Goal: Find specific page/section: Find specific page/section

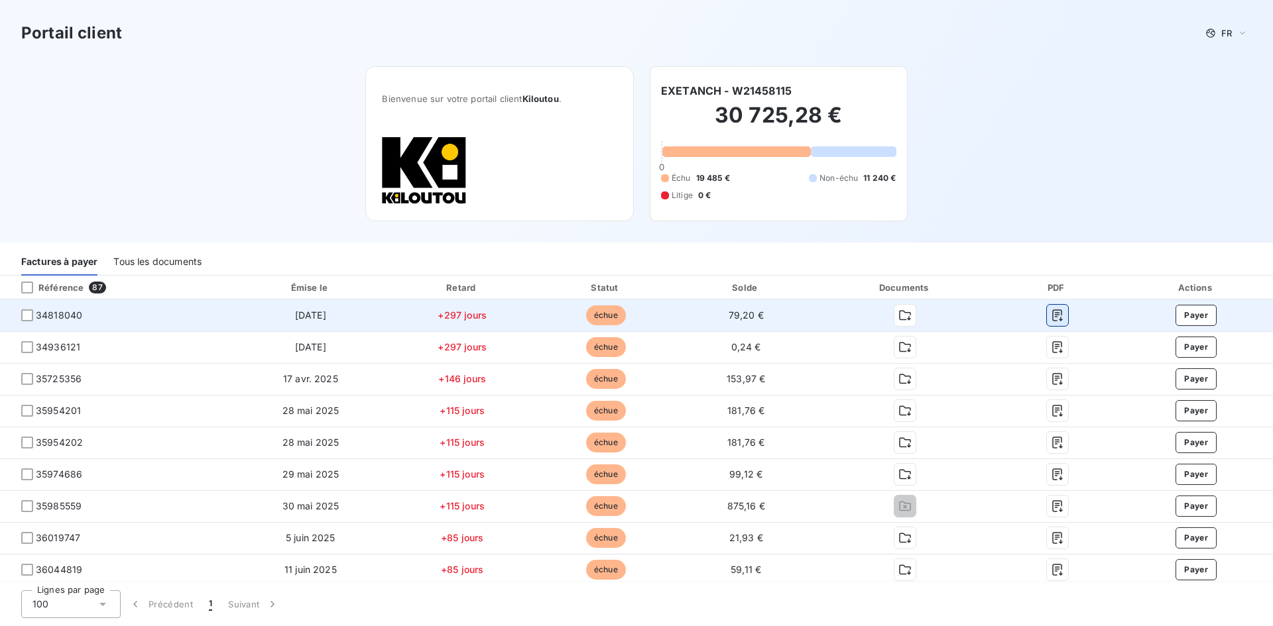
click at [1053, 320] on icon "button" at bounding box center [1057, 316] width 10 height 12
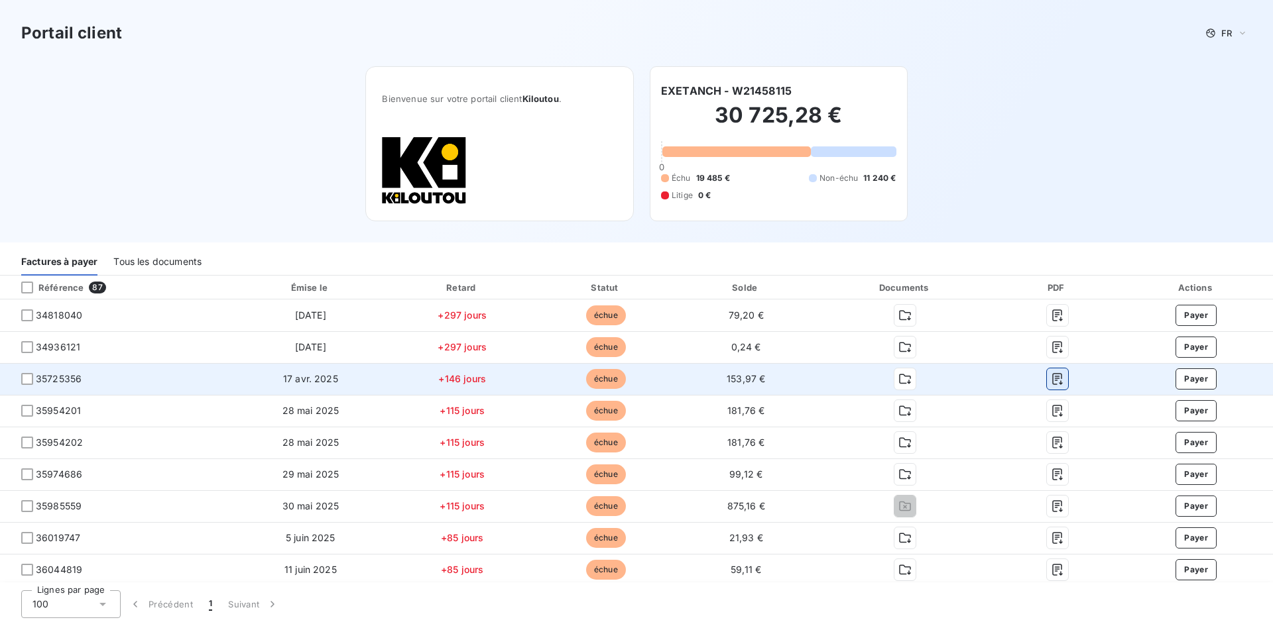
click at [1051, 379] on icon "button" at bounding box center [1057, 379] width 13 height 13
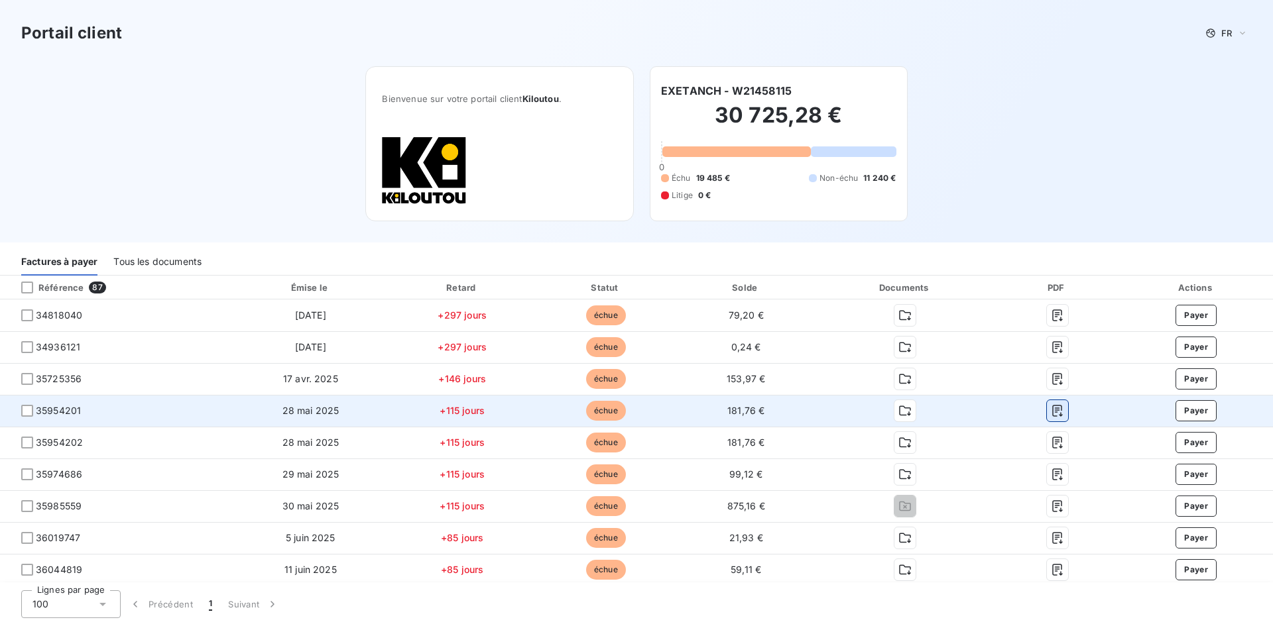
click at [1051, 410] on icon "button" at bounding box center [1057, 410] width 13 height 13
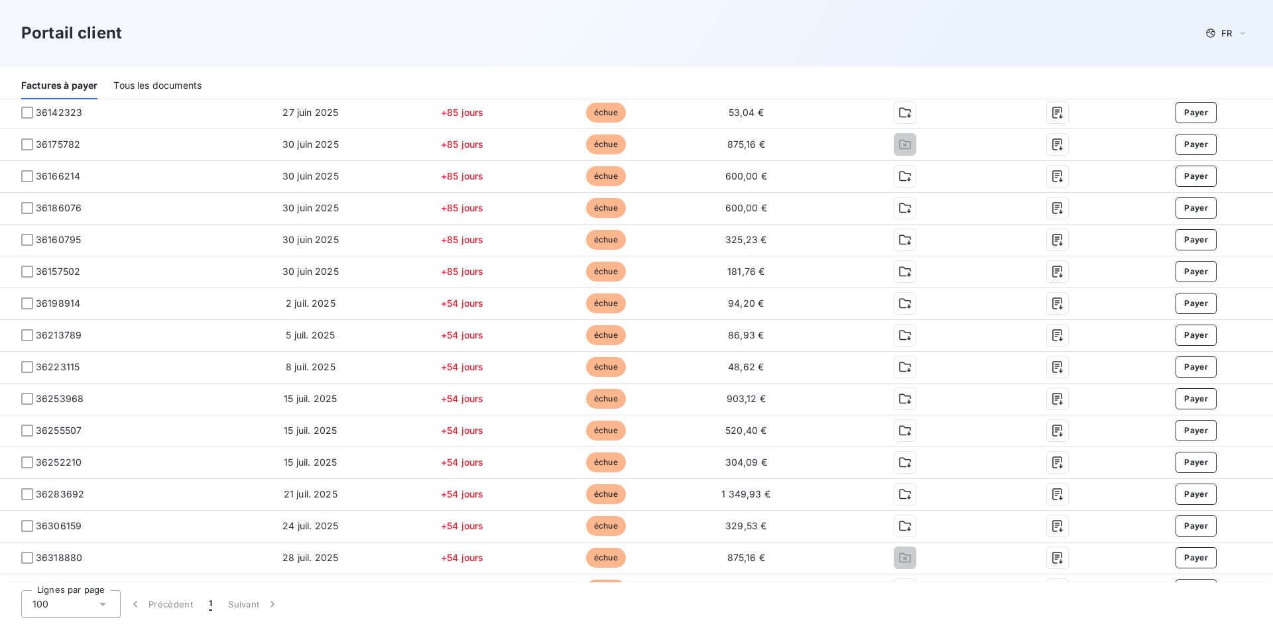
scroll to position [663, 0]
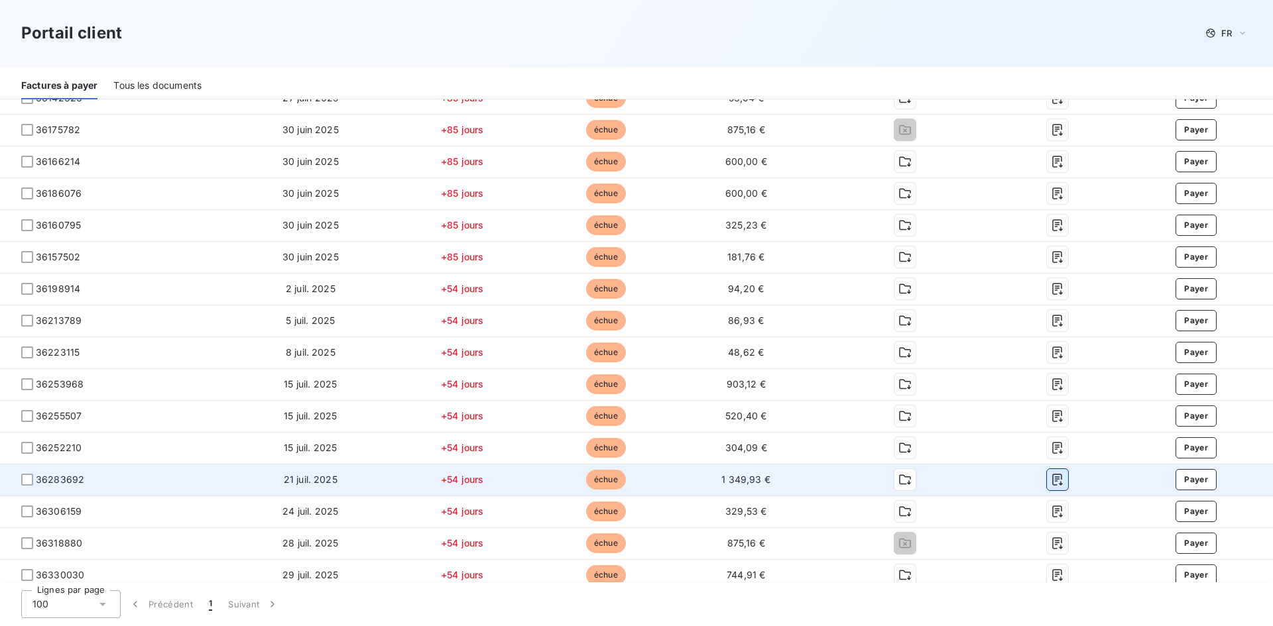
click at [1052, 480] on icon "button" at bounding box center [1057, 481] width 10 height 12
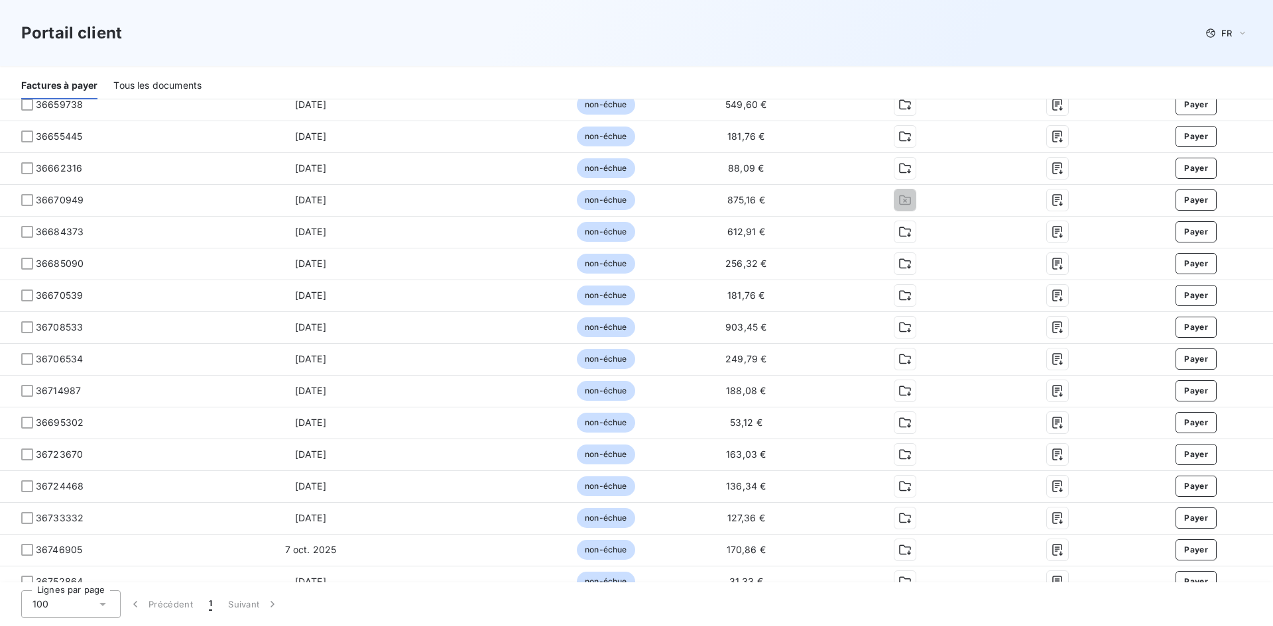
scroll to position [2453, 0]
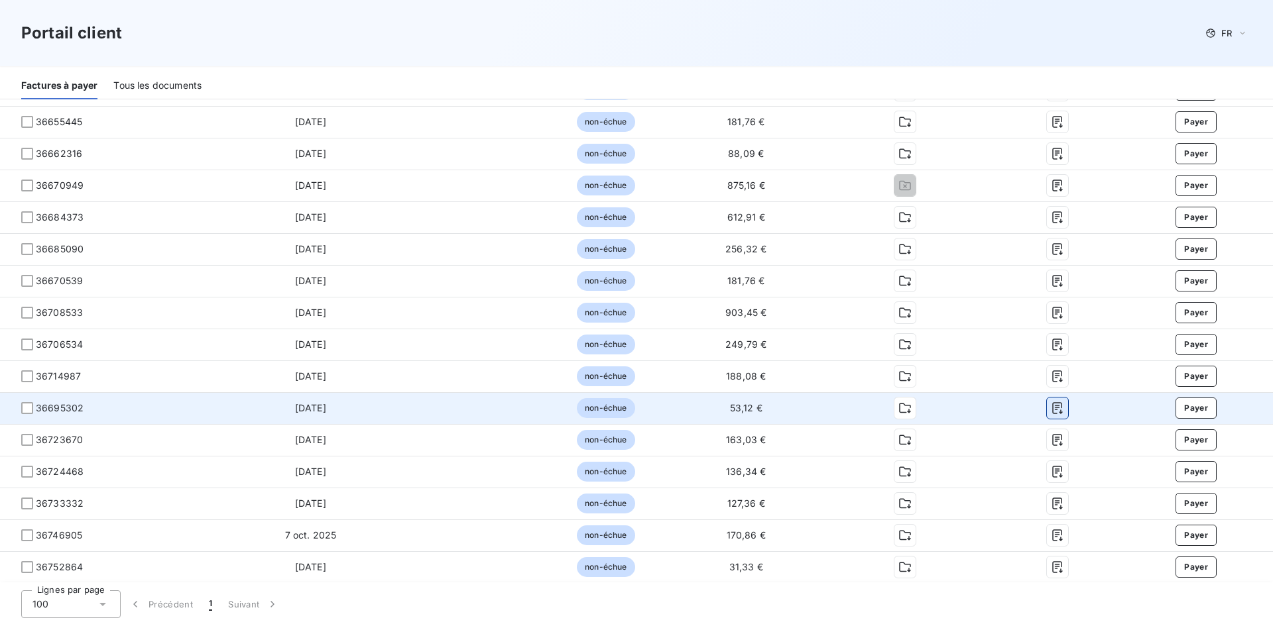
click at [1051, 409] on icon "button" at bounding box center [1057, 408] width 13 height 13
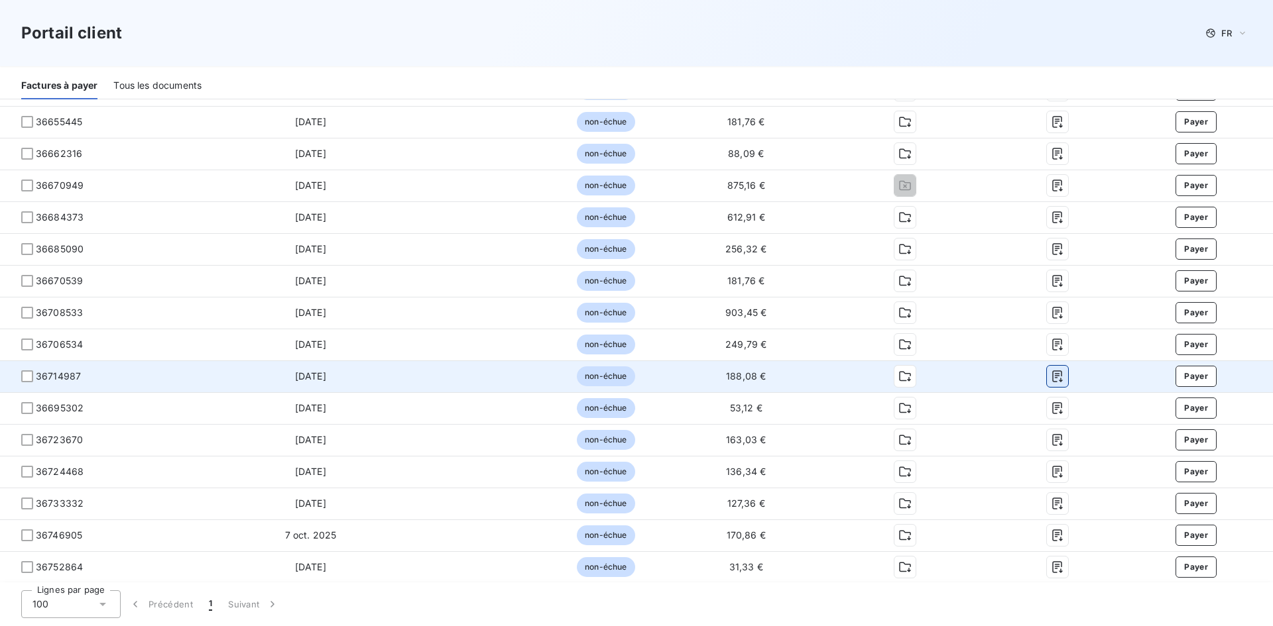
click at [1052, 372] on icon "button" at bounding box center [1057, 377] width 10 height 12
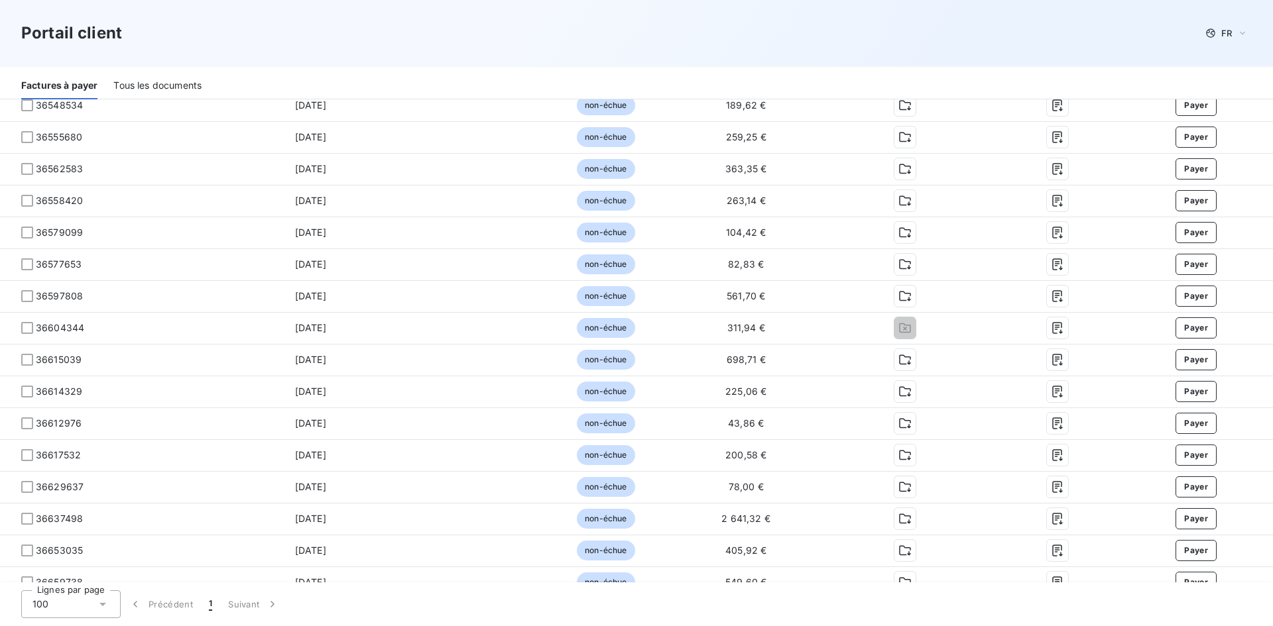
scroll to position [1954, 0]
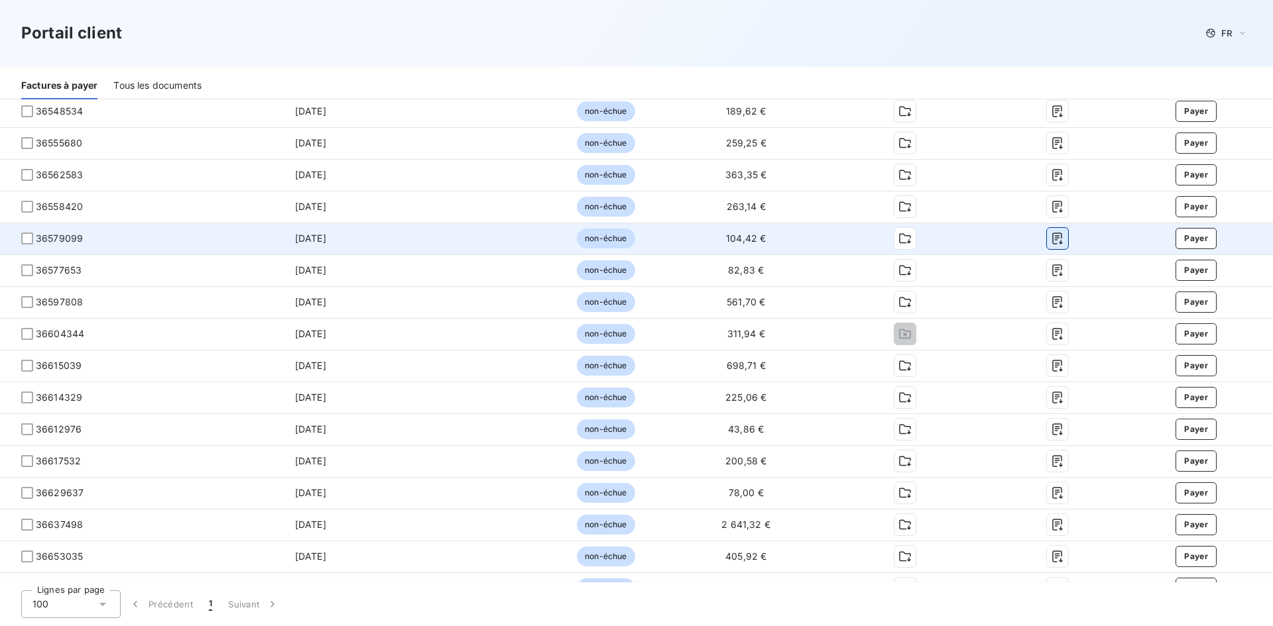
click at [1051, 237] on icon "button" at bounding box center [1057, 238] width 13 height 13
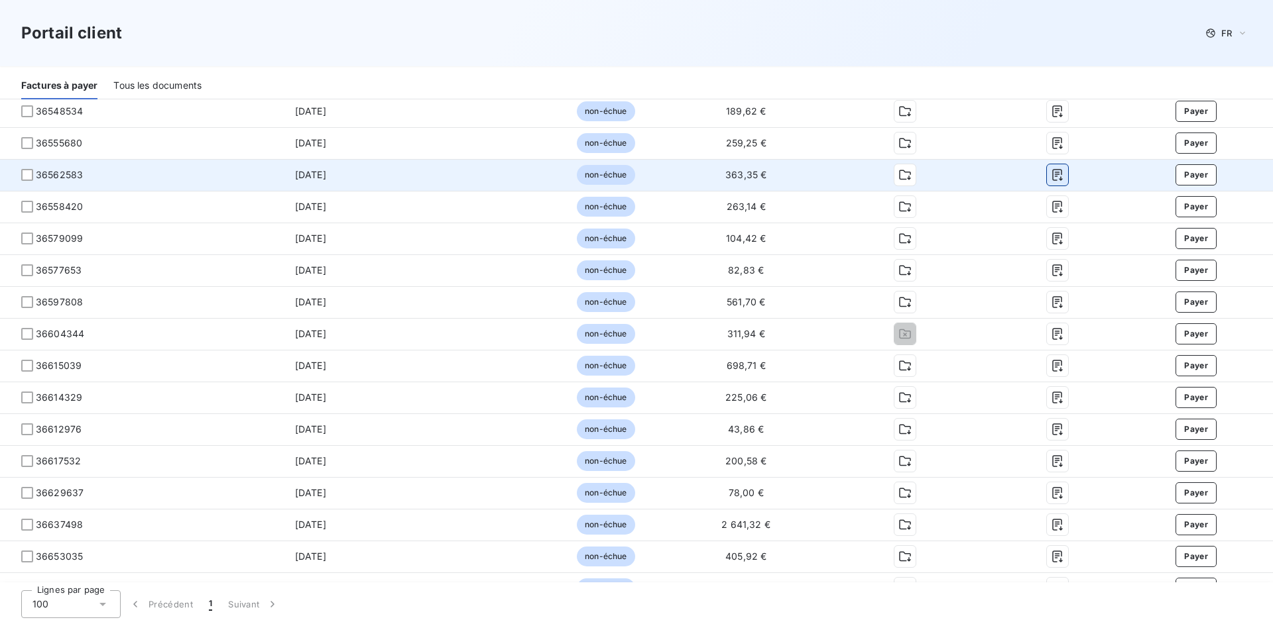
click at [1051, 176] on icon "button" at bounding box center [1057, 174] width 13 height 13
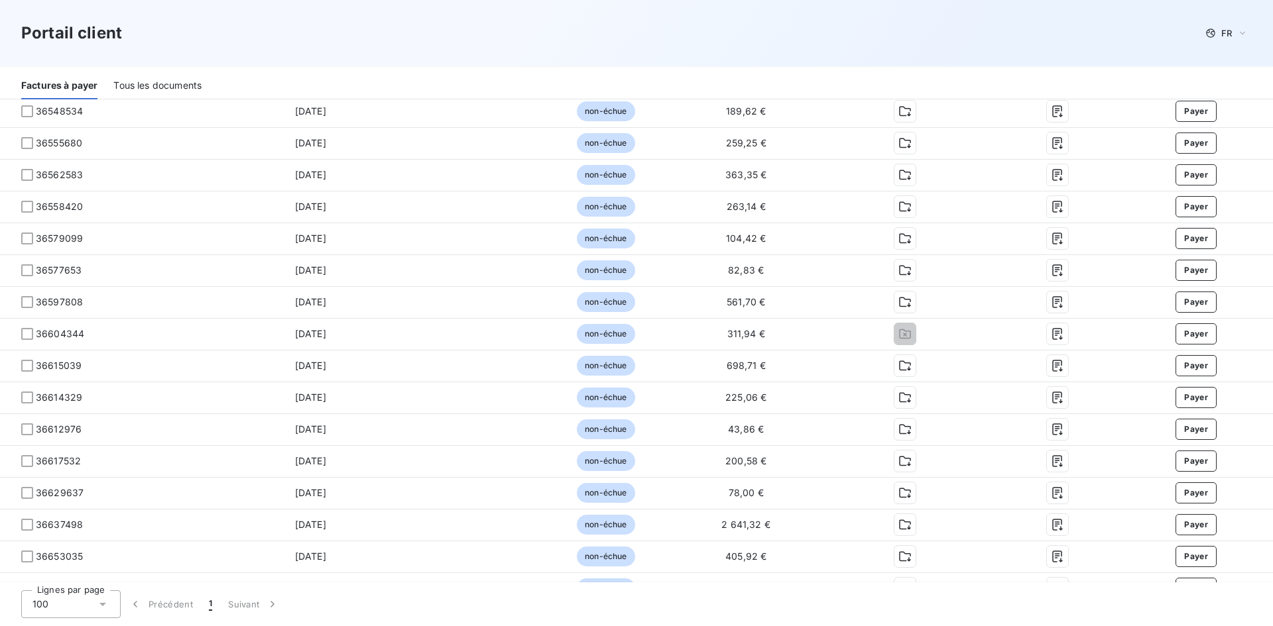
click at [809, 24] on div "Portail client FR" at bounding box center [636, 33] width 1230 height 24
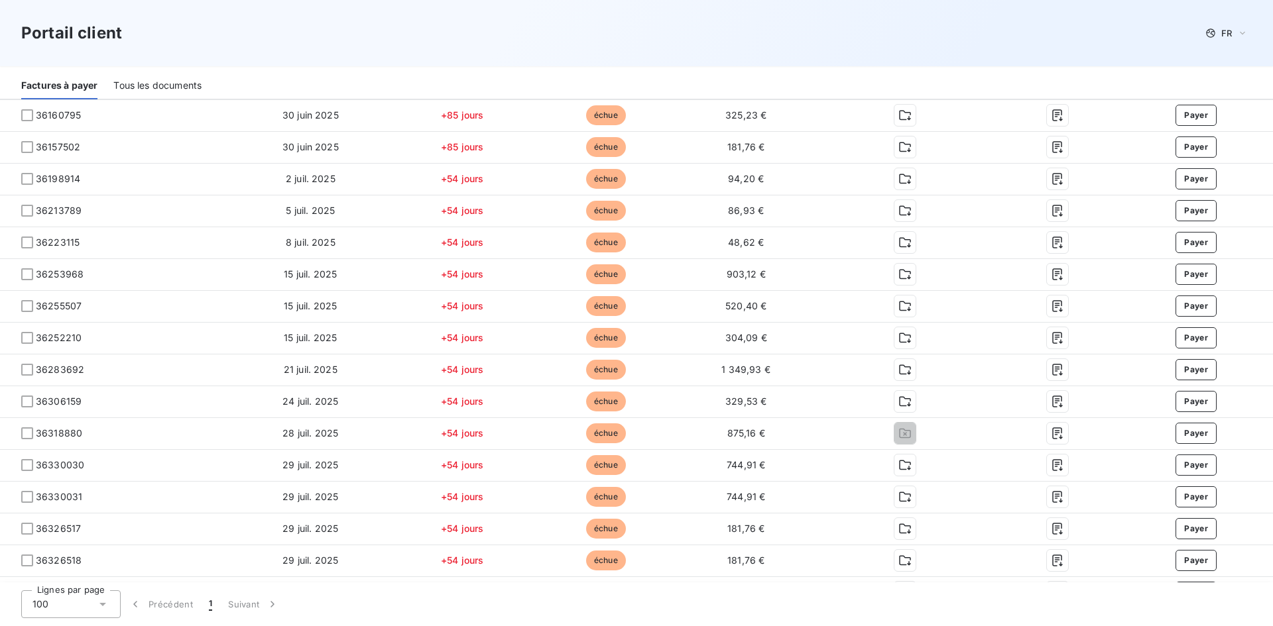
scroll to position [761, 0]
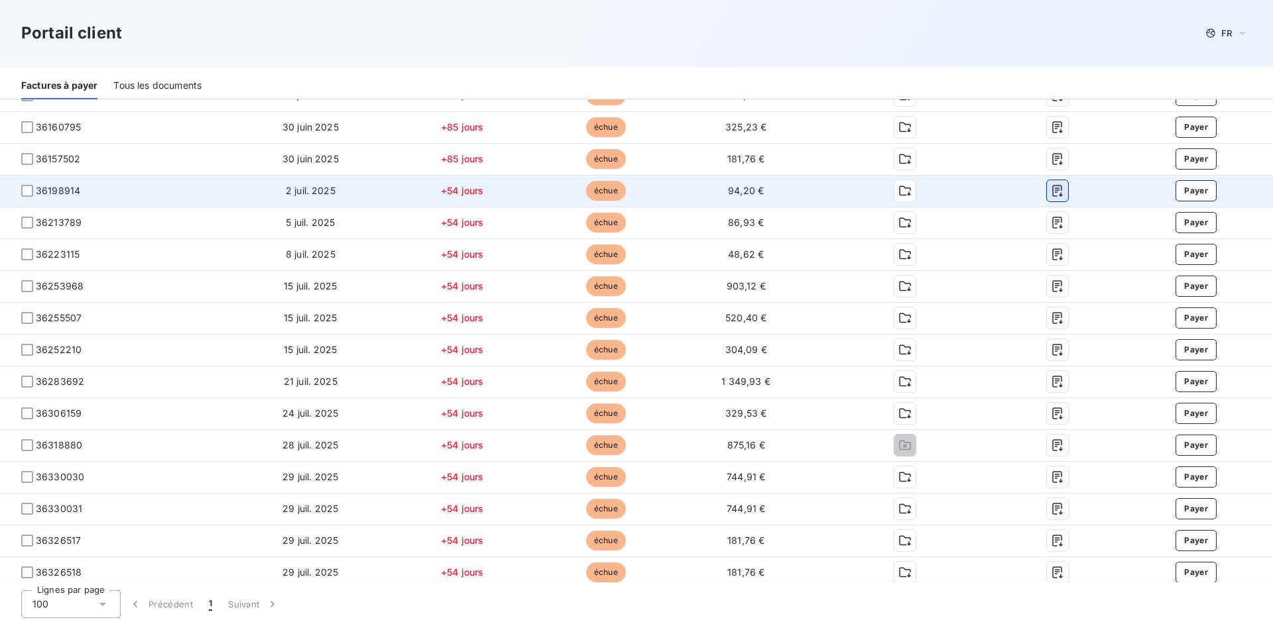
click at [1052, 190] on icon "button" at bounding box center [1057, 192] width 10 height 12
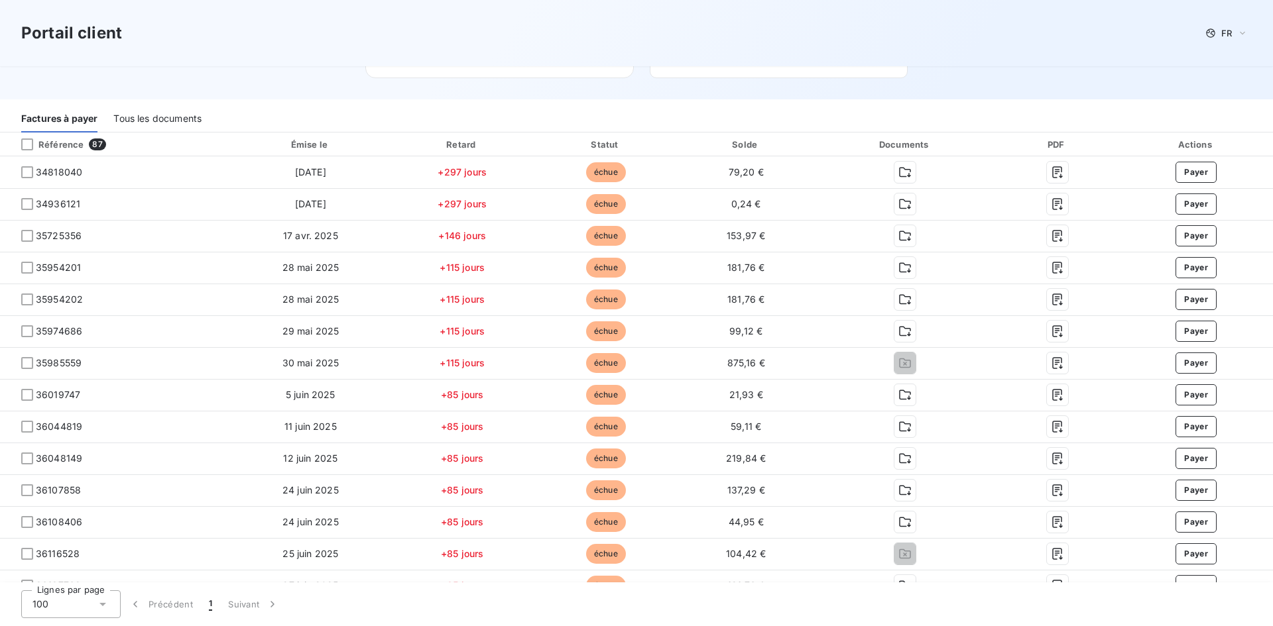
scroll to position [199, 0]
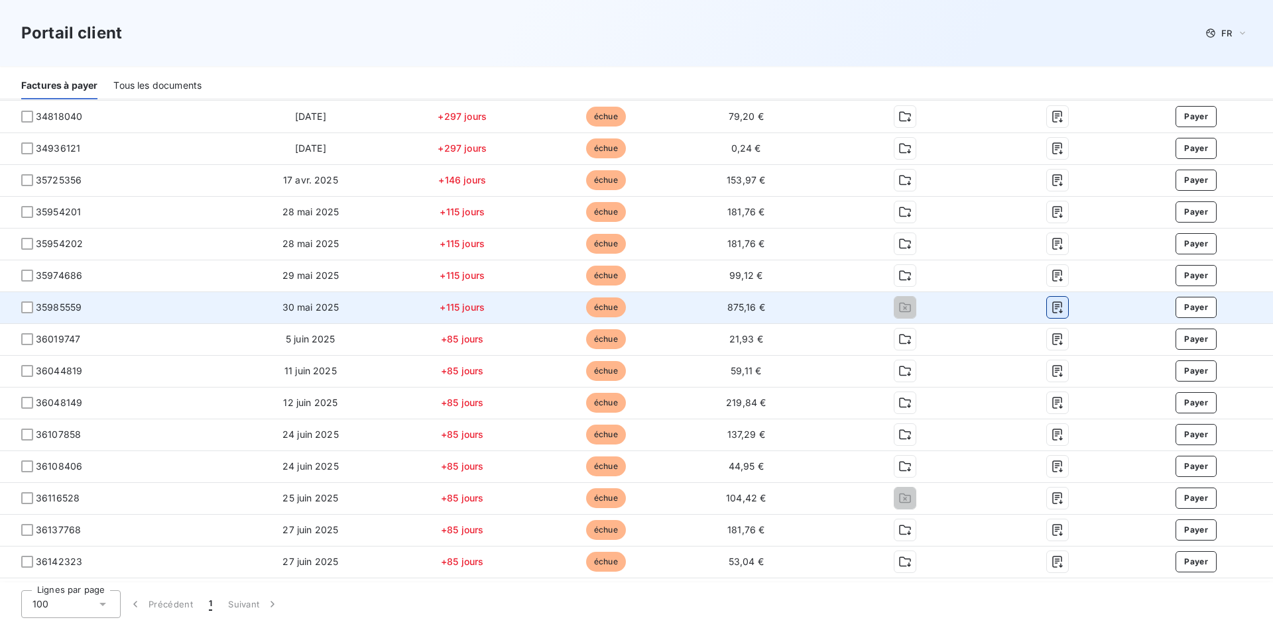
click at [1052, 307] on icon "button" at bounding box center [1057, 308] width 10 height 12
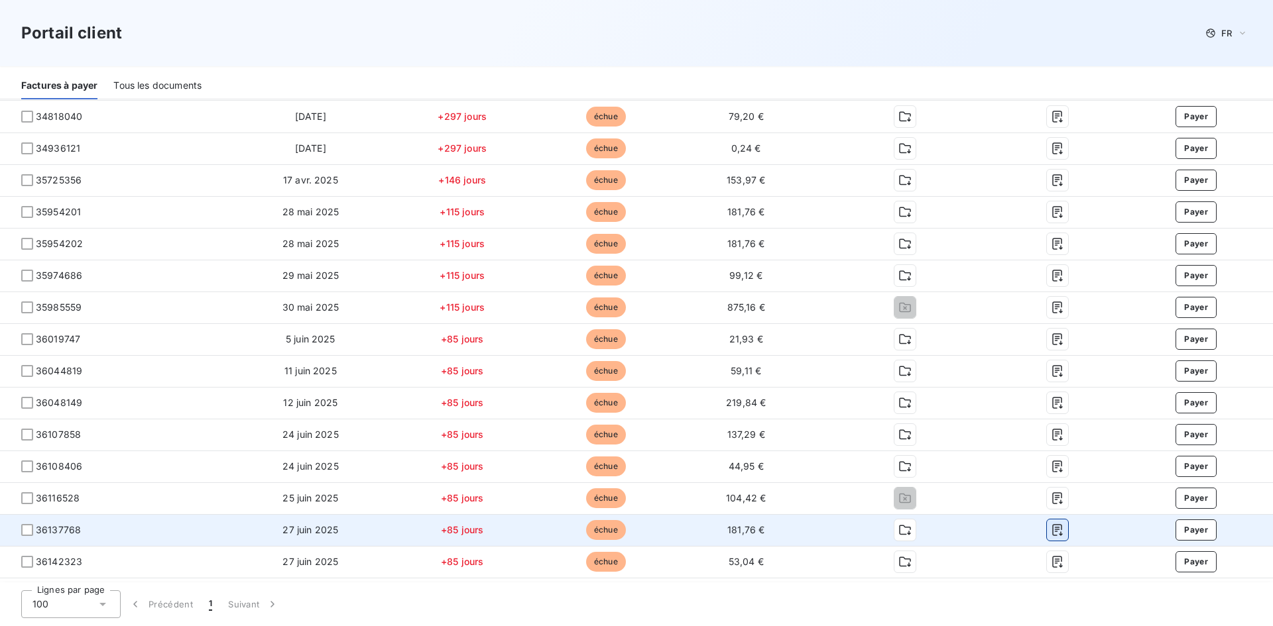
click at [1051, 533] on icon "button" at bounding box center [1057, 530] width 13 height 13
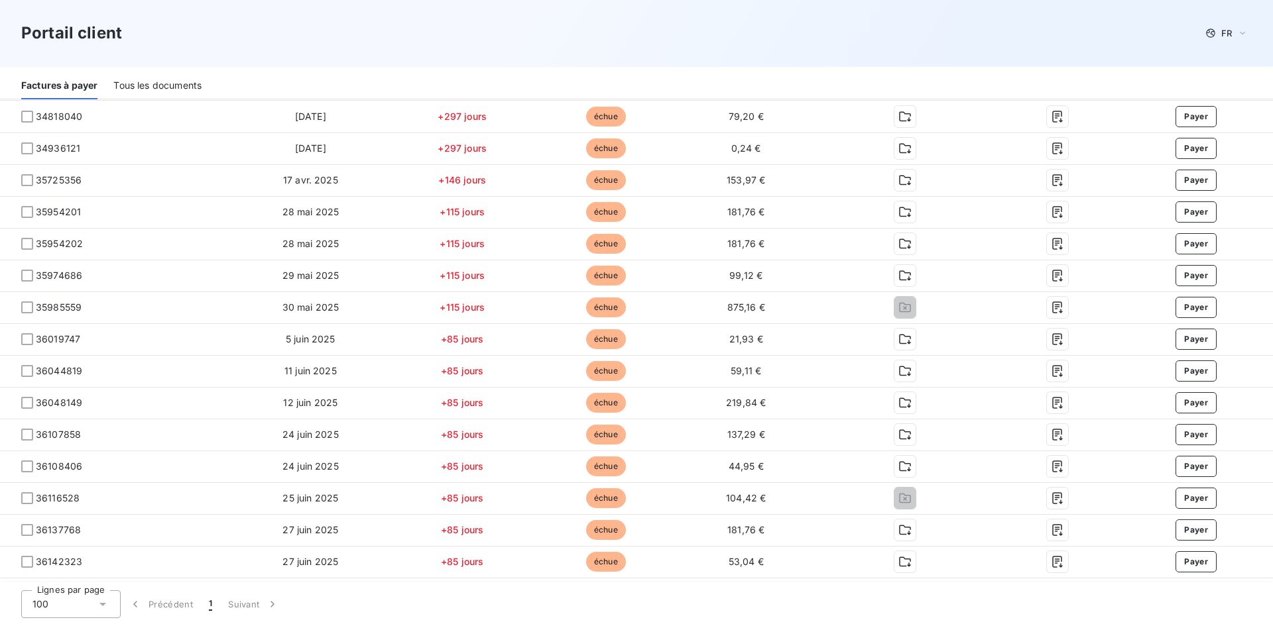
click at [819, 32] on div "Portail client FR" at bounding box center [636, 33] width 1230 height 24
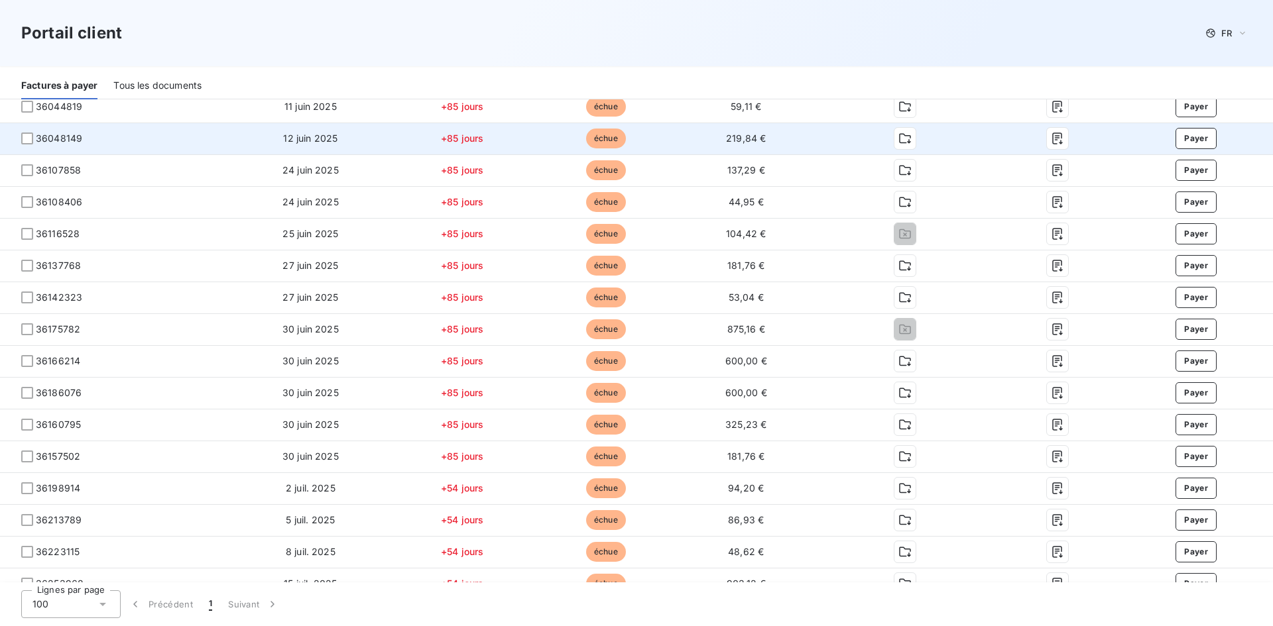
scroll to position [464, 0]
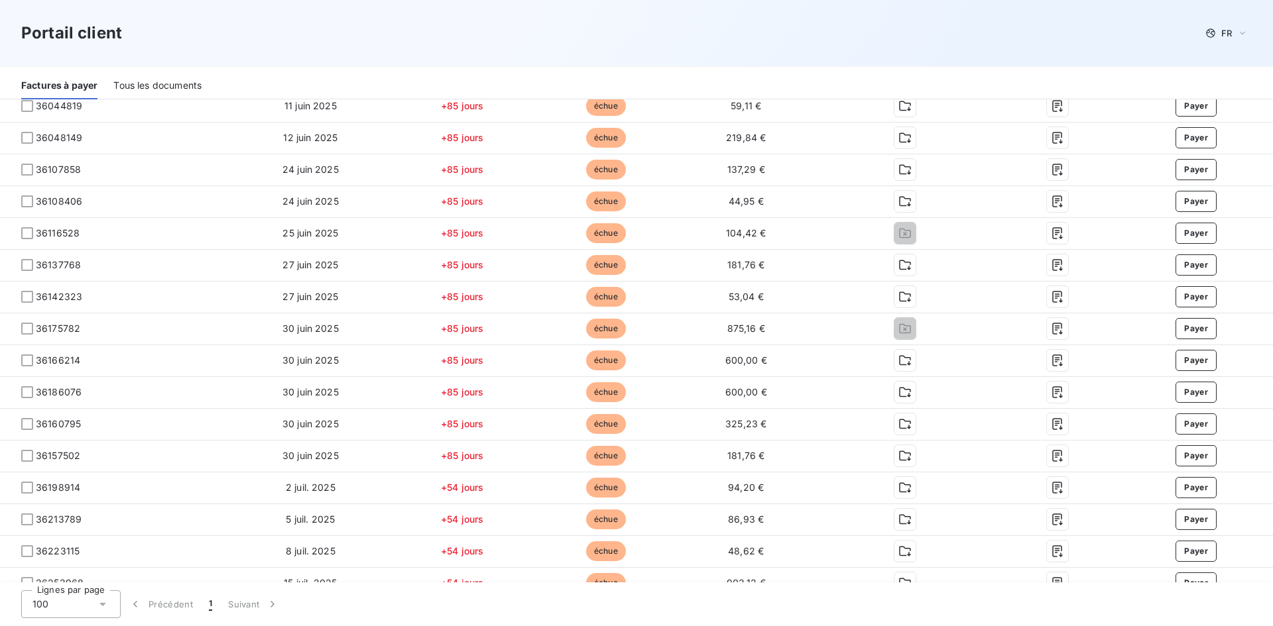
click at [858, 51] on div "Portail client FR" at bounding box center [636, 33] width 1273 height 66
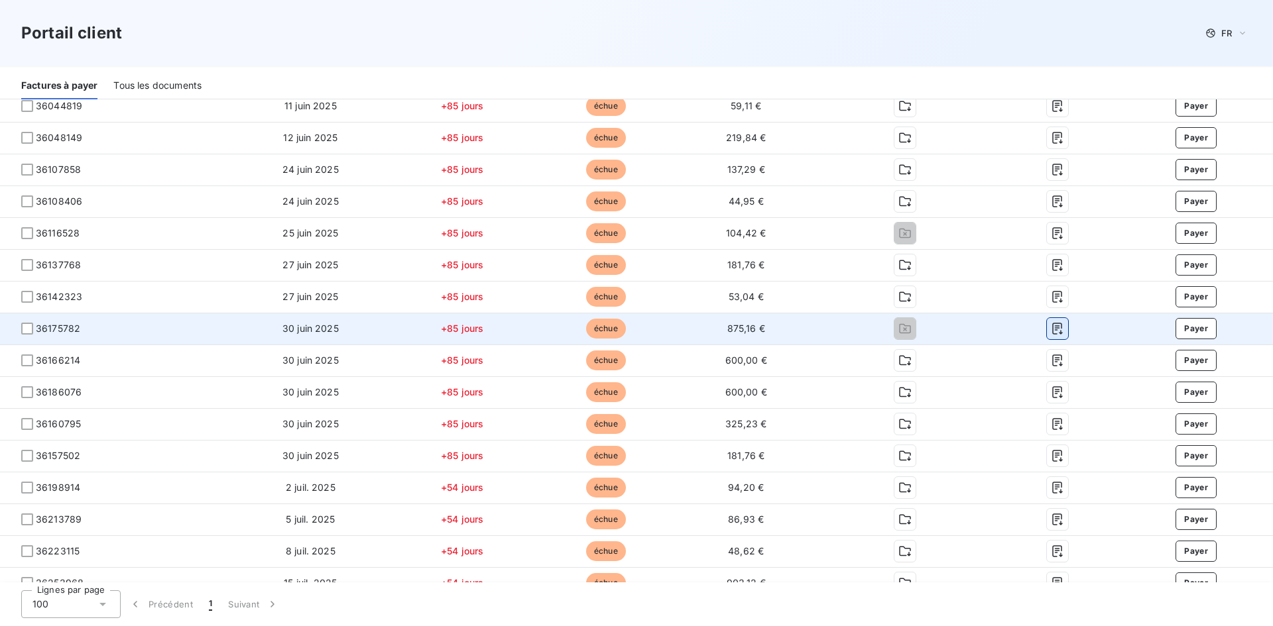
click at [1052, 329] on icon "button" at bounding box center [1057, 329] width 10 height 12
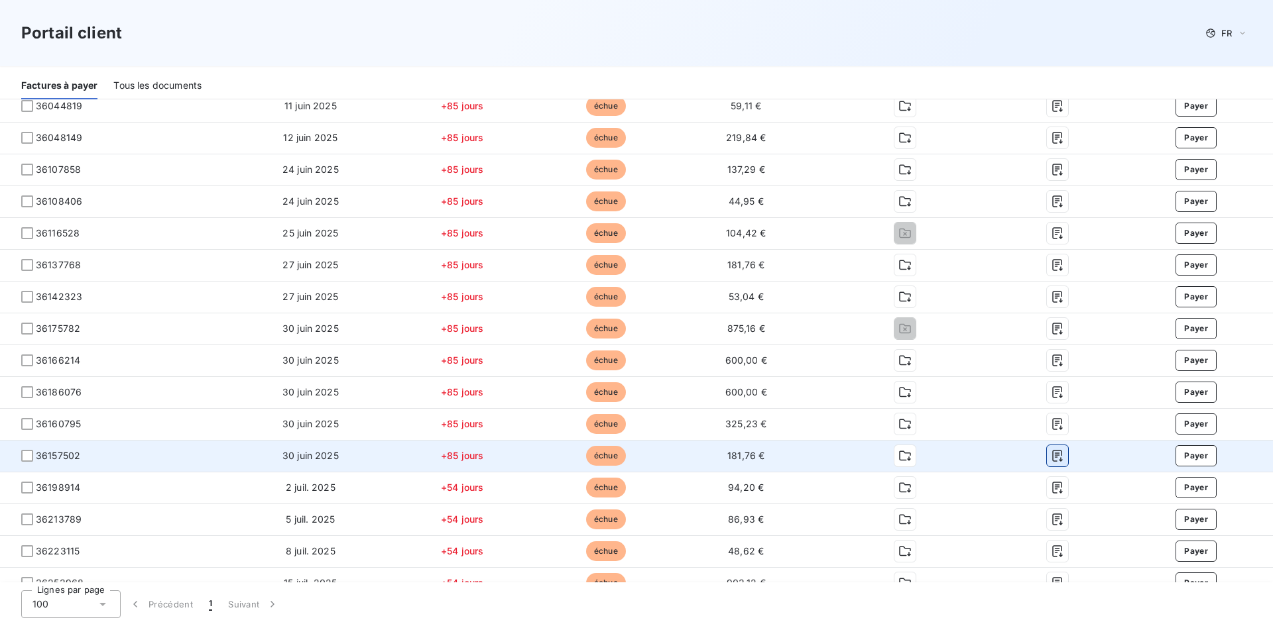
click at [1052, 453] on icon "button" at bounding box center [1057, 457] width 10 height 12
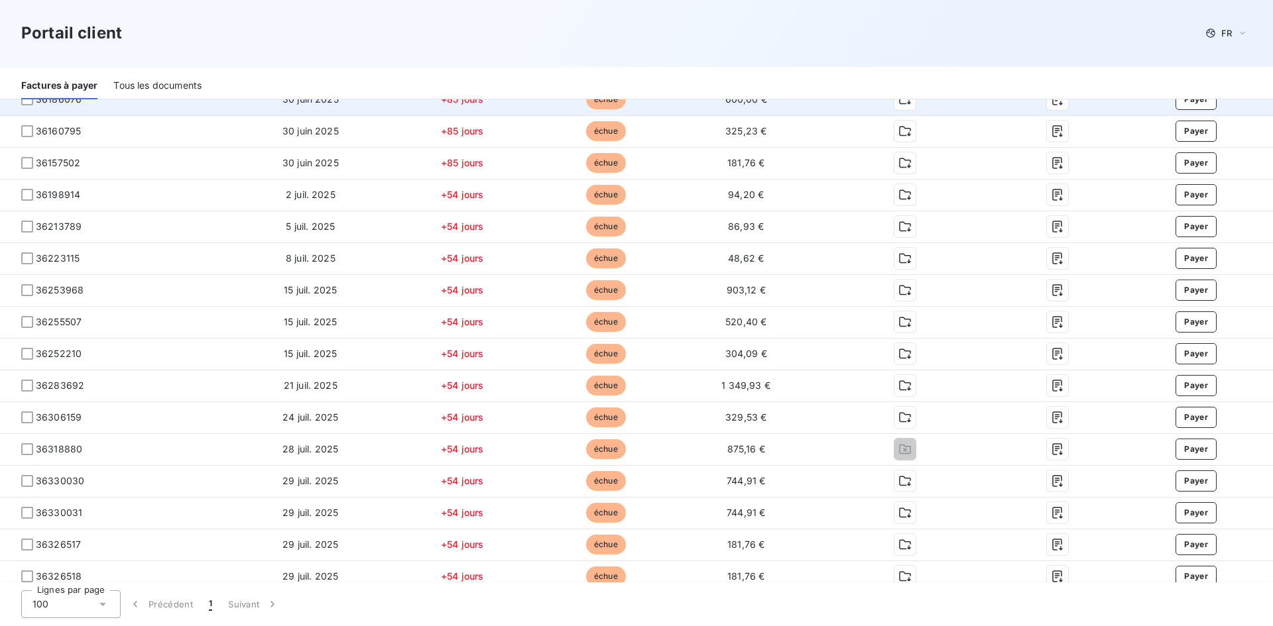
scroll to position [795, 0]
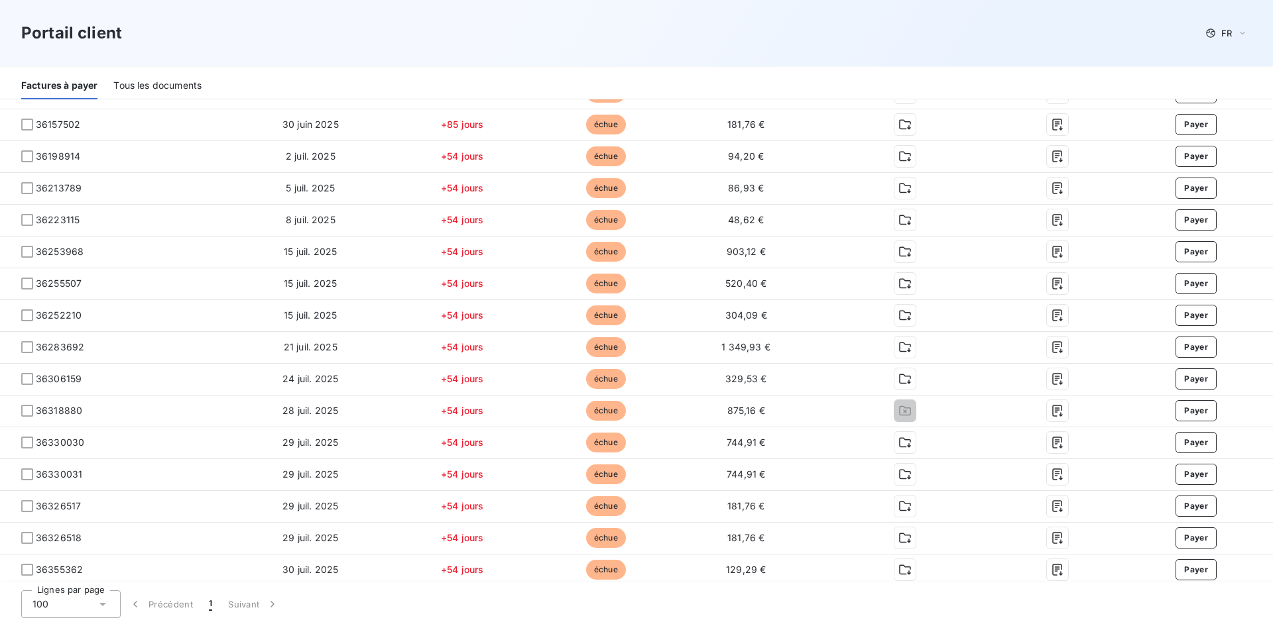
click at [866, 58] on div "Portail client FR" at bounding box center [636, 33] width 1273 height 66
click at [735, 66] on div "Factures à payer Tous les documents" at bounding box center [636, 82] width 1273 height 33
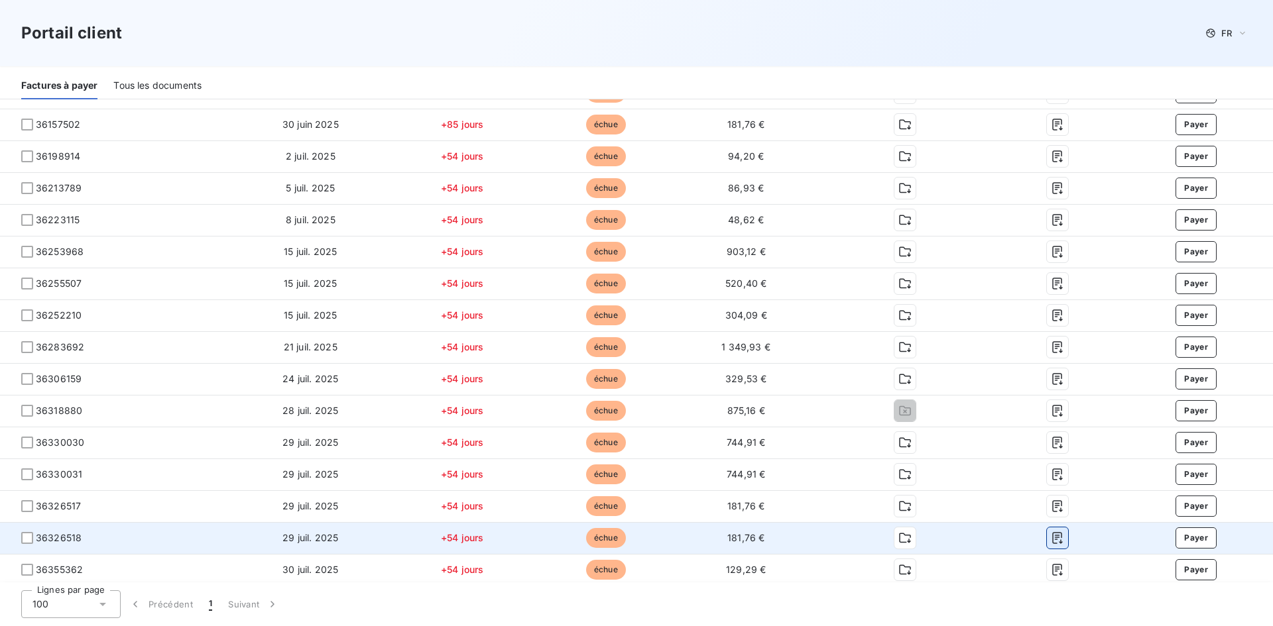
click at [1052, 538] on icon "button" at bounding box center [1057, 539] width 10 height 12
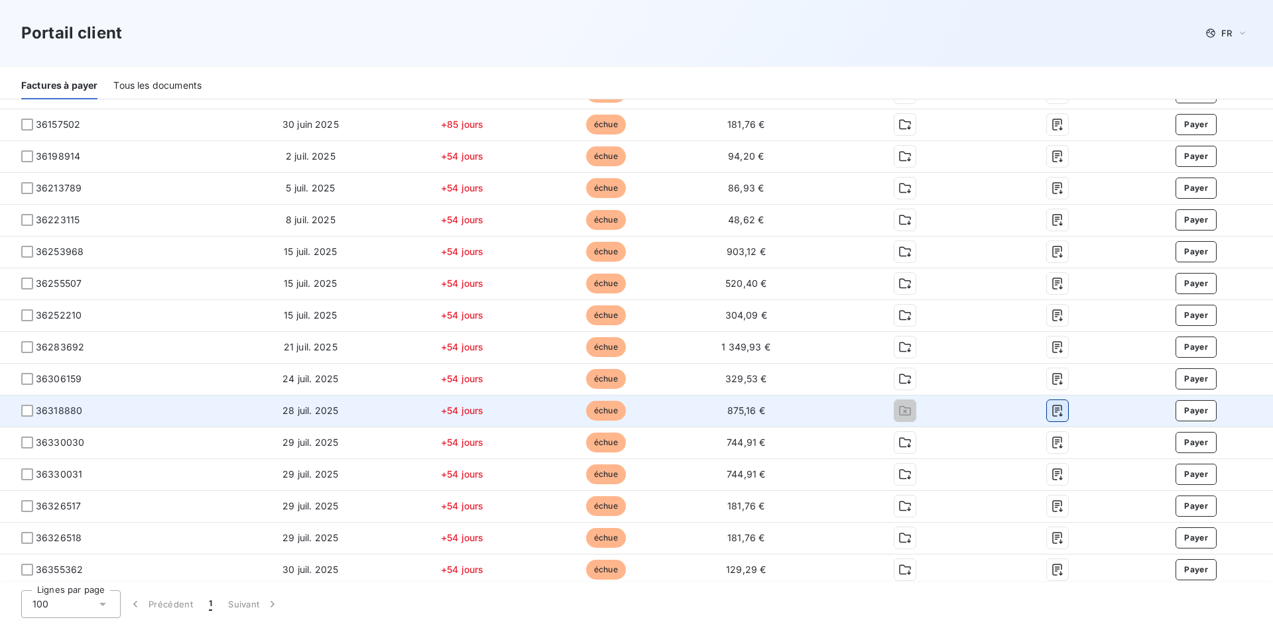
click at [1052, 410] on icon "button" at bounding box center [1057, 412] width 10 height 12
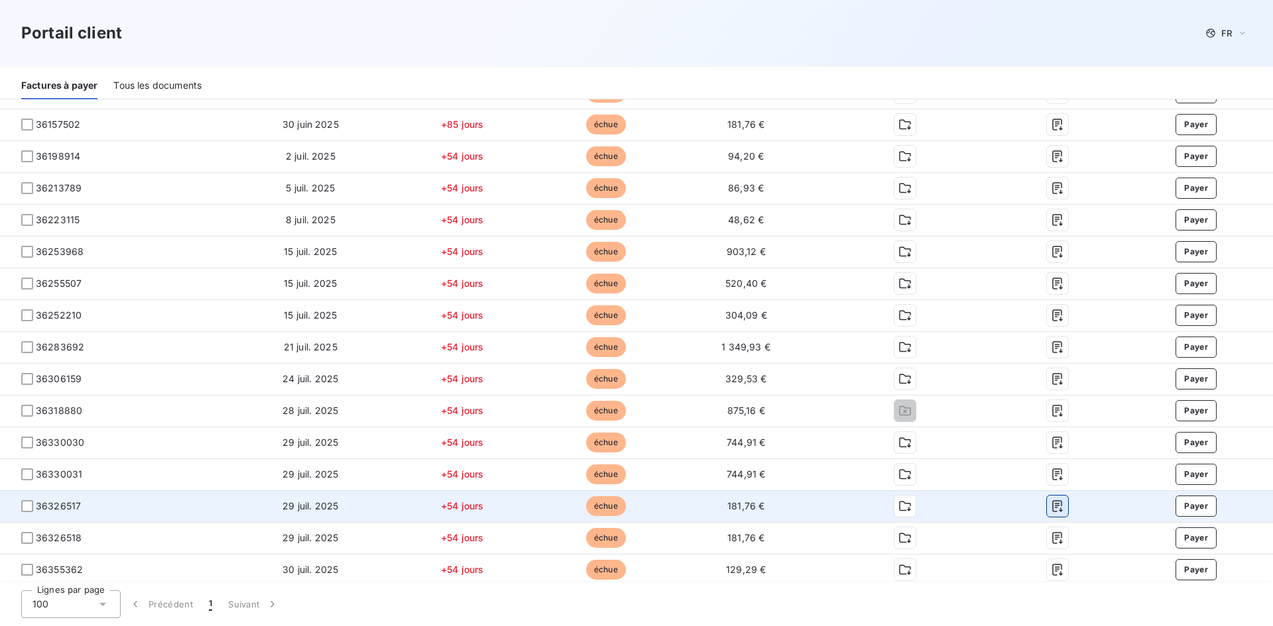
click at [1052, 506] on icon "button" at bounding box center [1057, 507] width 10 height 12
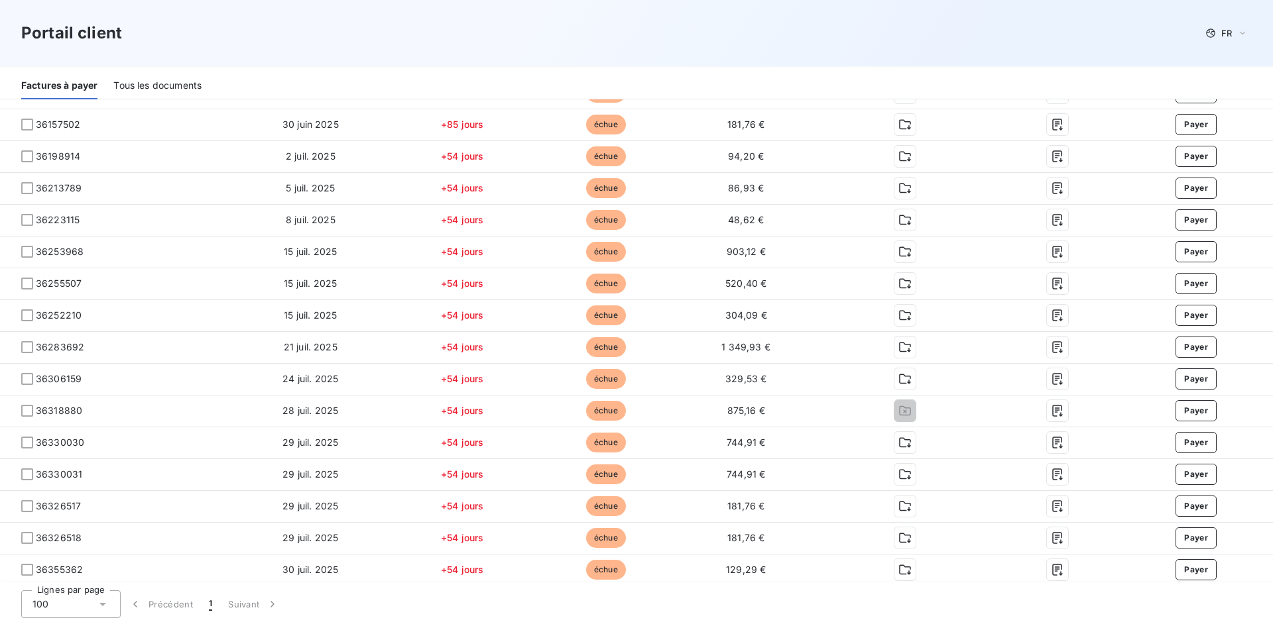
click at [795, 25] on div "Portail client FR" at bounding box center [636, 33] width 1230 height 24
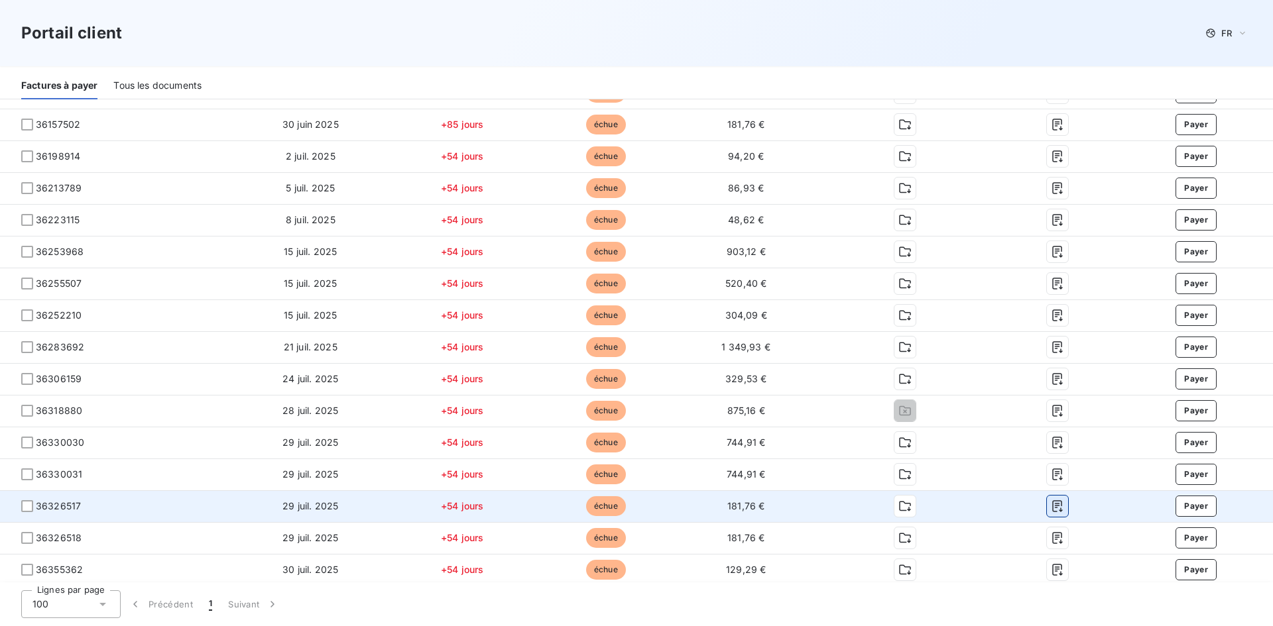
click at [1052, 506] on icon "button" at bounding box center [1057, 507] width 10 height 12
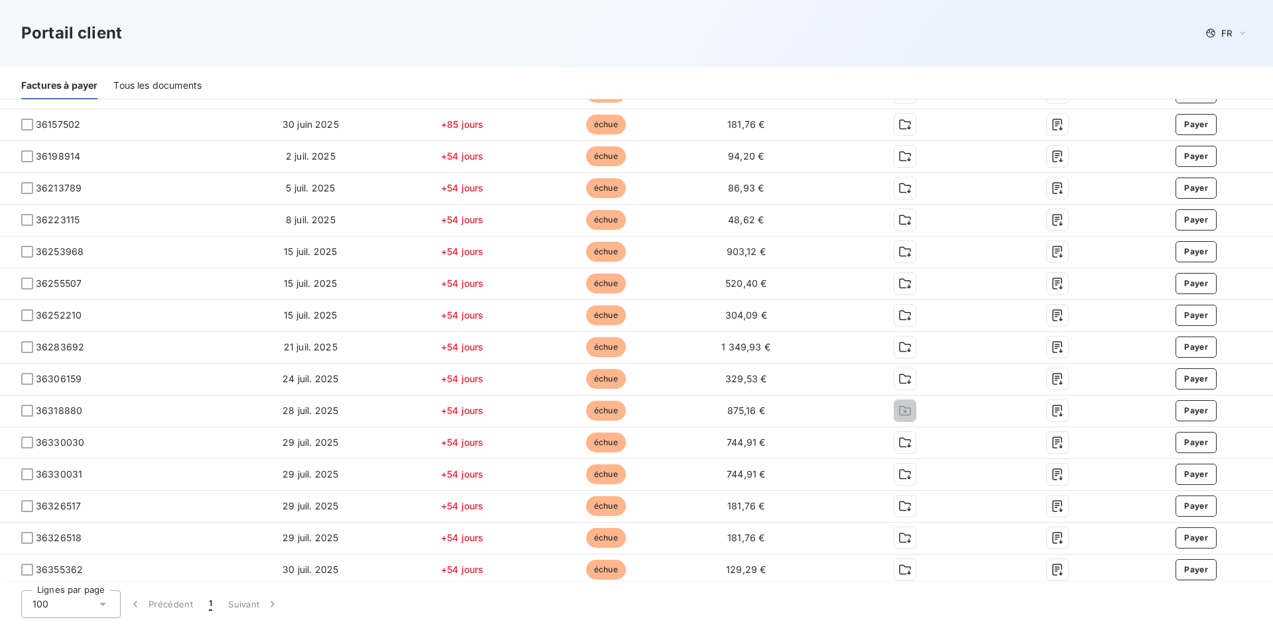
click at [882, 28] on div "Portail client FR" at bounding box center [636, 33] width 1230 height 24
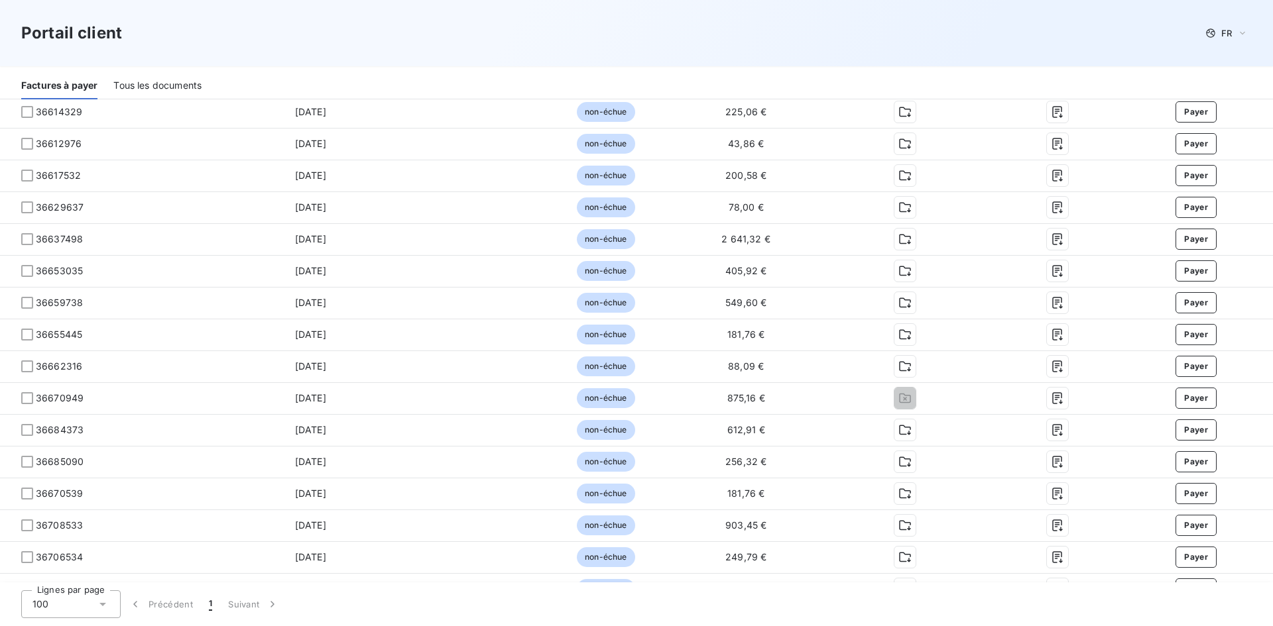
scroll to position [2219, 0]
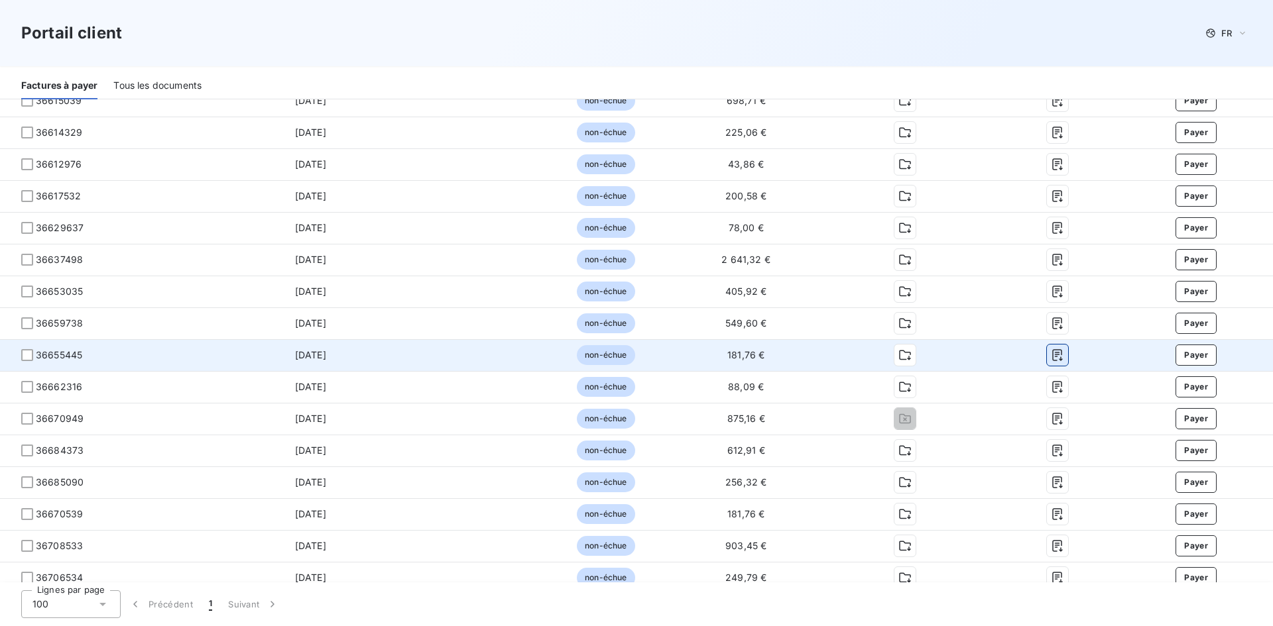
click at [1051, 352] on icon "button" at bounding box center [1057, 355] width 13 height 13
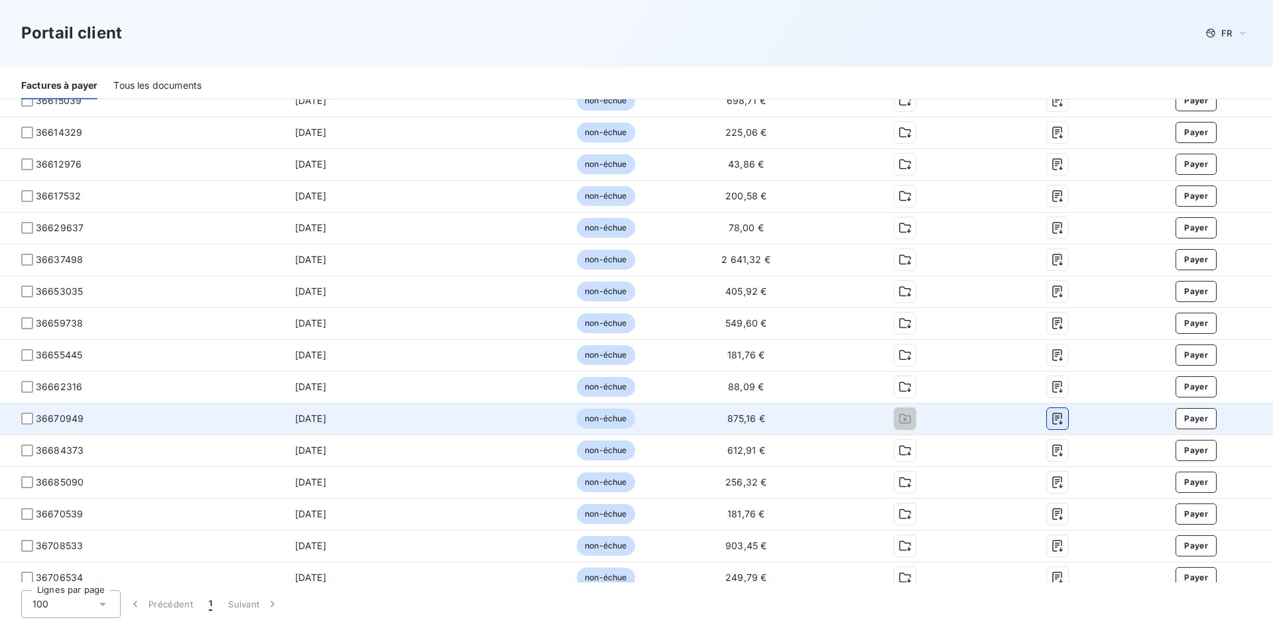
click at [1053, 421] on icon "button" at bounding box center [1057, 418] width 13 height 13
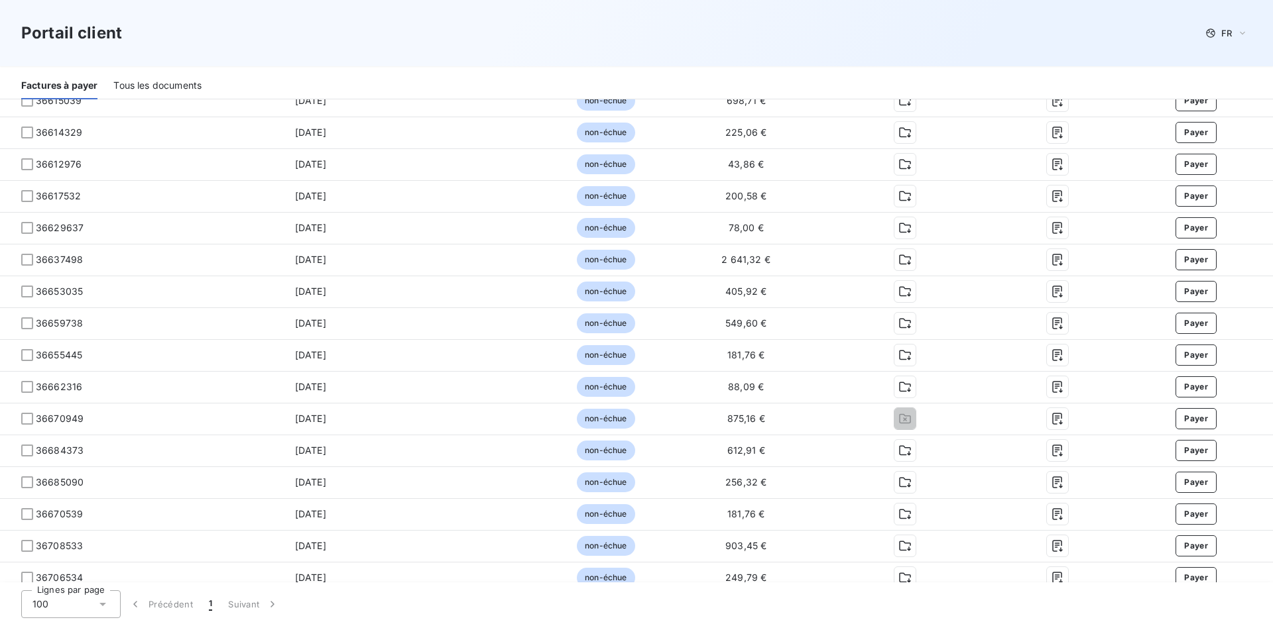
click at [846, 21] on div "Portail client FR" at bounding box center [636, 33] width 1230 height 24
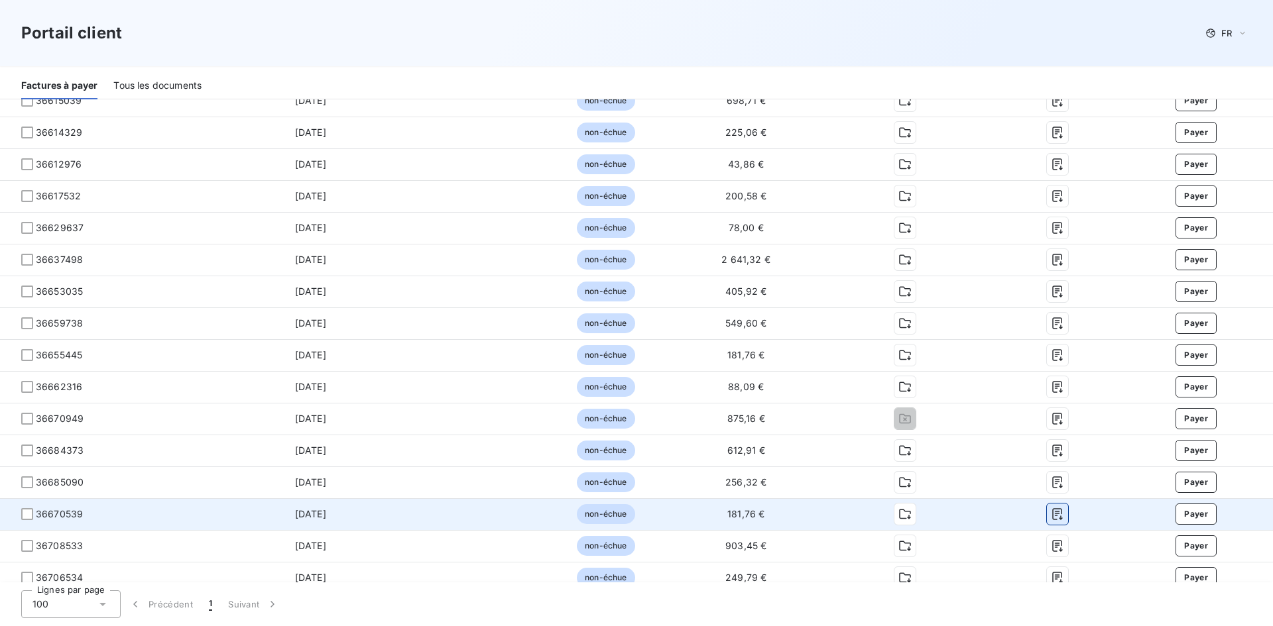
click at [1052, 518] on icon "button" at bounding box center [1057, 515] width 10 height 12
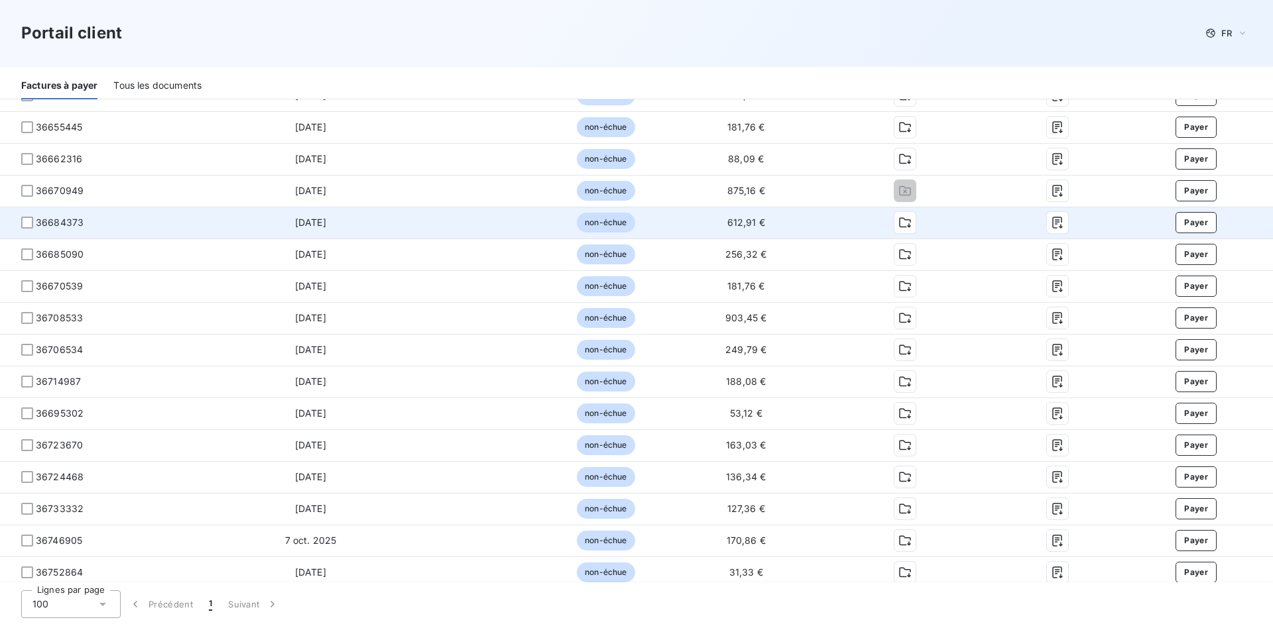
scroll to position [2485, 0]
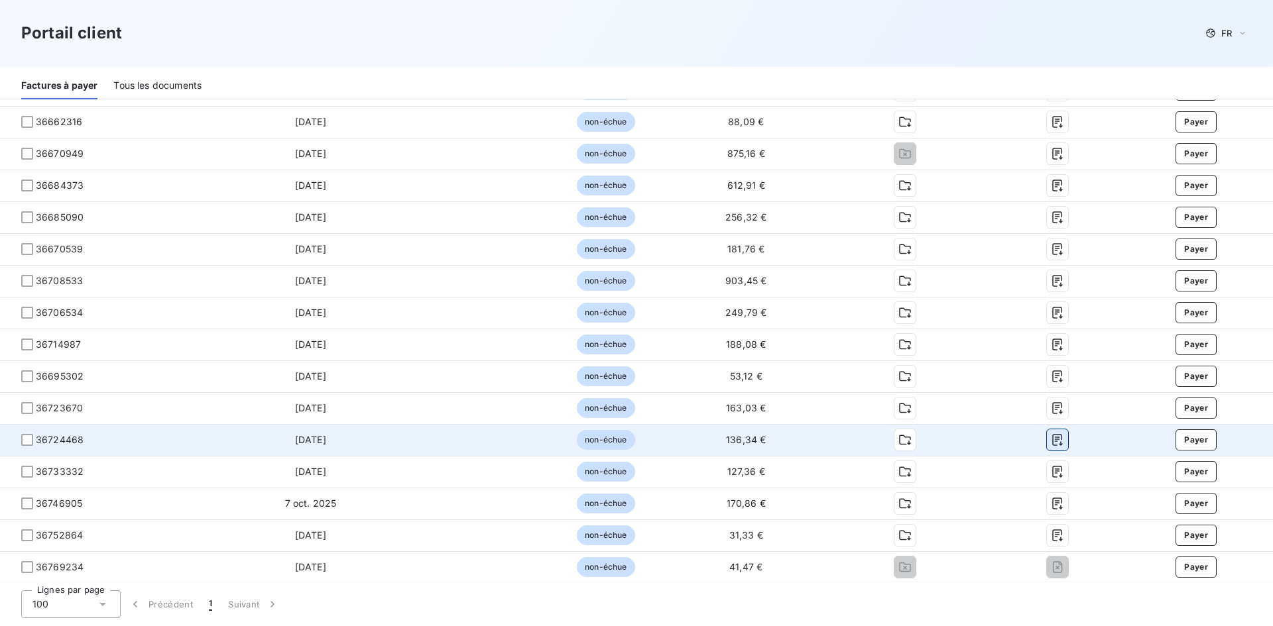
click at [1053, 442] on icon "button" at bounding box center [1057, 440] width 13 height 13
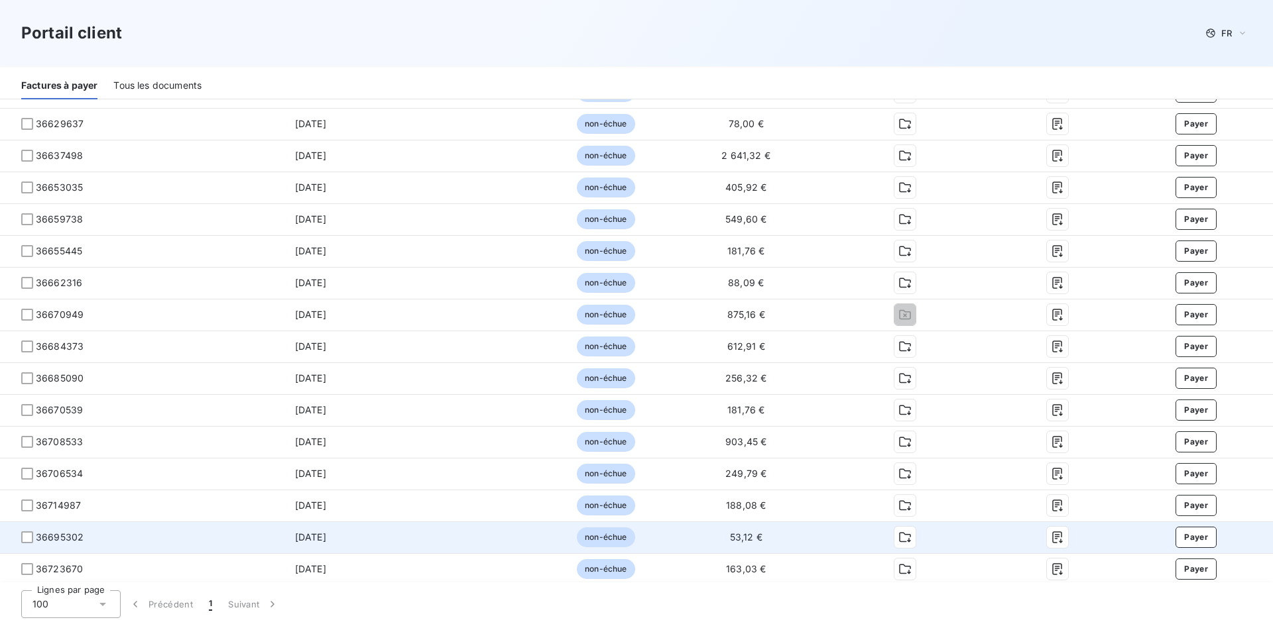
scroll to position [2286, 0]
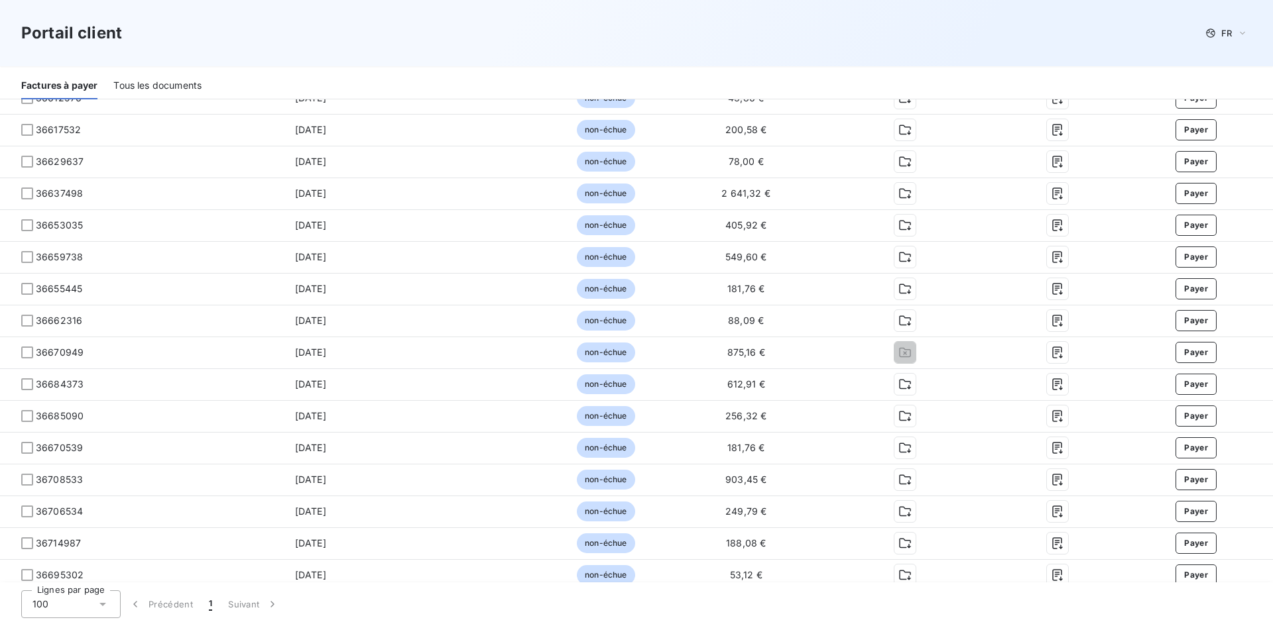
click at [734, 38] on div "Portail client FR" at bounding box center [636, 33] width 1230 height 24
click at [652, 75] on div "Factures à payer Tous les documents" at bounding box center [636, 86] width 1273 height 28
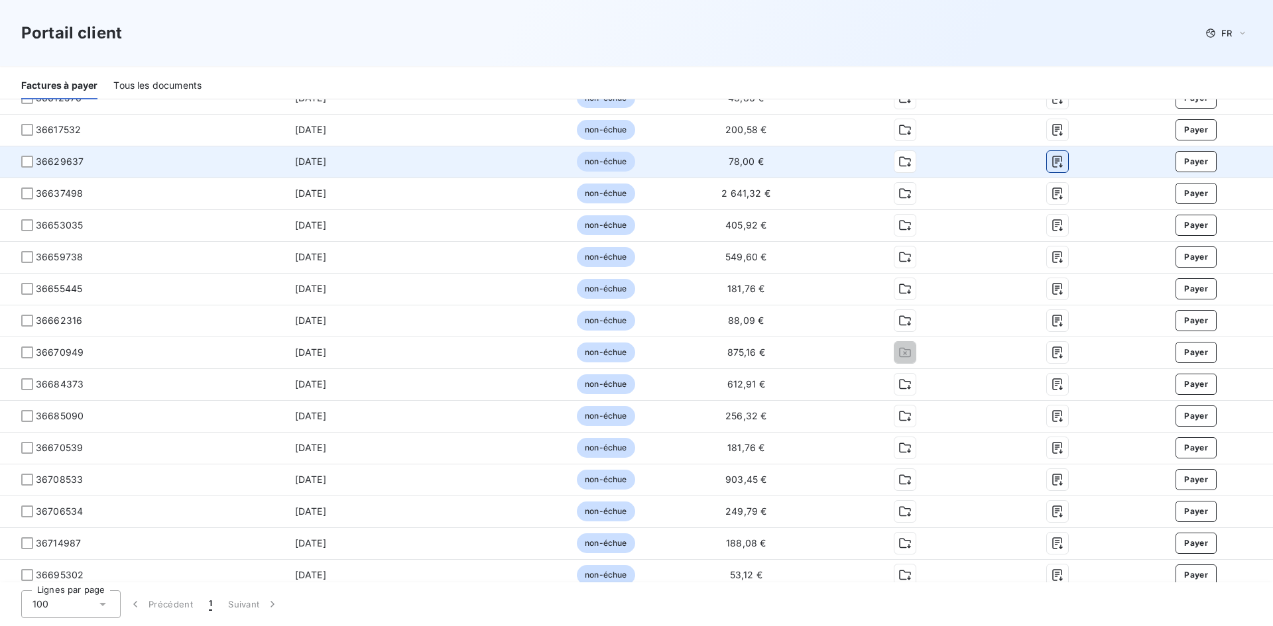
click at [1051, 162] on icon "button" at bounding box center [1057, 161] width 13 height 13
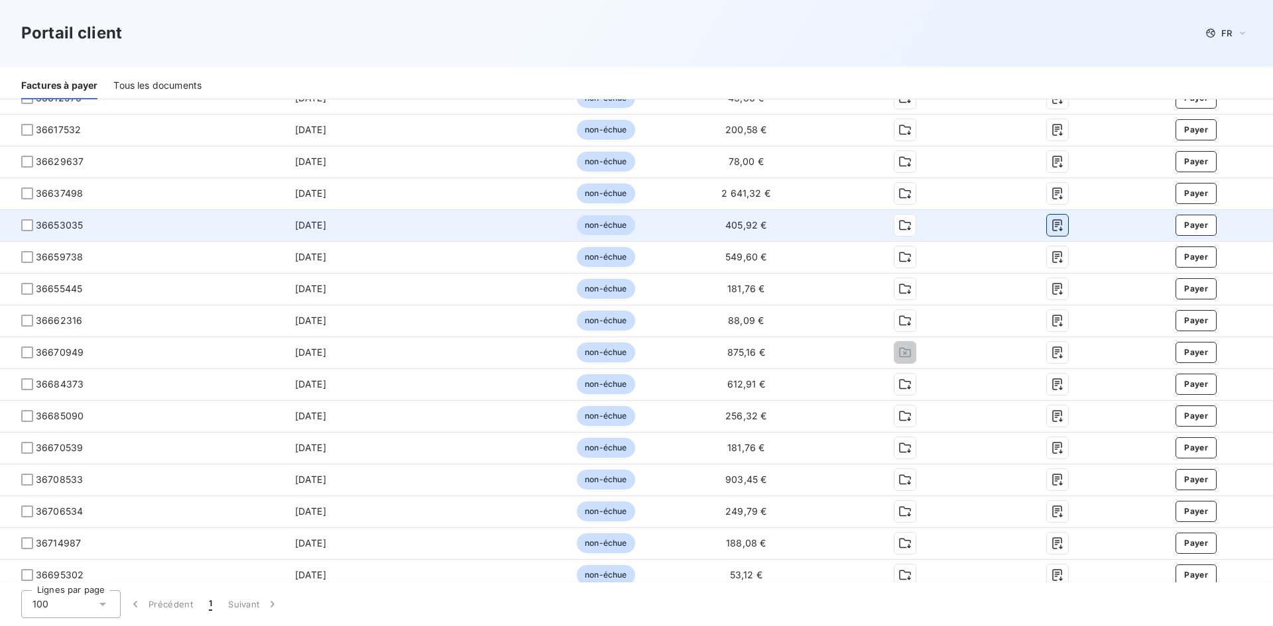
click at [1051, 227] on icon "button" at bounding box center [1057, 225] width 13 height 13
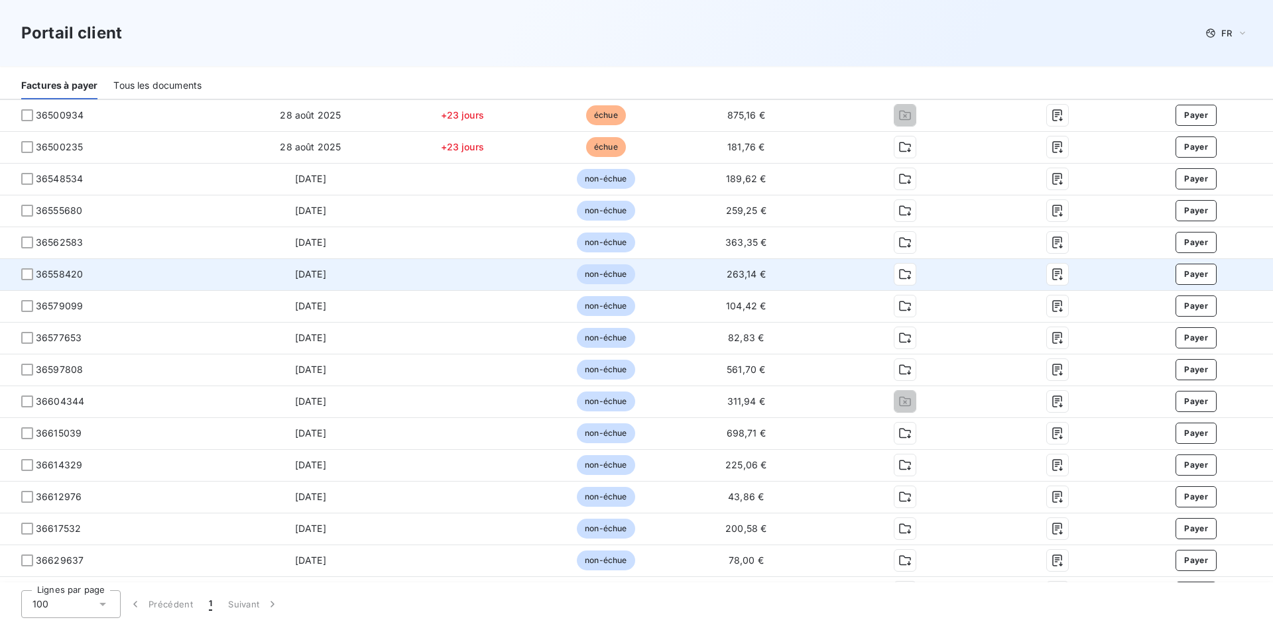
scroll to position [1888, 0]
click at [1052, 273] on icon "button" at bounding box center [1057, 274] width 10 height 12
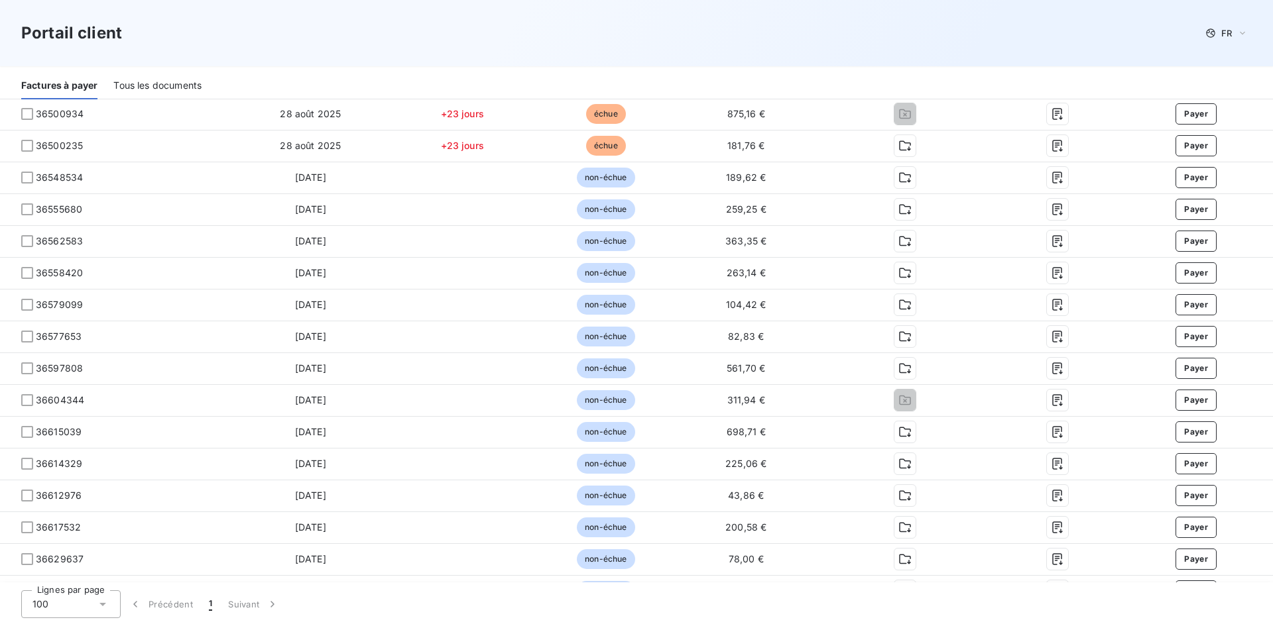
click at [902, 40] on div "Portail client FR" at bounding box center [636, 33] width 1230 height 24
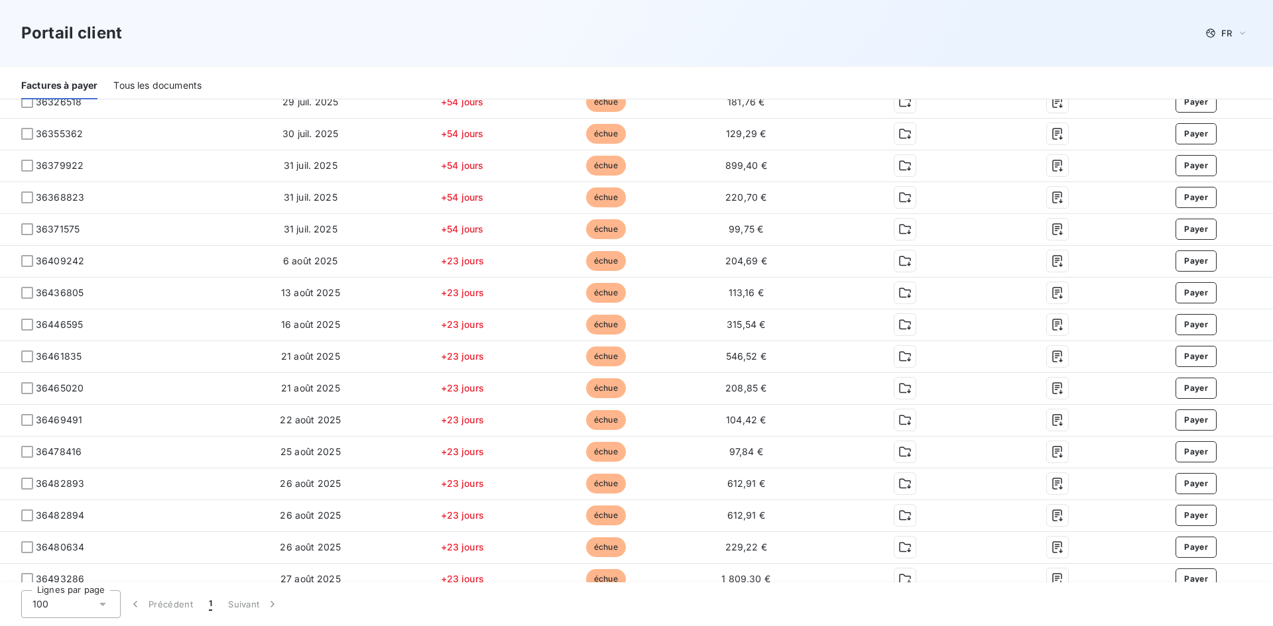
scroll to position [1225, 0]
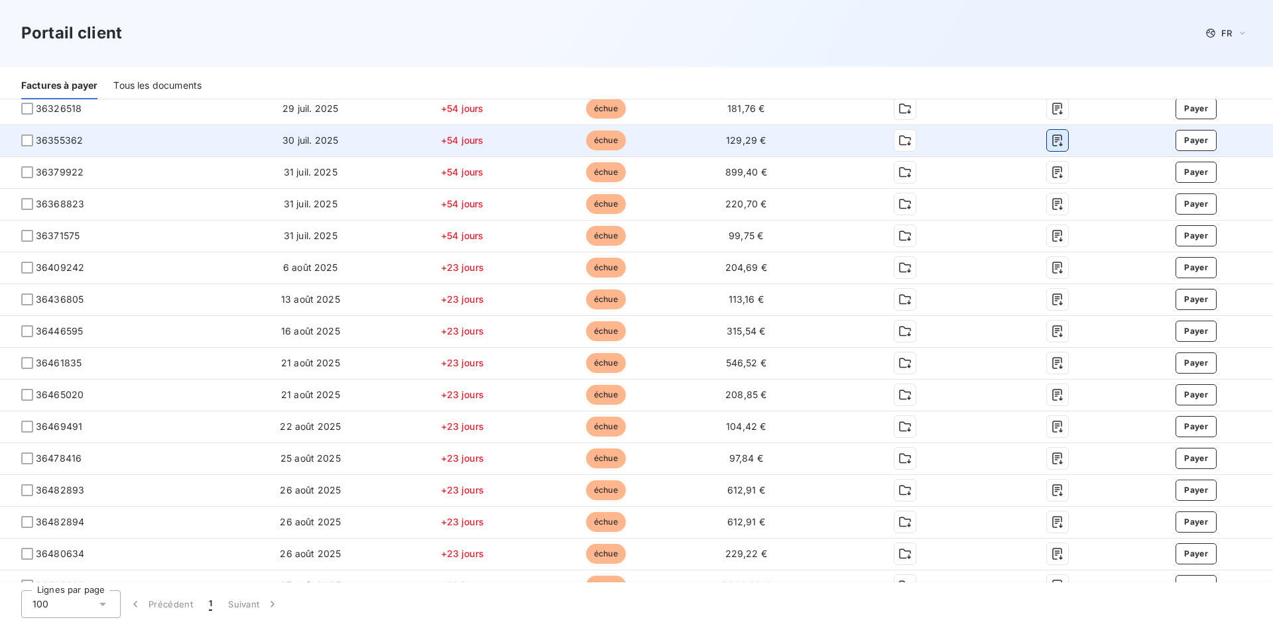
click at [1051, 139] on icon "button" at bounding box center [1057, 140] width 13 height 13
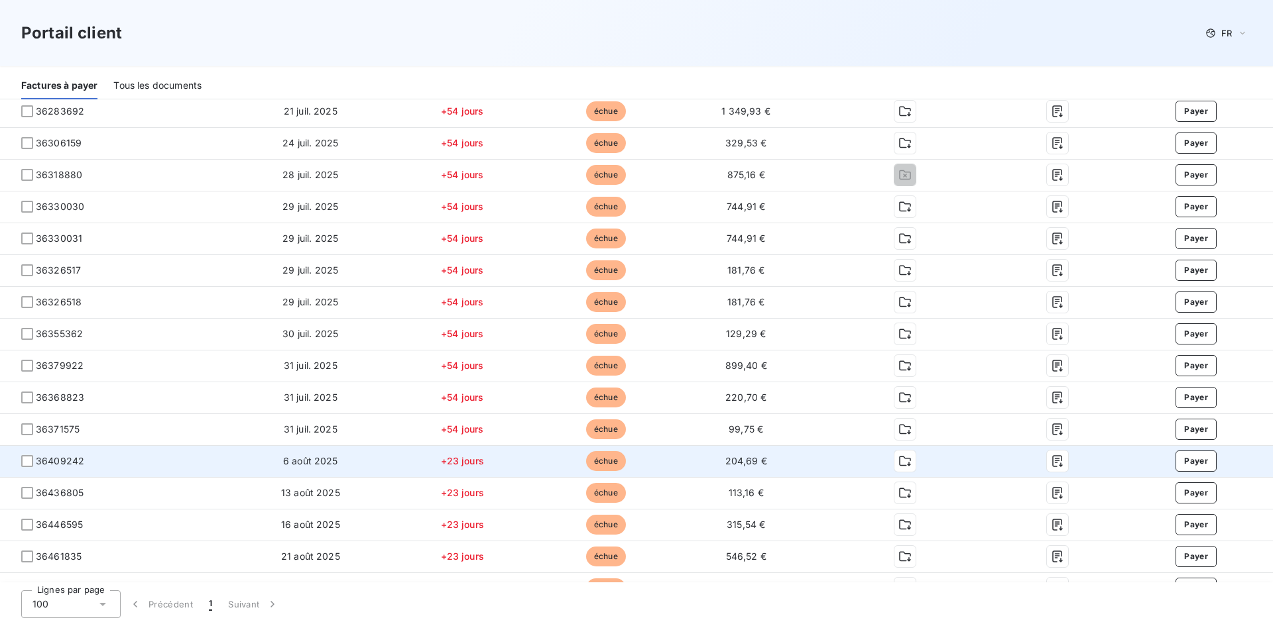
scroll to position [1026, 0]
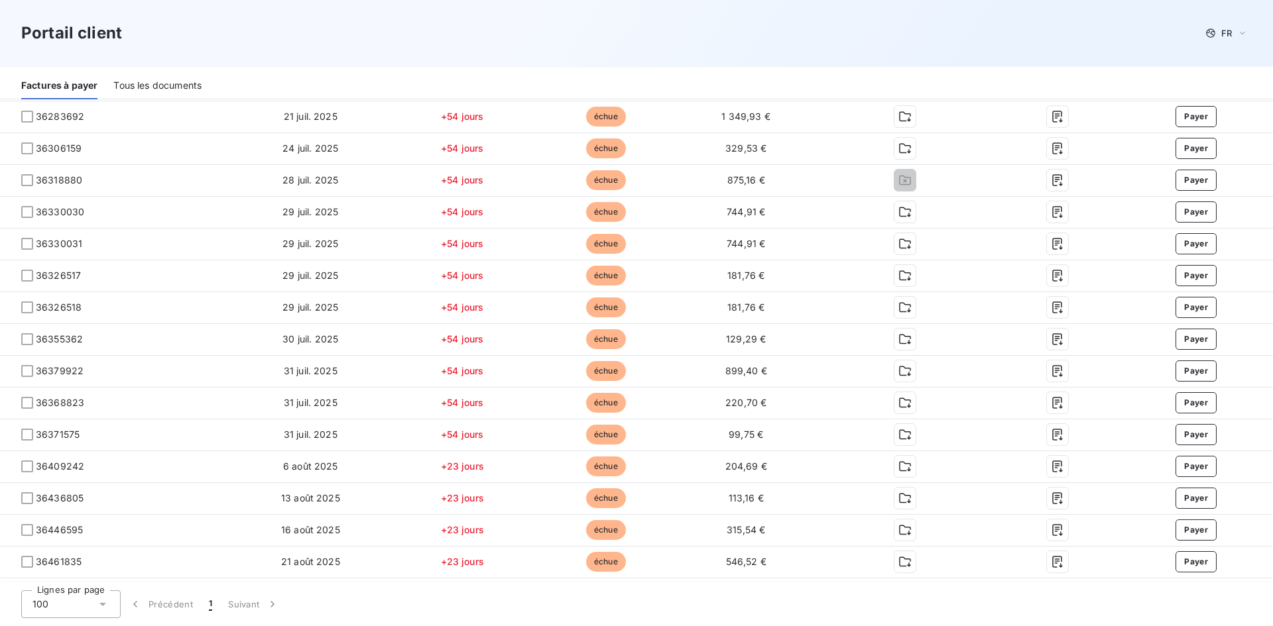
click at [816, 42] on div "Portail client FR" at bounding box center [636, 33] width 1230 height 24
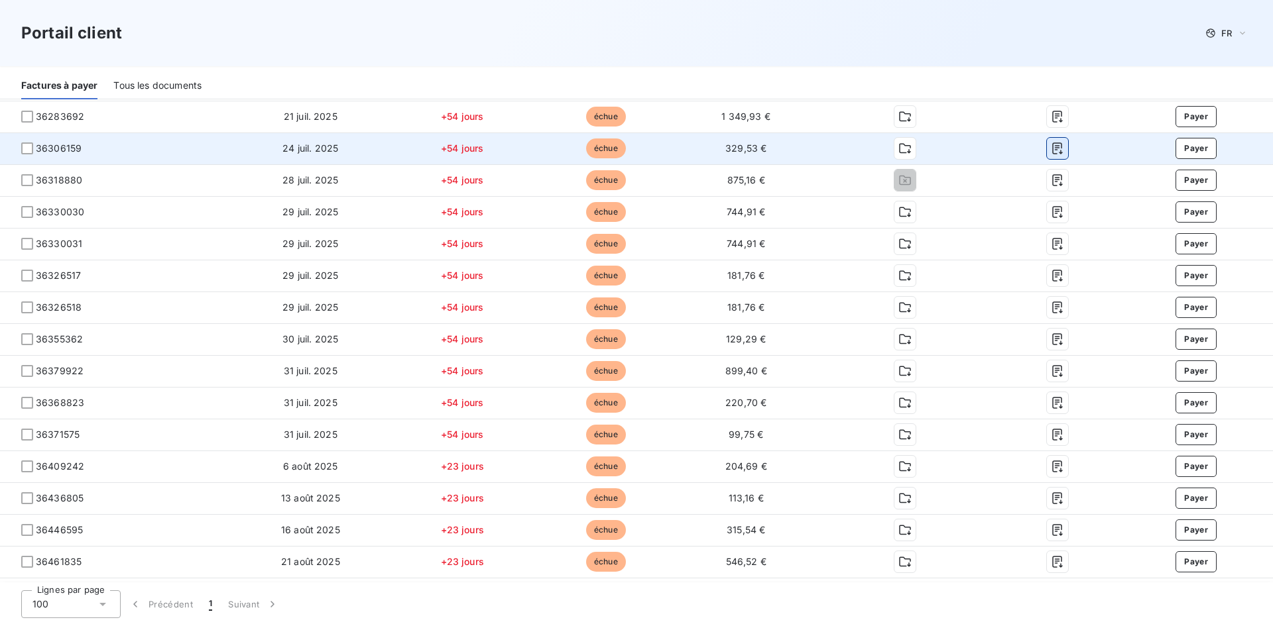
click at [1052, 146] on icon "button" at bounding box center [1057, 149] width 10 height 12
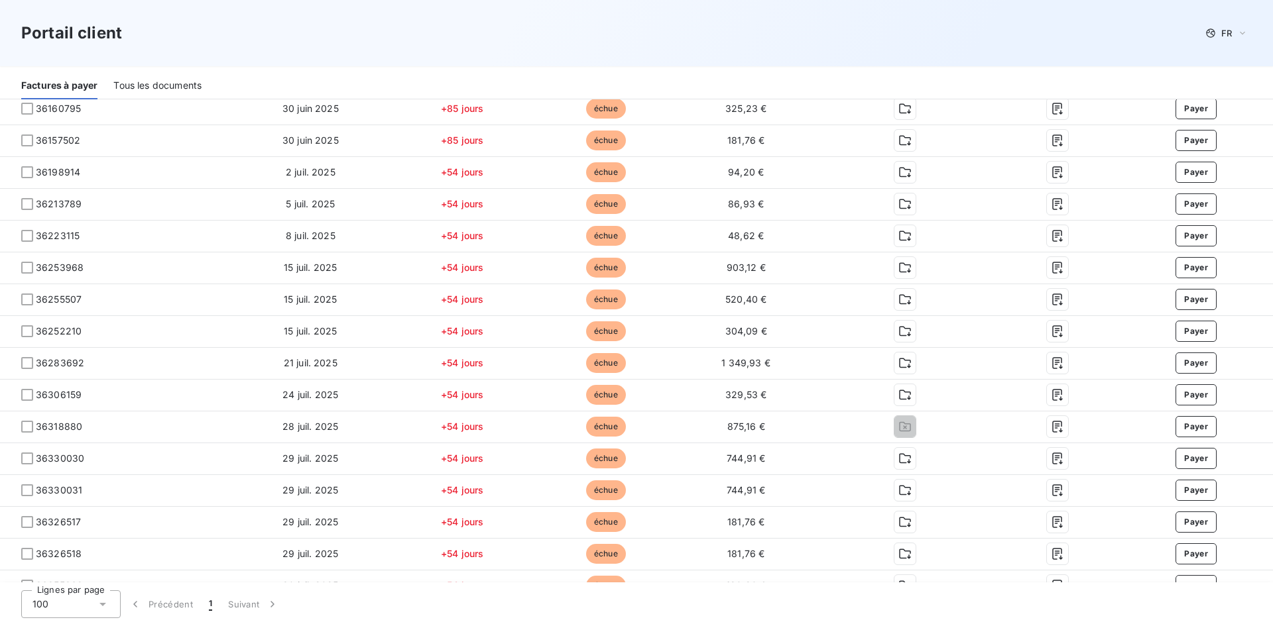
scroll to position [695, 0]
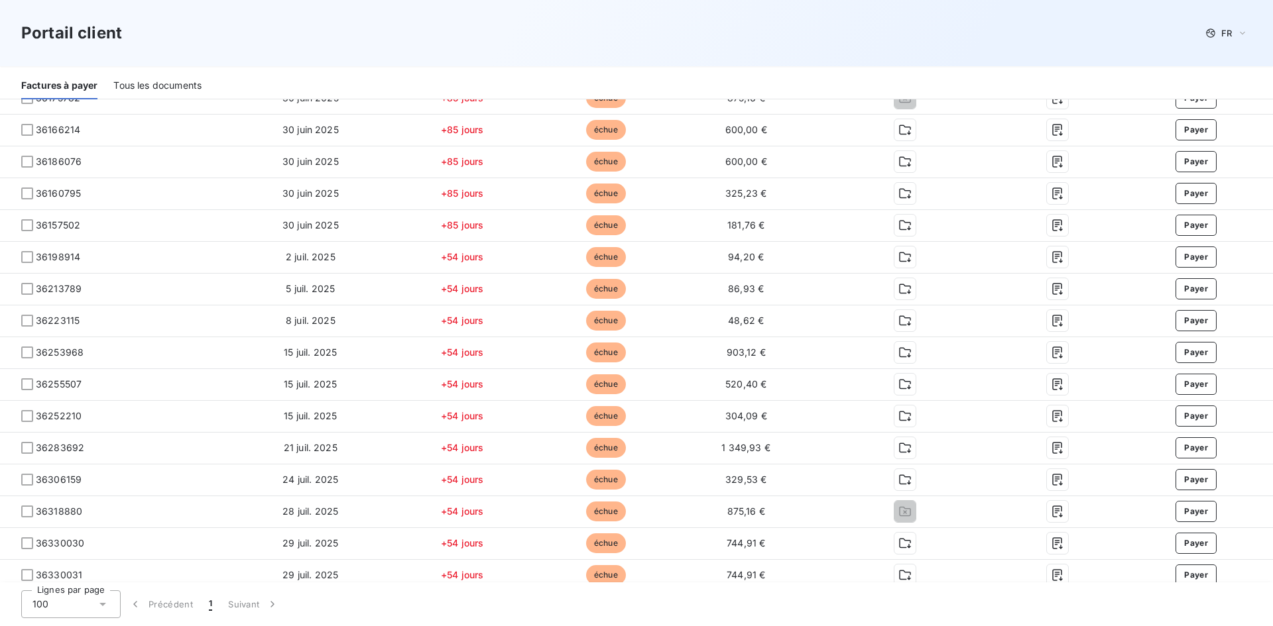
click at [771, 40] on div "Portail client FR" at bounding box center [636, 33] width 1230 height 24
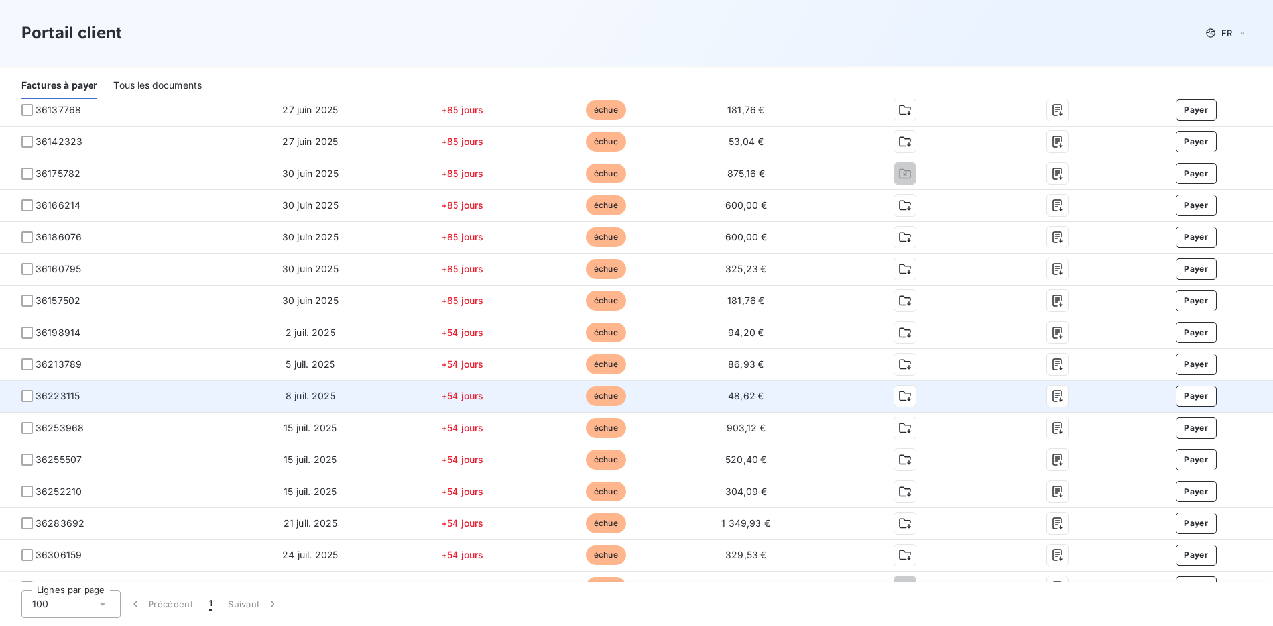
scroll to position [628, 0]
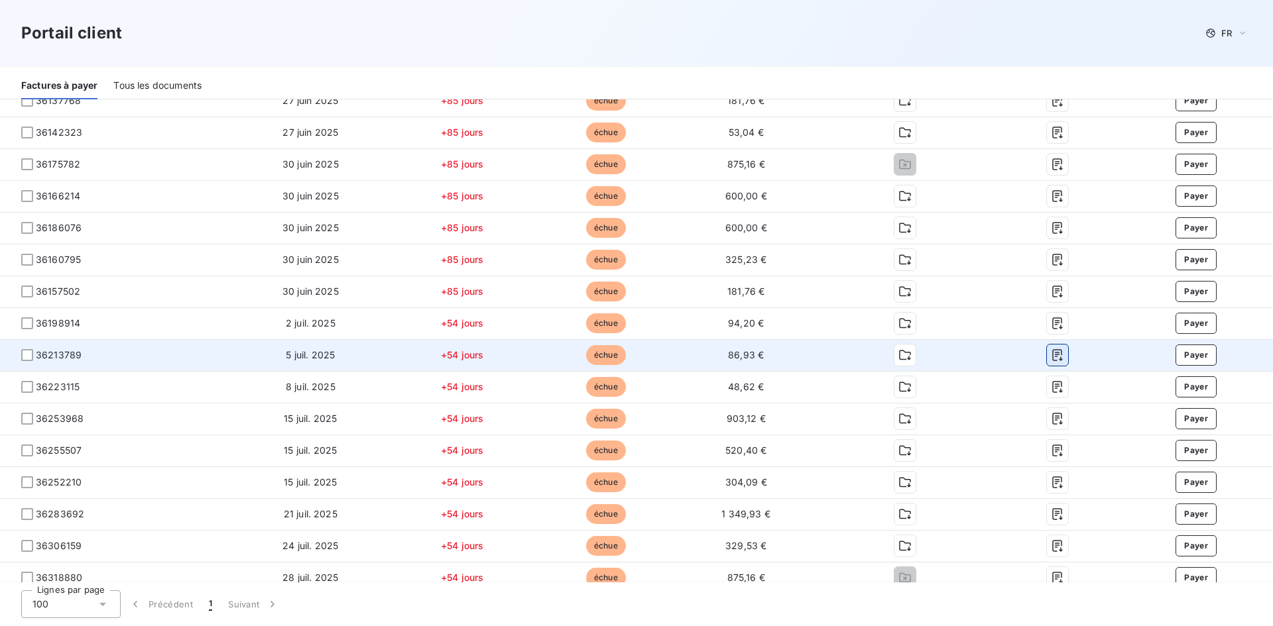
click at [1052, 355] on icon "button" at bounding box center [1057, 356] width 10 height 12
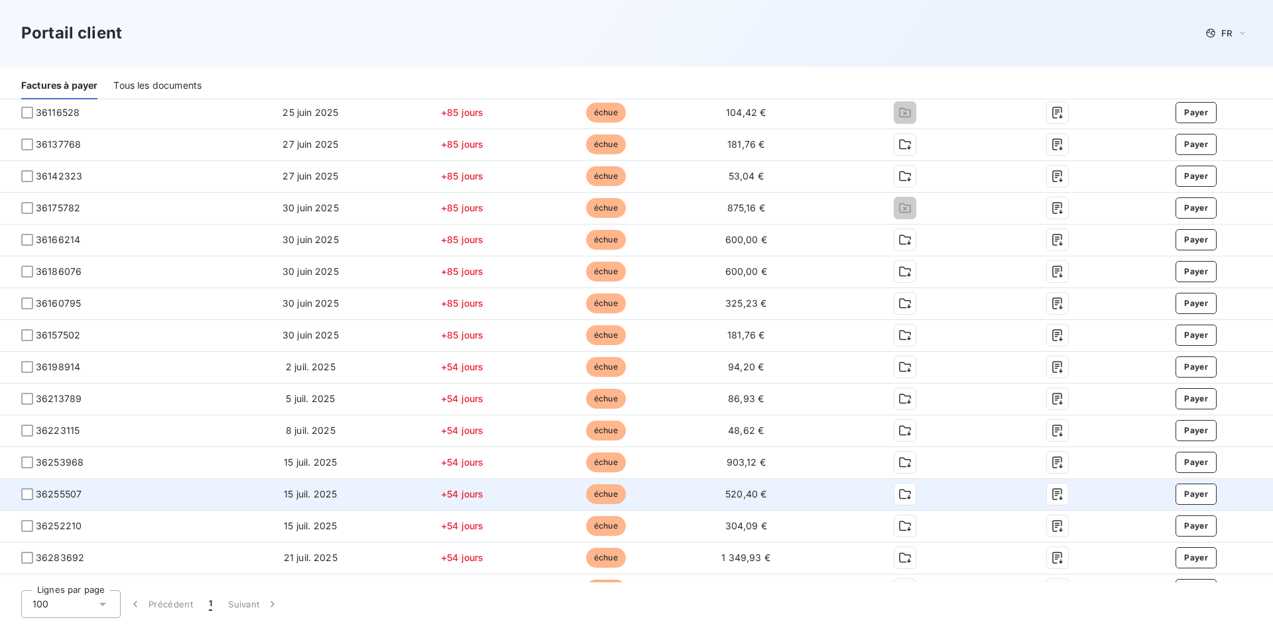
scroll to position [562, 0]
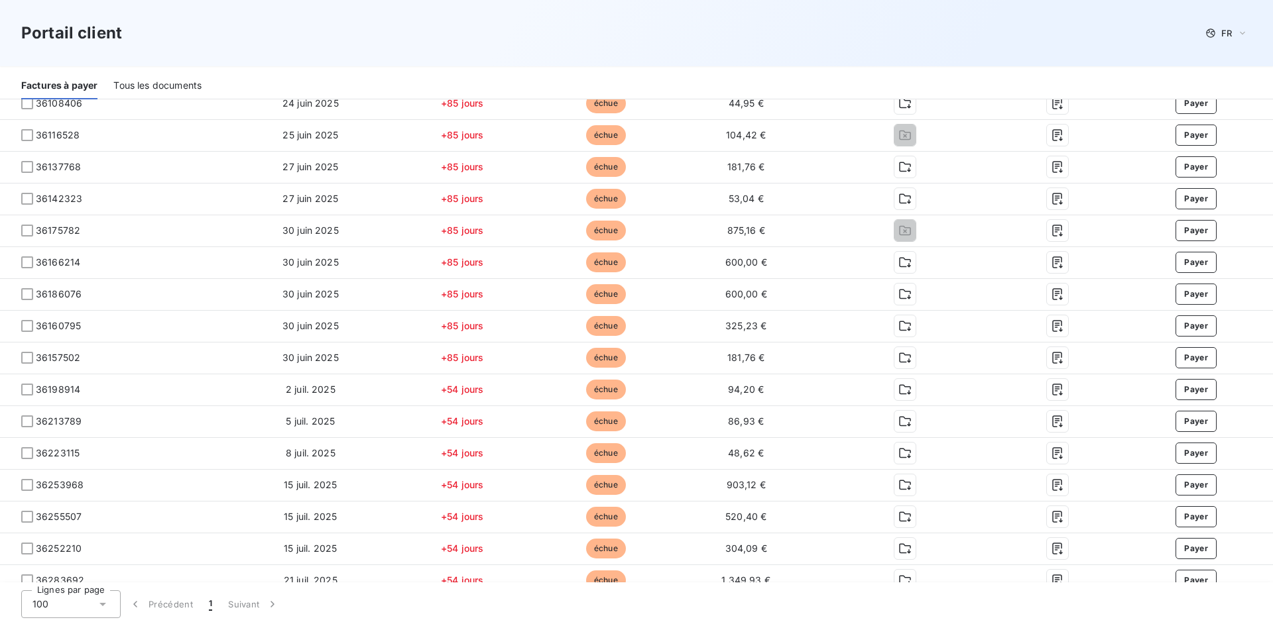
click at [597, 23] on div "Portail client FR" at bounding box center [636, 33] width 1230 height 24
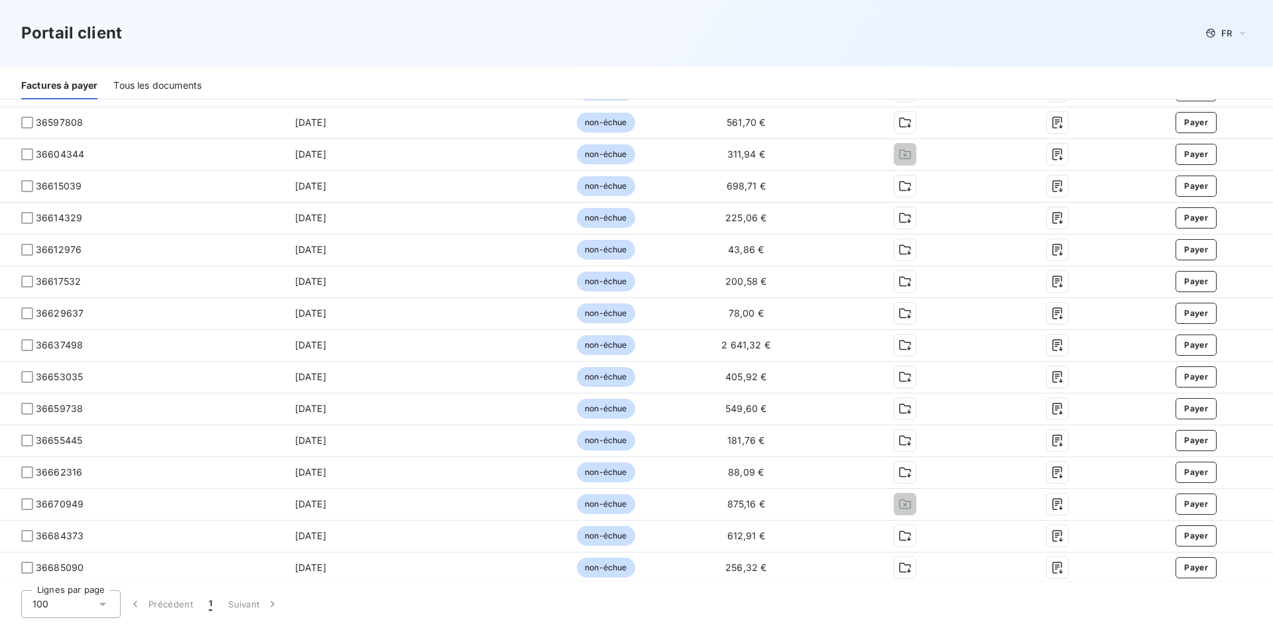
scroll to position [2153, 0]
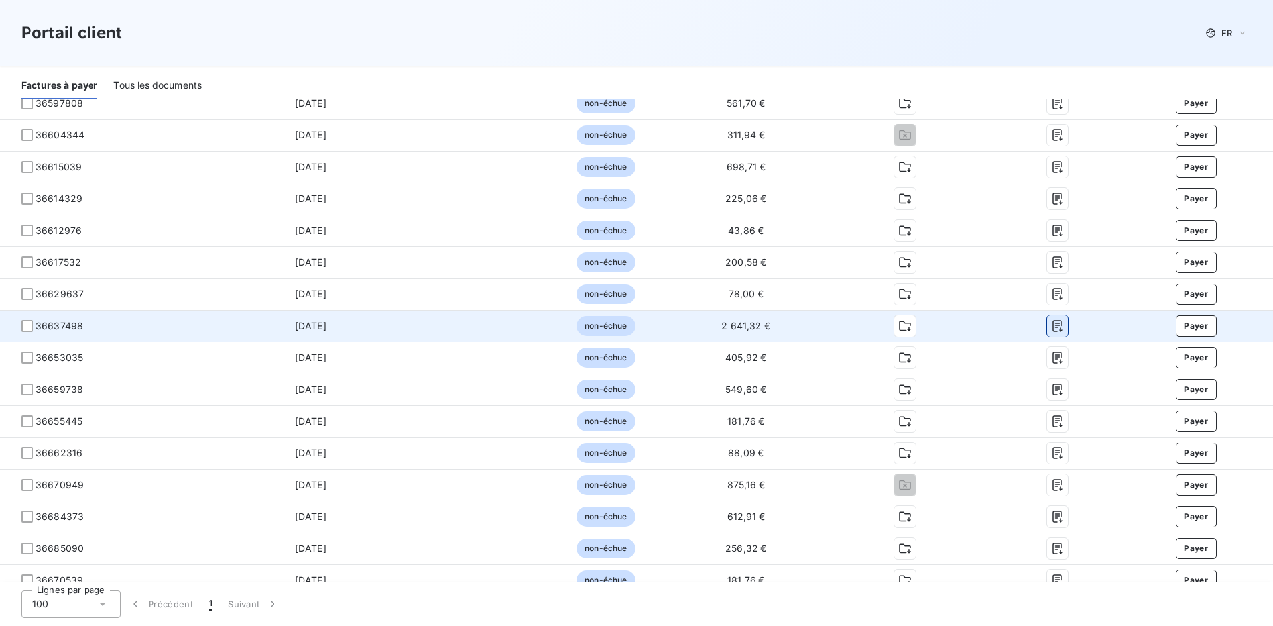
click at [1051, 332] on icon "button" at bounding box center [1057, 326] width 13 height 13
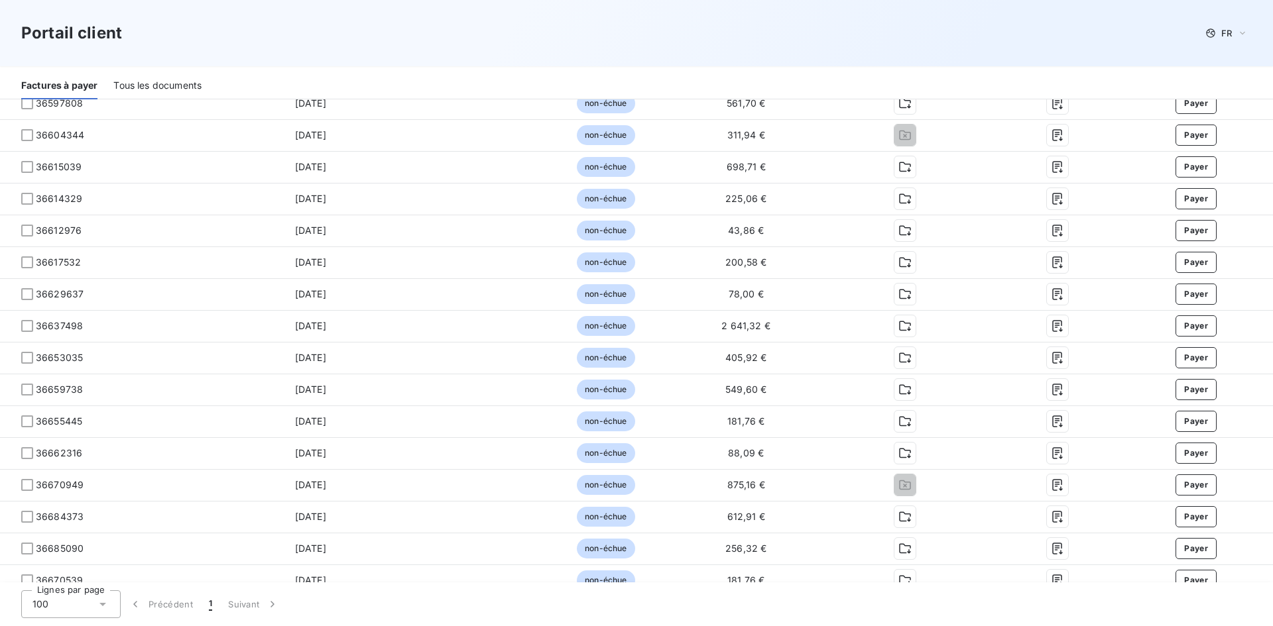
click at [935, 34] on div "Portail client FR" at bounding box center [636, 33] width 1230 height 24
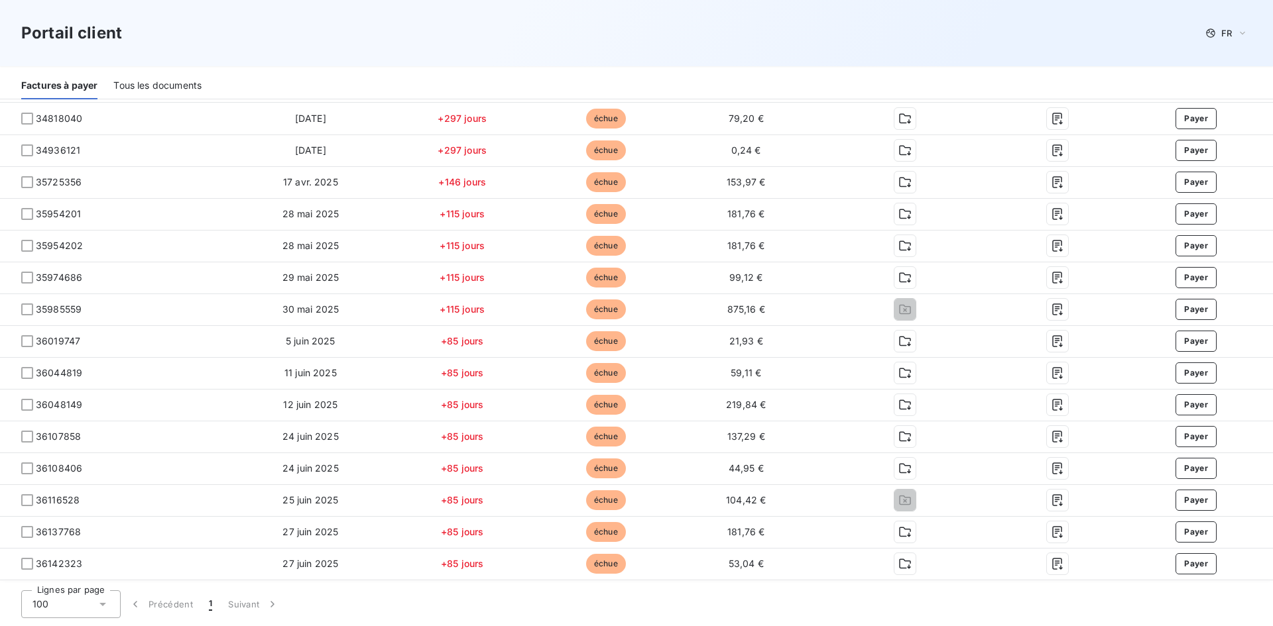
scroll to position [199, 0]
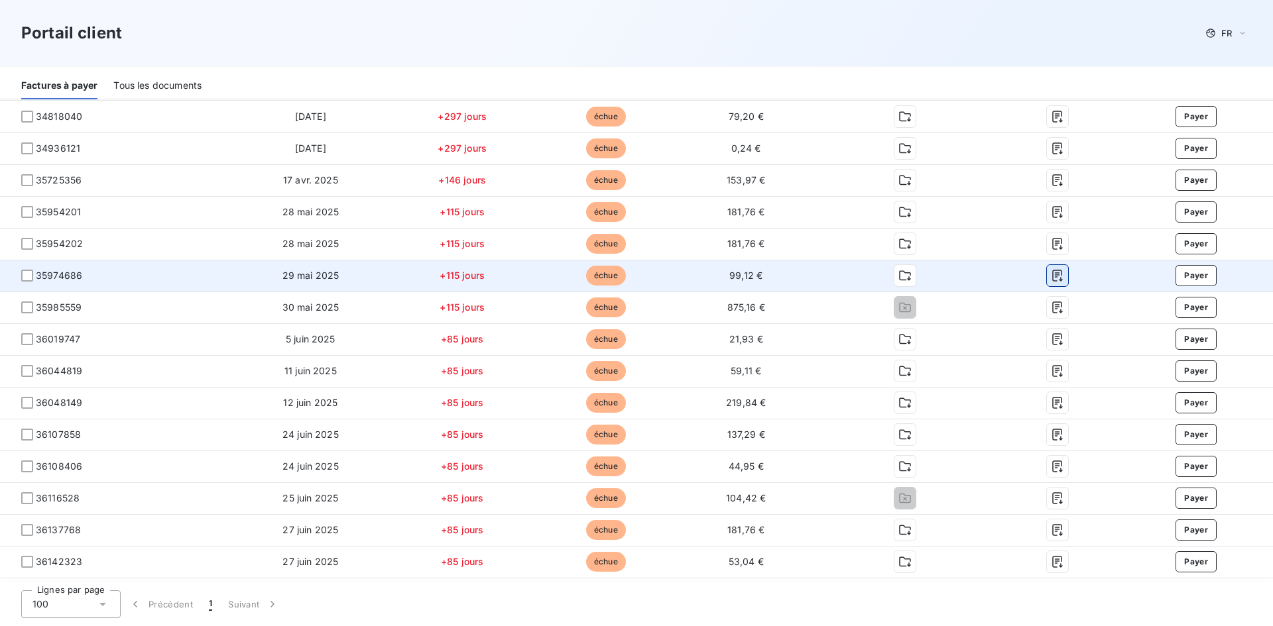
click at [1053, 275] on icon "button" at bounding box center [1057, 276] width 10 height 12
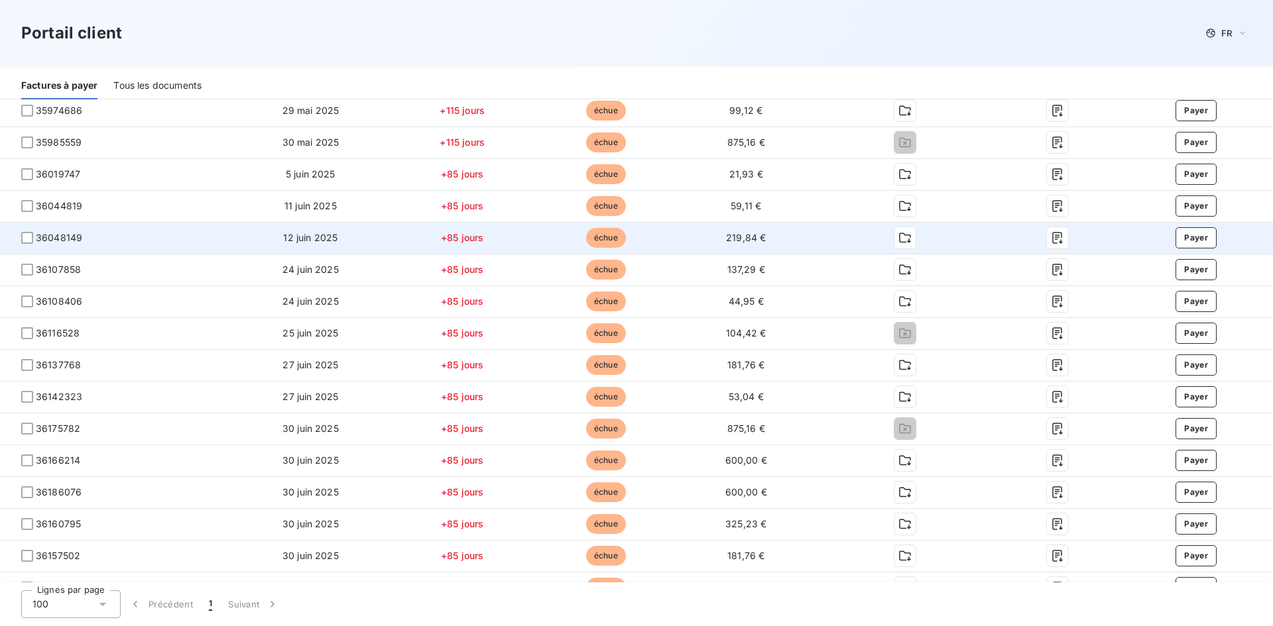
scroll to position [398, 0]
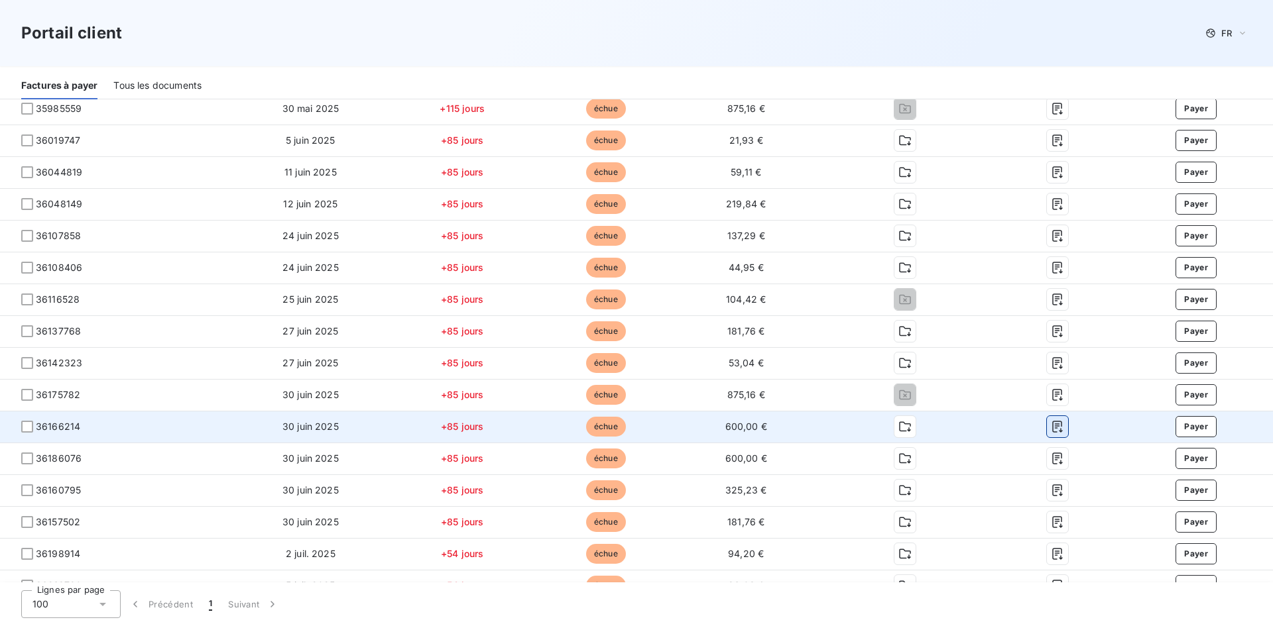
click at [1051, 424] on icon "button" at bounding box center [1057, 426] width 13 height 13
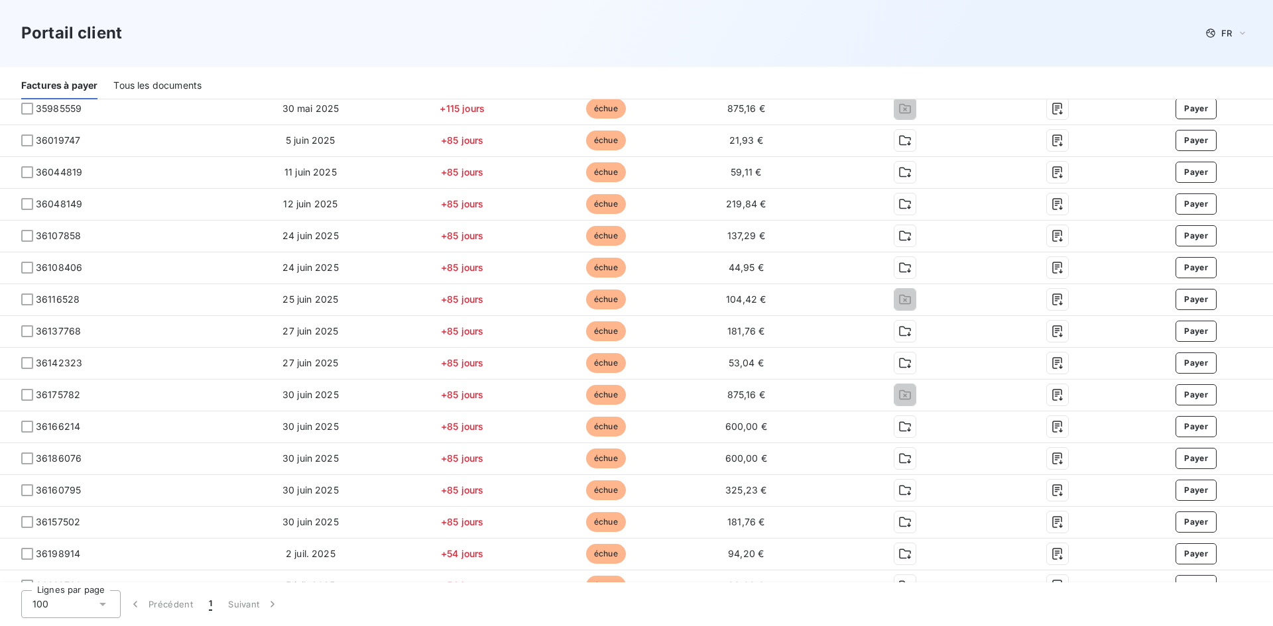
click at [855, 54] on div "Portail client FR" at bounding box center [636, 33] width 1273 height 66
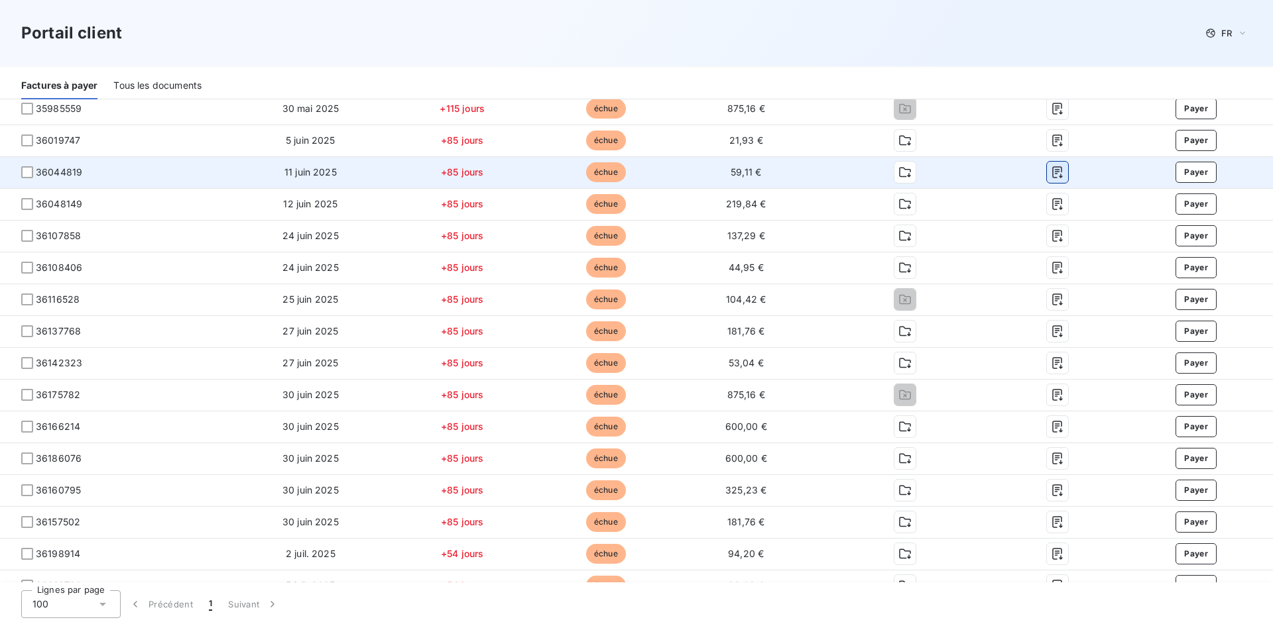
click at [1051, 168] on icon "button" at bounding box center [1057, 172] width 13 height 13
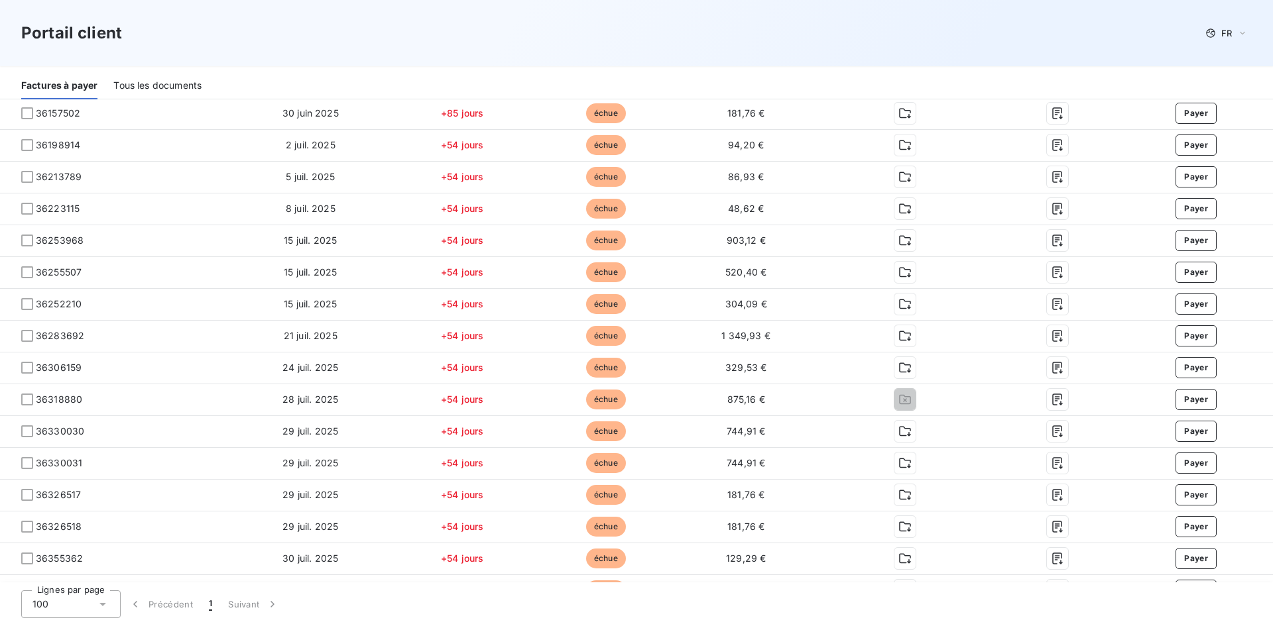
scroll to position [862, 0]
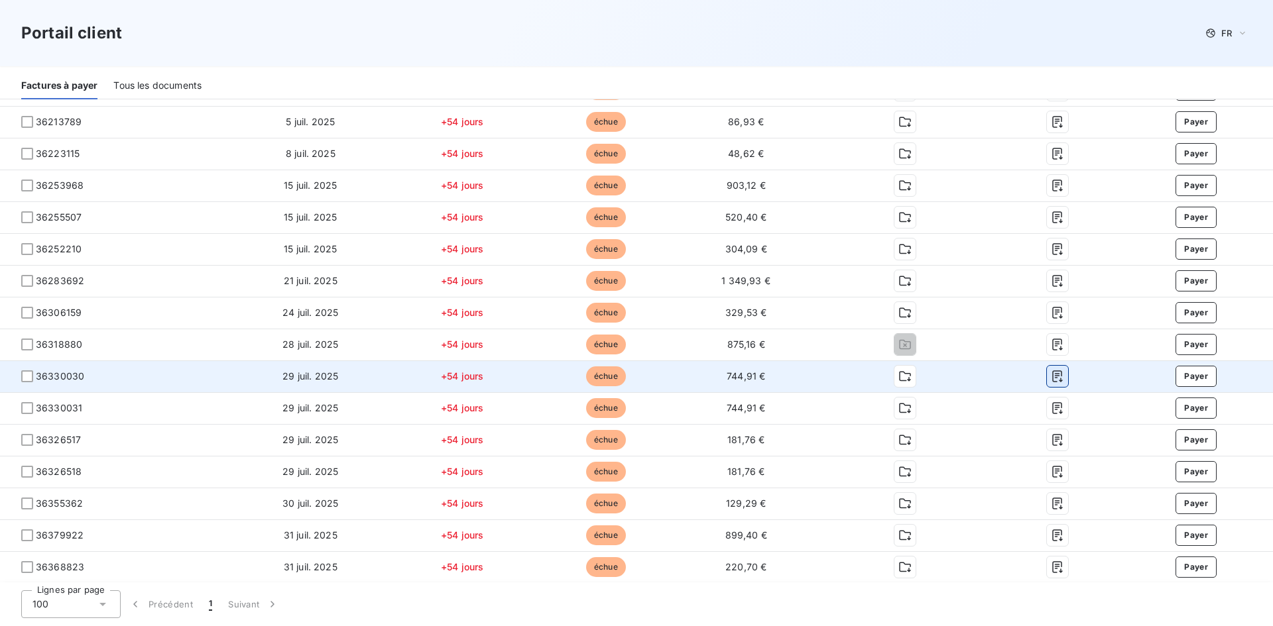
click at [1052, 372] on icon "button" at bounding box center [1057, 377] width 10 height 12
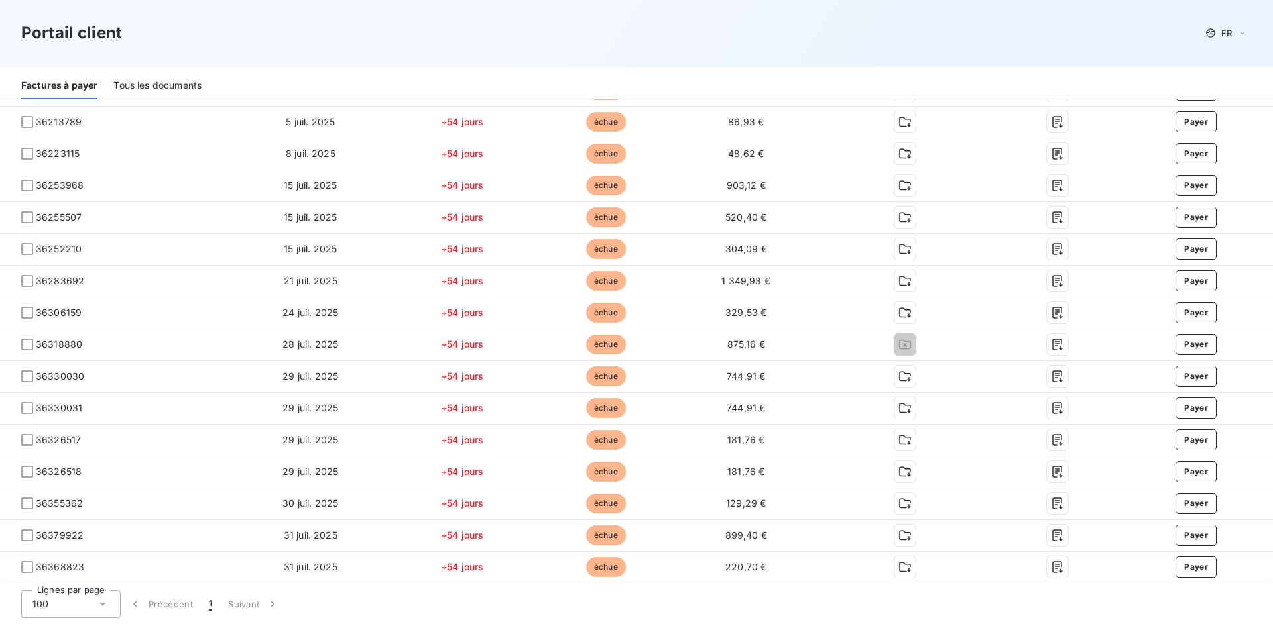
click at [885, 41] on div "Portail client FR" at bounding box center [636, 33] width 1230 height 24
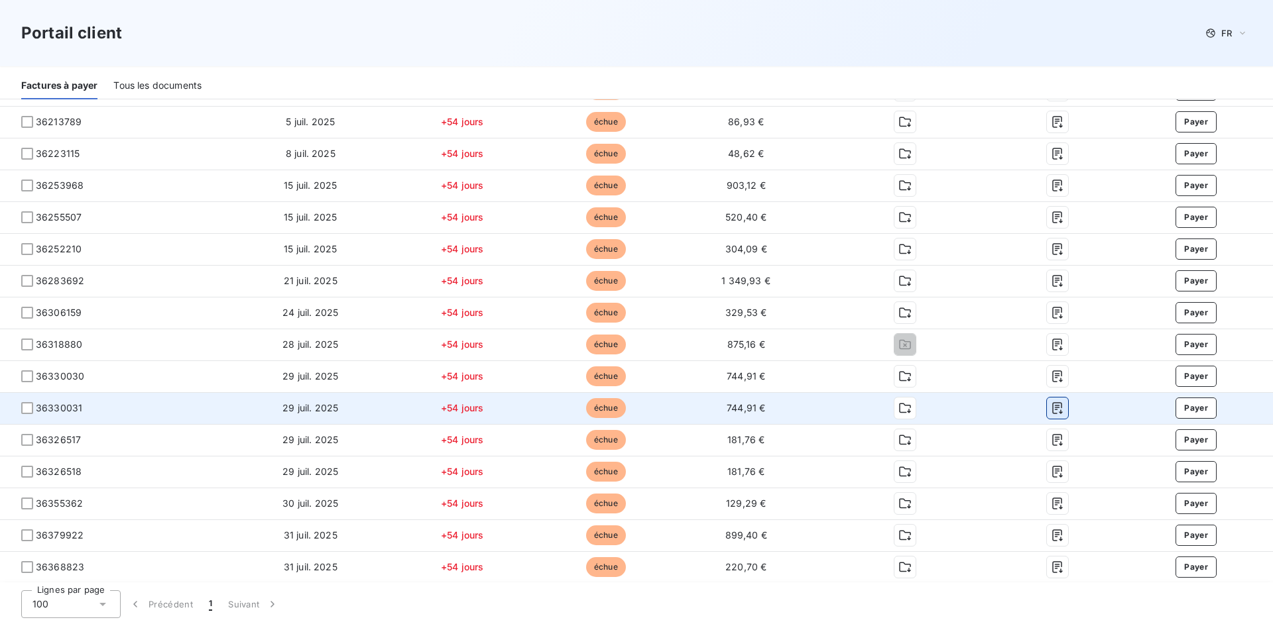
click at [1051, 408] on icon "button" at bounding box center [1057, 408] width 13 height 13
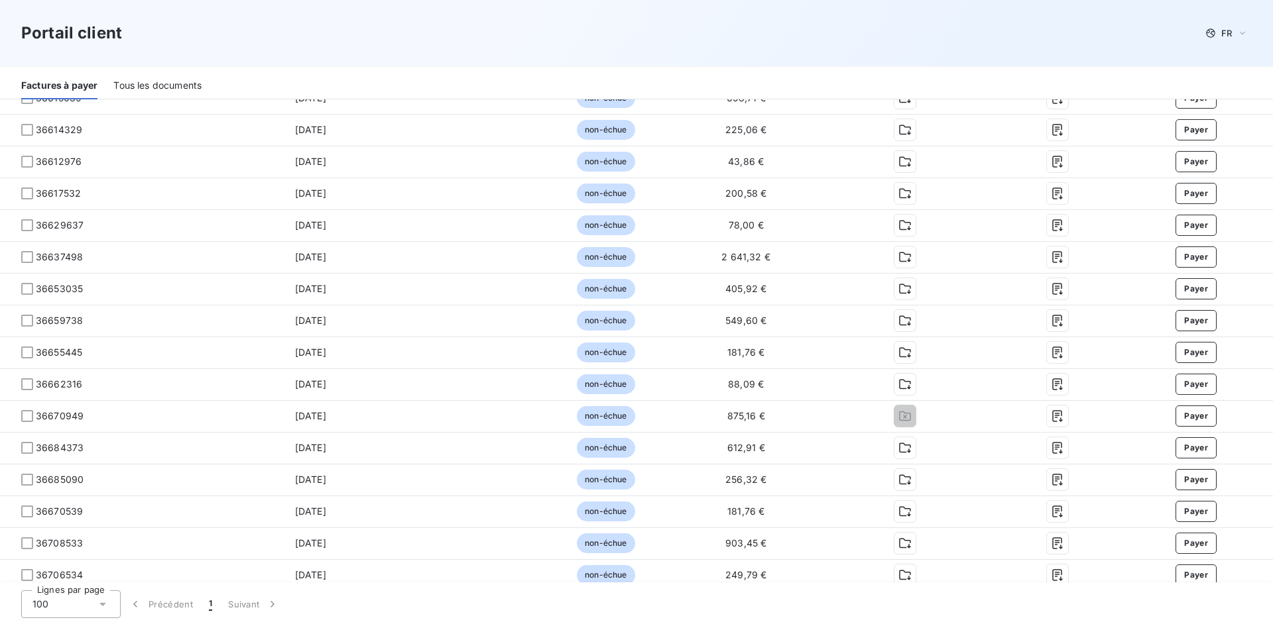
scroll to position [2254, 0]
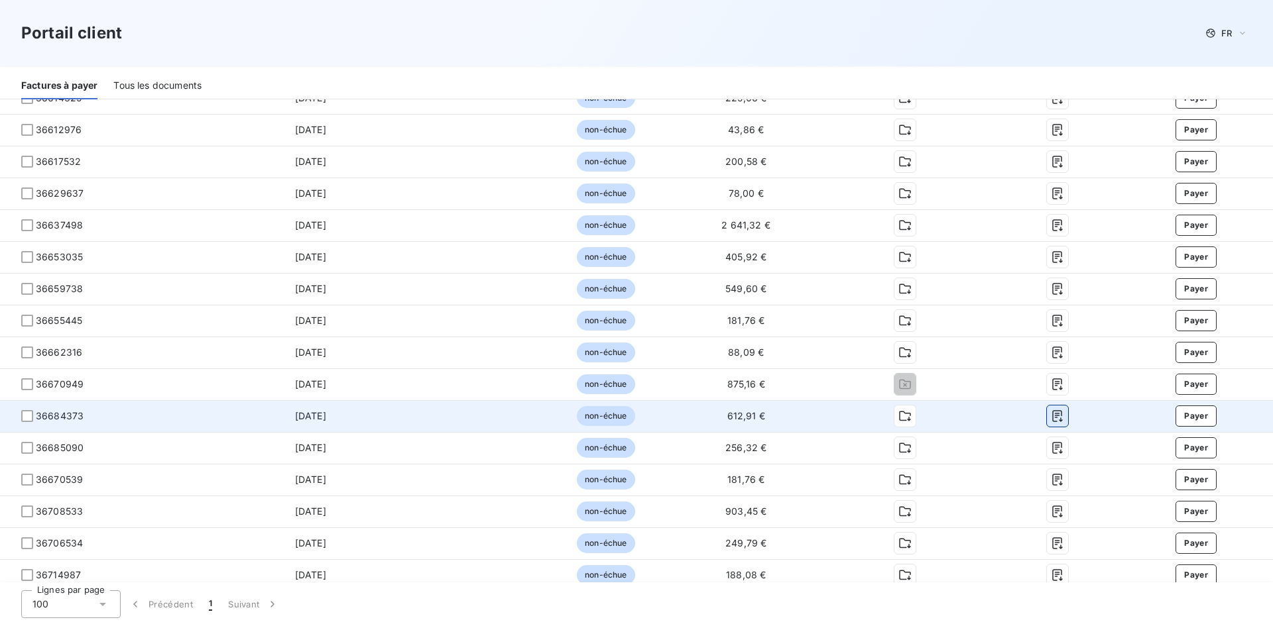
click at [1051, 420] on icon "button" at bounding box center [1057, 416] width 13 height 13
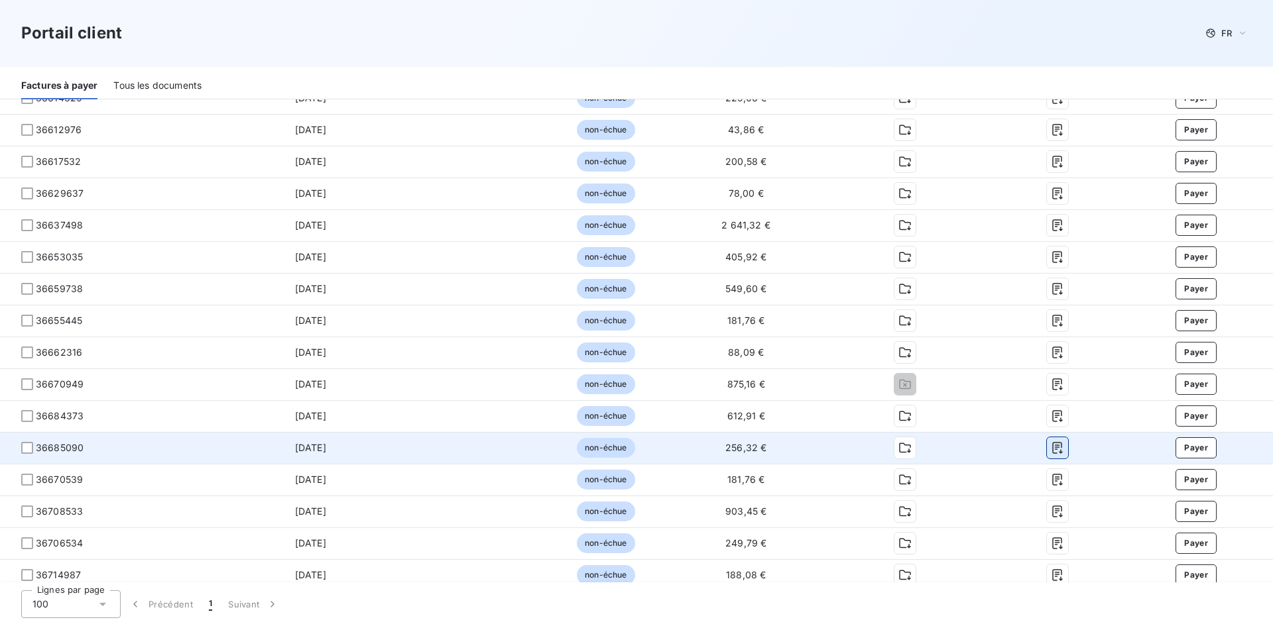
click at [1053, 441] on icon "button" at bounding box center [1057, 447] width 13 height 13
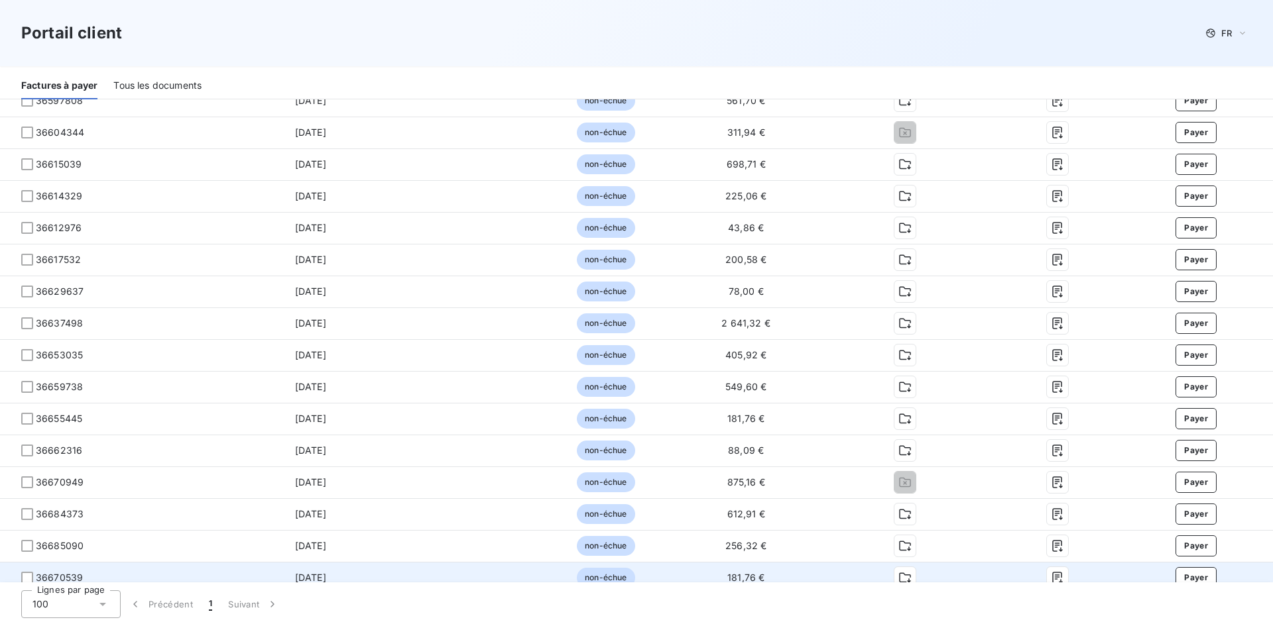
scroll to position [2121, 0]
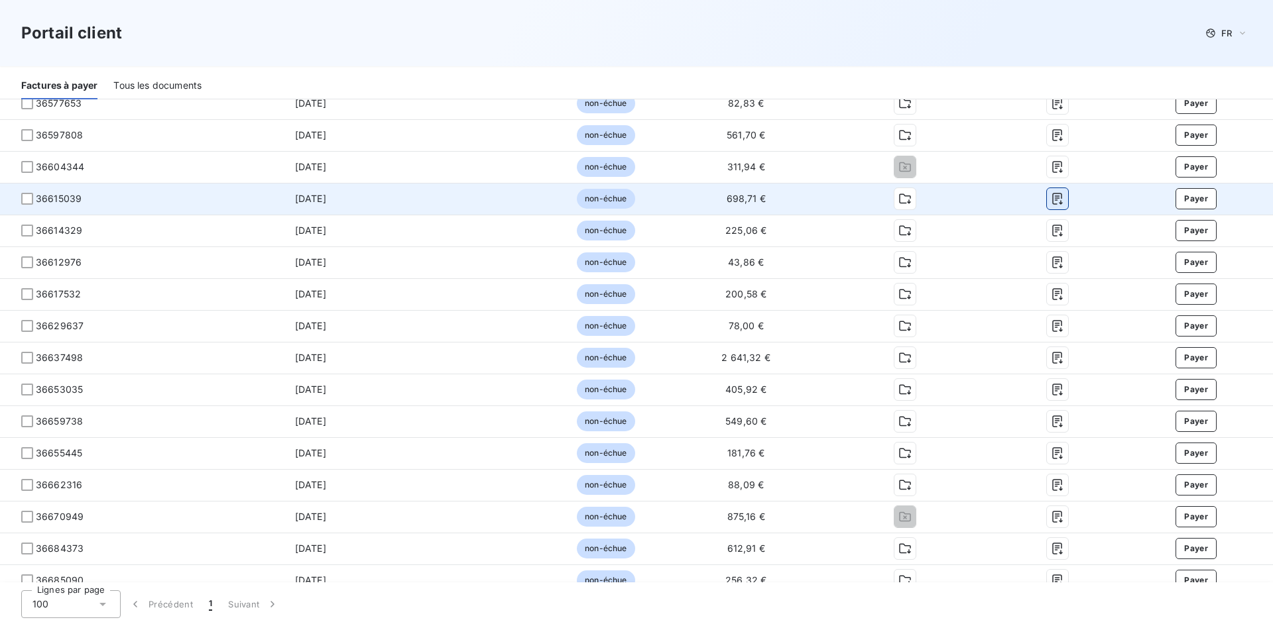
click at [1051, 196] on icon "button" at bounding box center [1057, 198] width 13 height 13
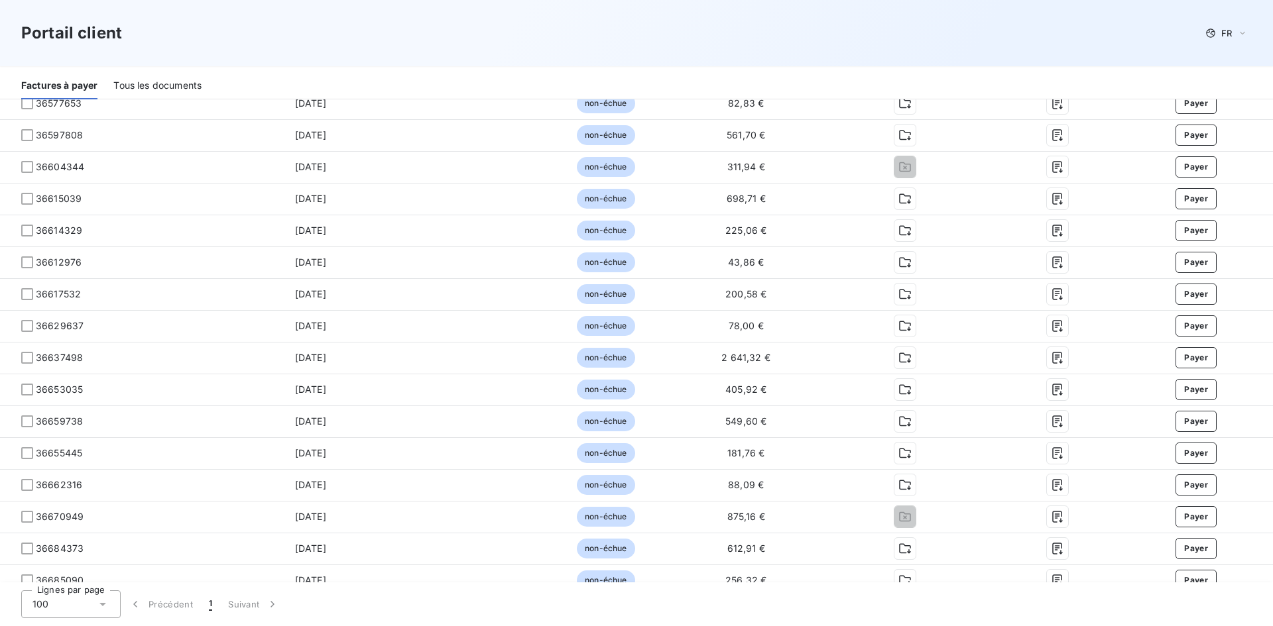
click at [841, 52] on div "Portail client FR" at bounding box center [636, 33] width 1273 height 66
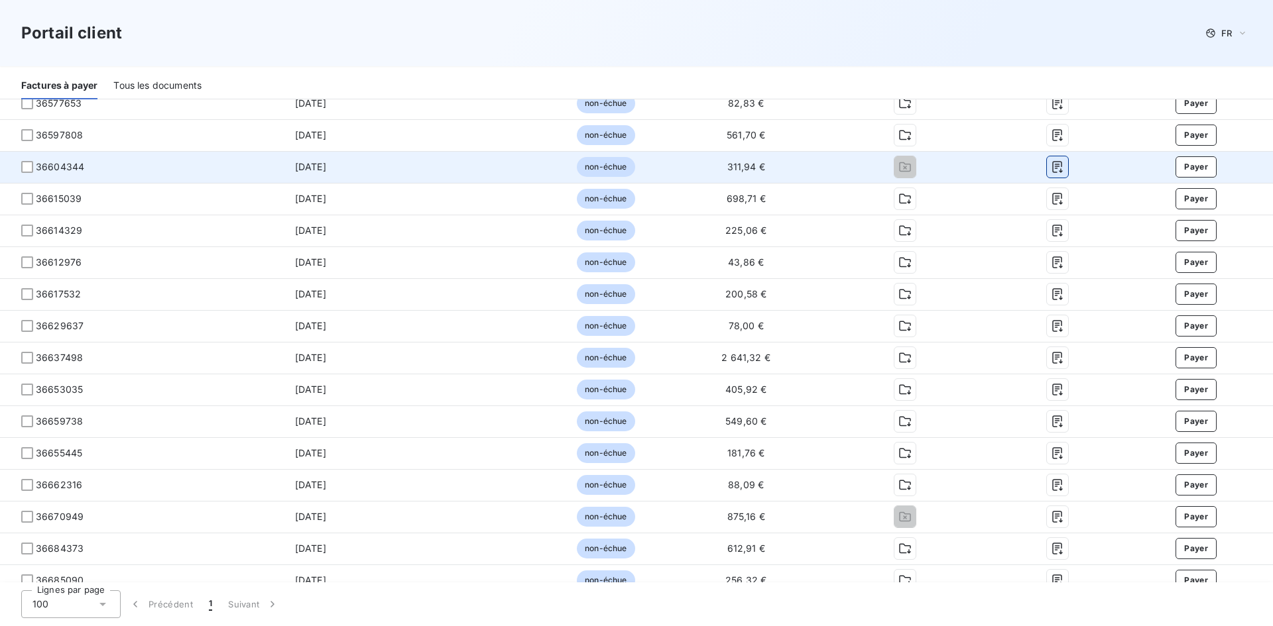
click at [1052, 169] on icon "button" at bounding box center [1057, 168] width 10 height 12
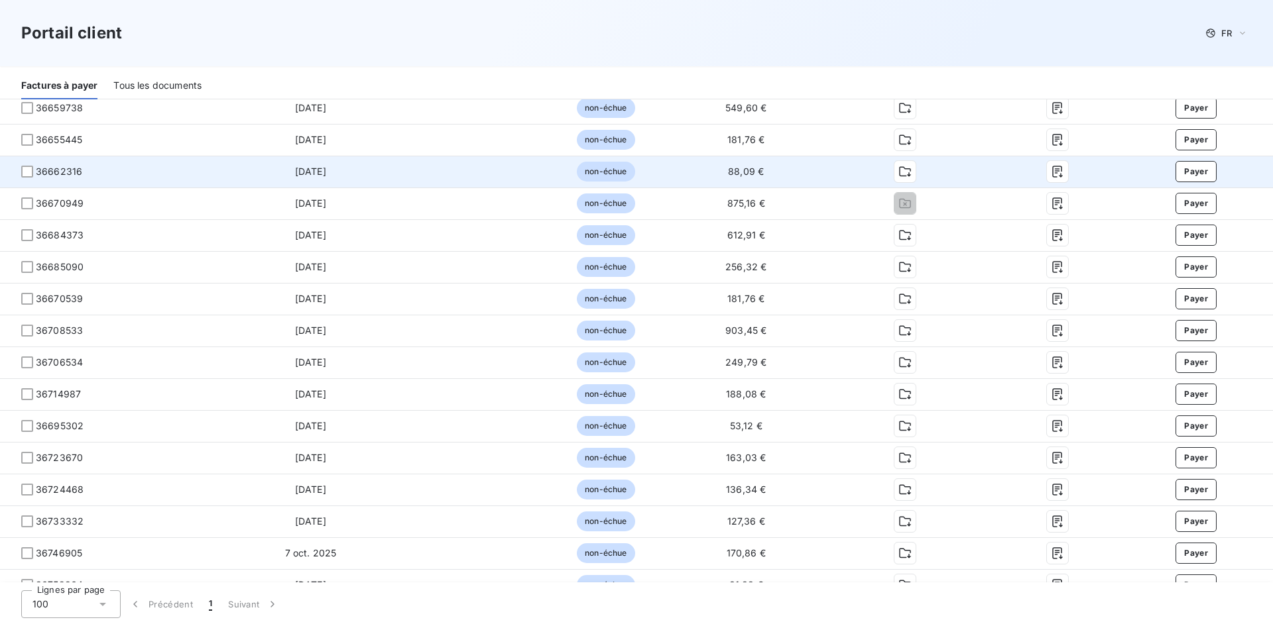
scroll to position [2453, 0]
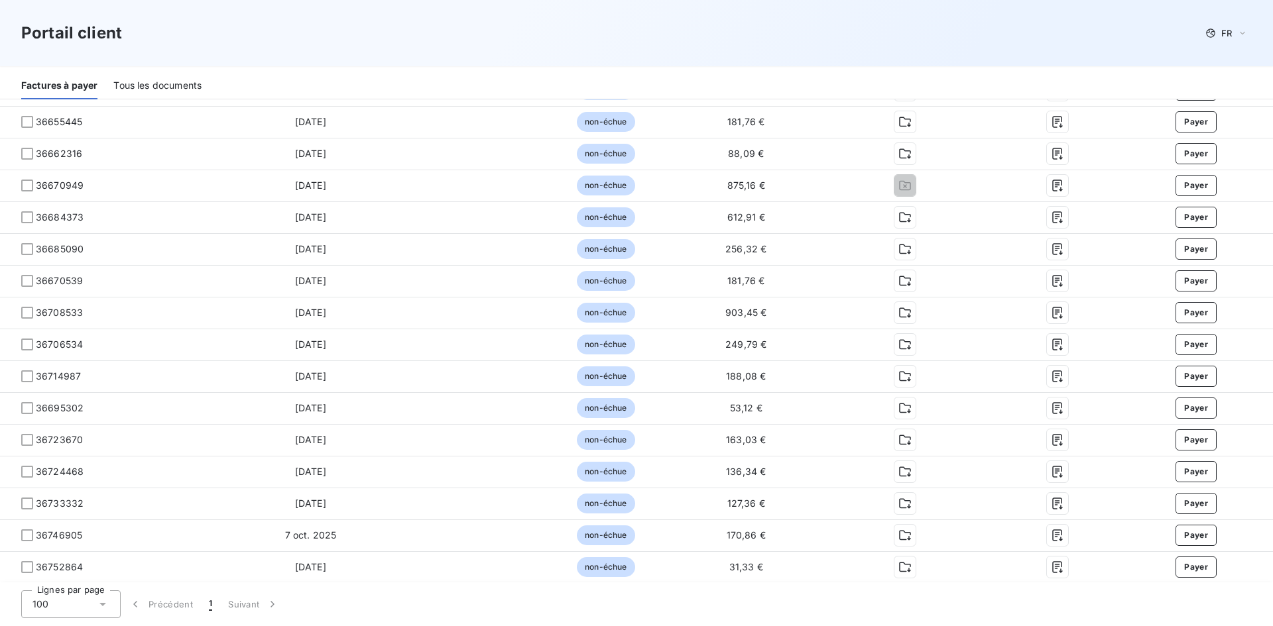
click at [741, 46] on div "Portail client FR" at bounding box center [636, 33] width 1273 height 66
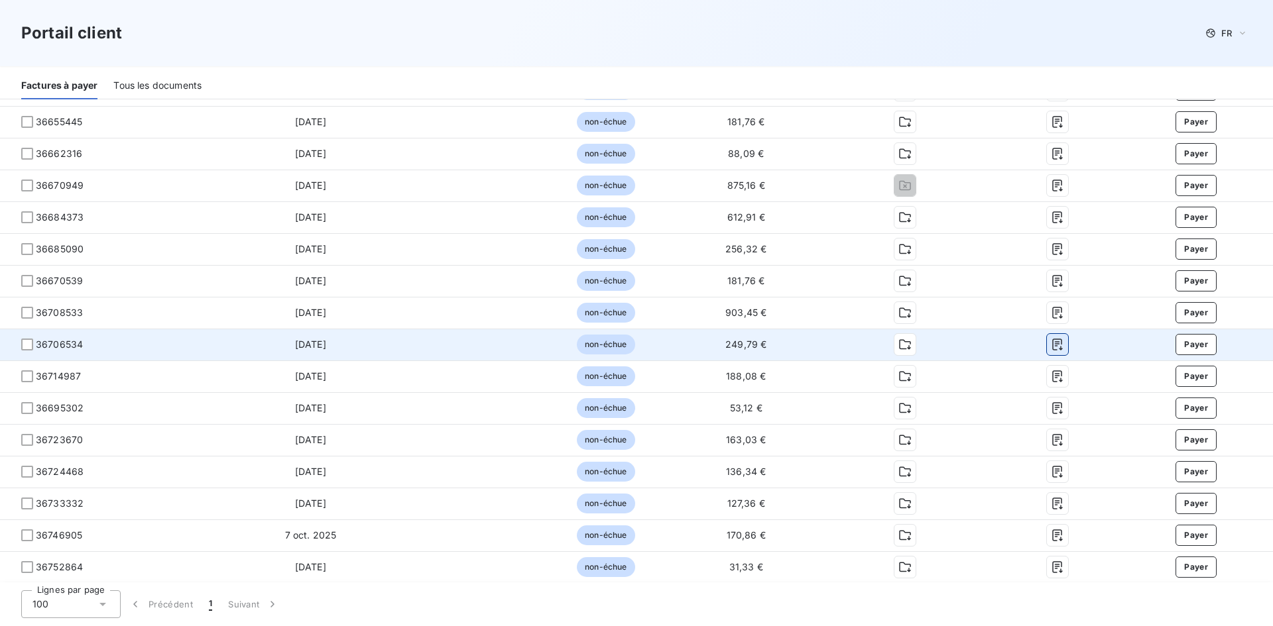
click at [1052, 343] on icon "button" at bounding box center [1057, 345] width 10 height 12
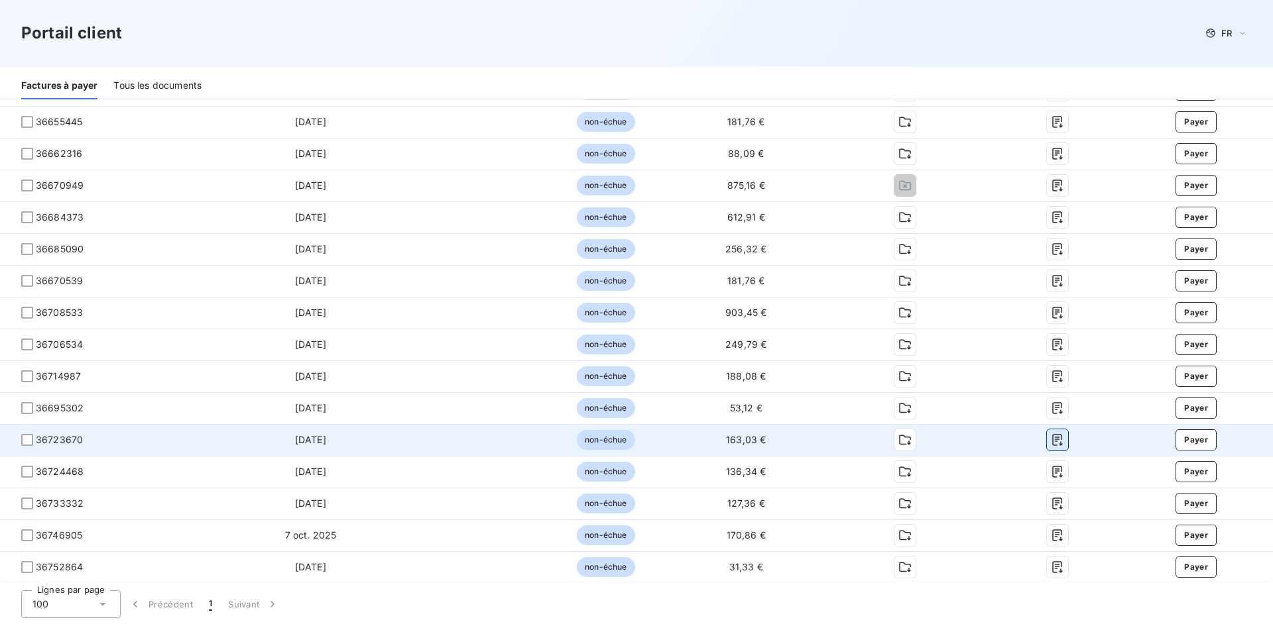
click at [1051, 442] on icon "button" at bounding box center [1057, 440] width 13 height 13
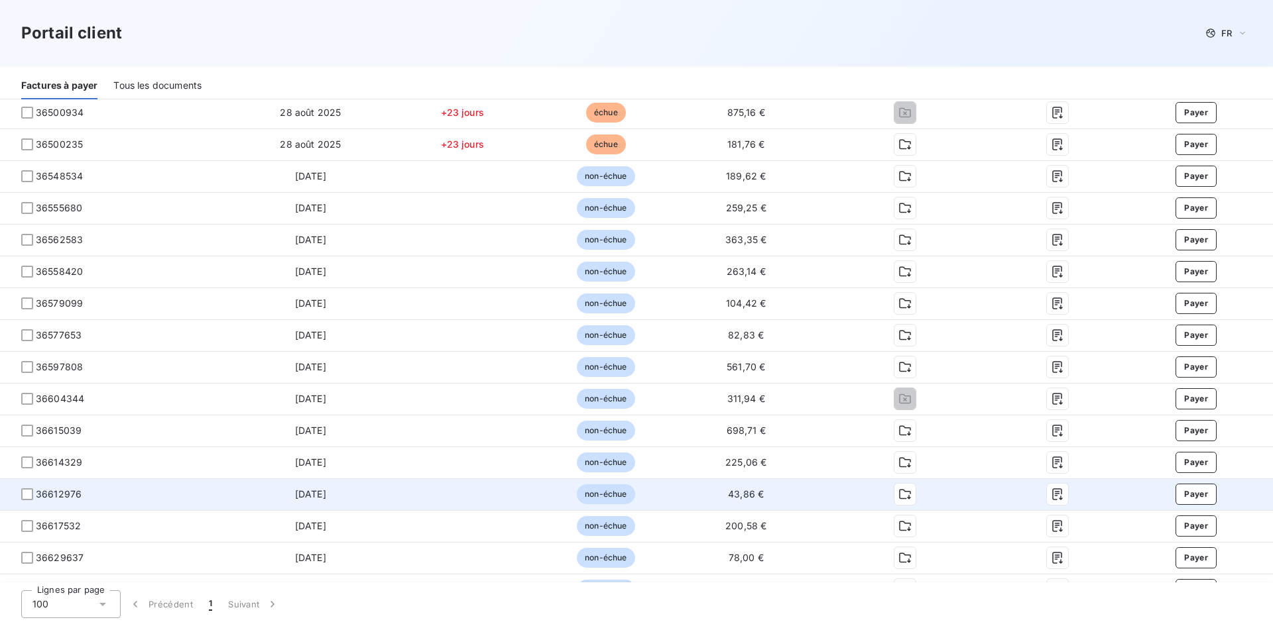
scroll to position [1856, 0]
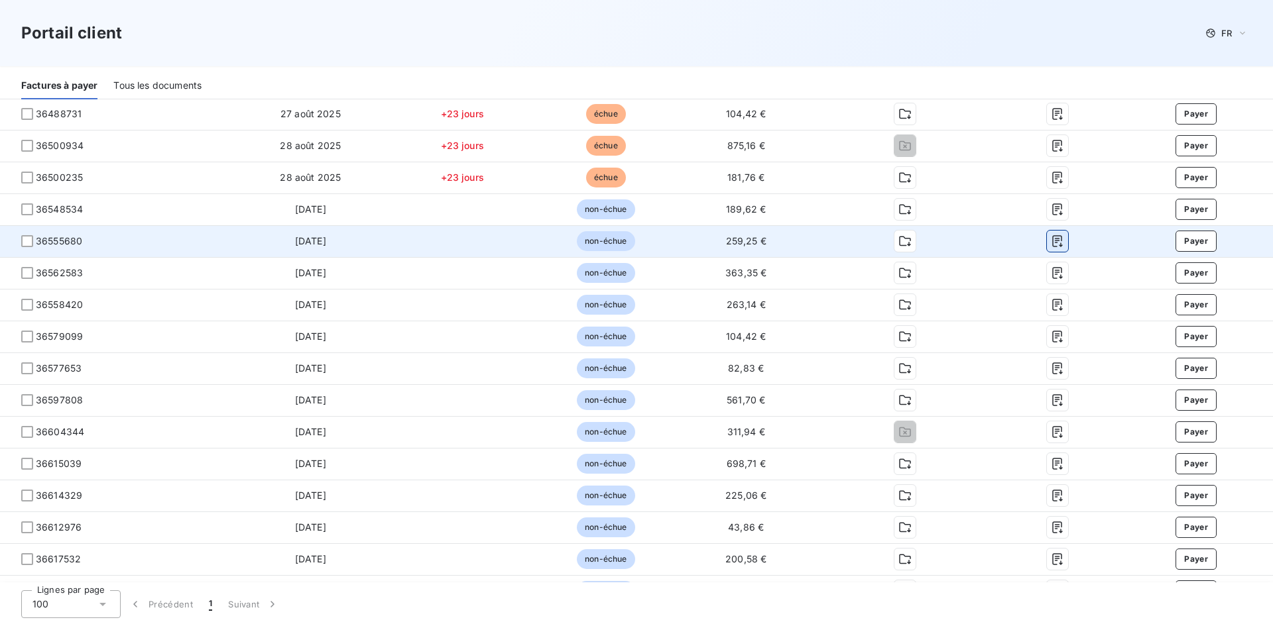
click at [1052, 241] on icon "button" at bounding box center [1057, 242] width 10 height 12
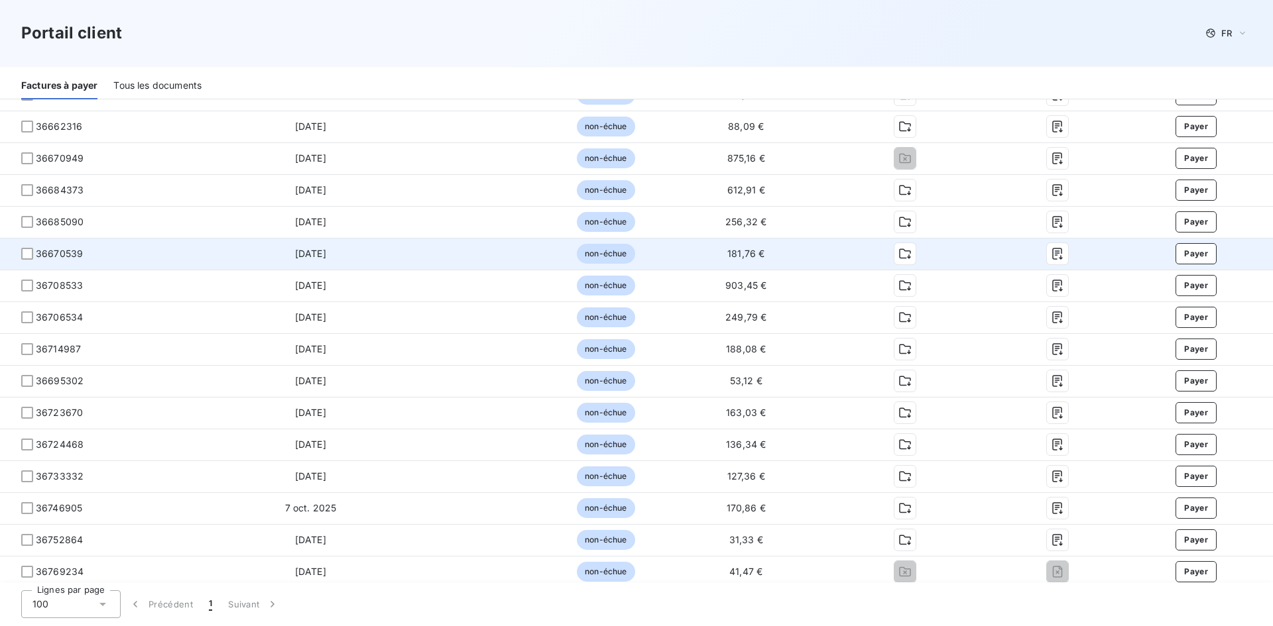
scroll to position [2485, 0]
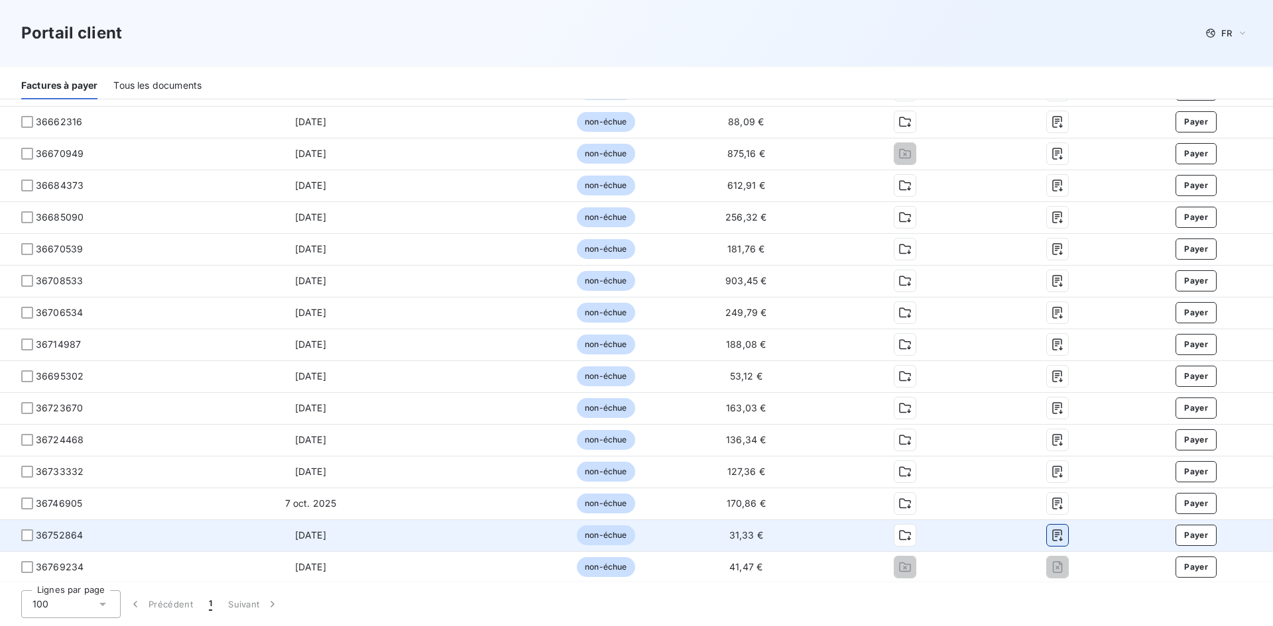
click at [1051, 538] on icon "button" at bounding box center [1057, 535] width 13 height 13
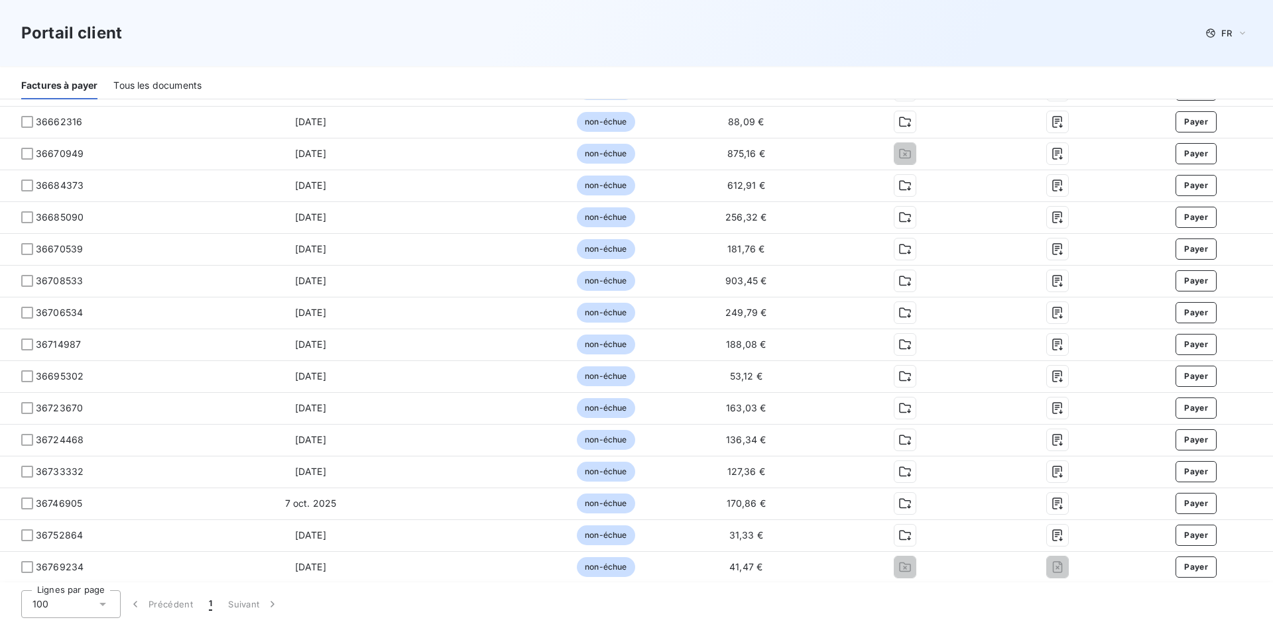
click at [715, 25] on div "Portail client FR" at bounding box center [636, 33] width 1230 height 24
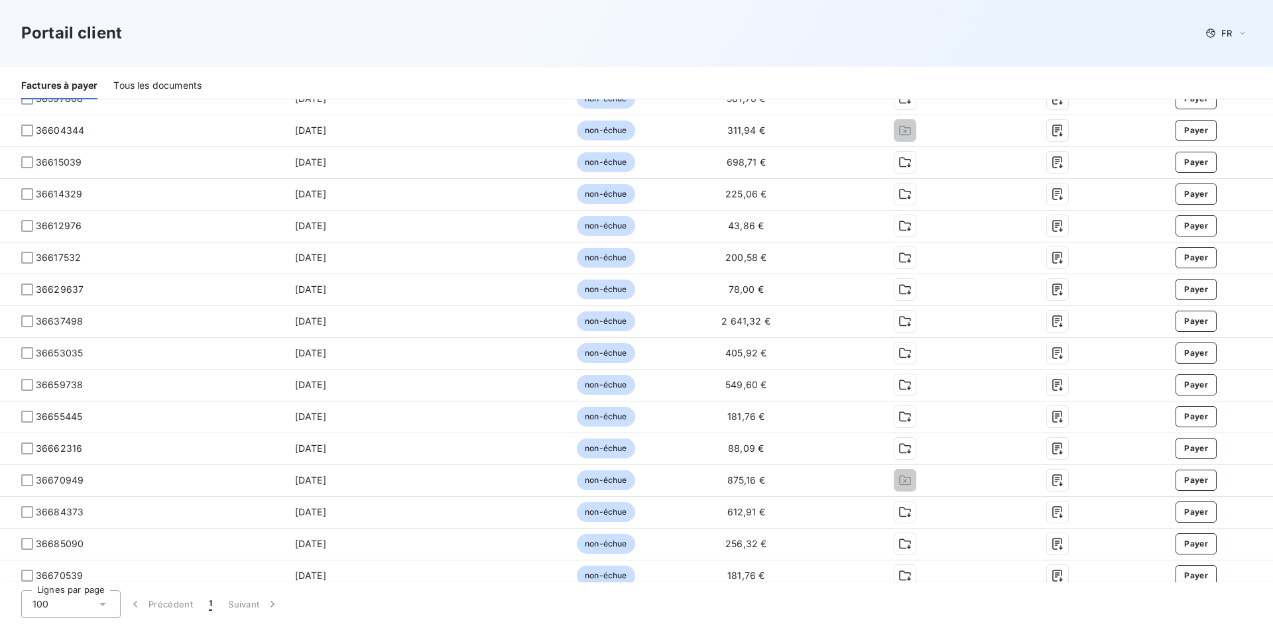
scroll to position [2153, 0]
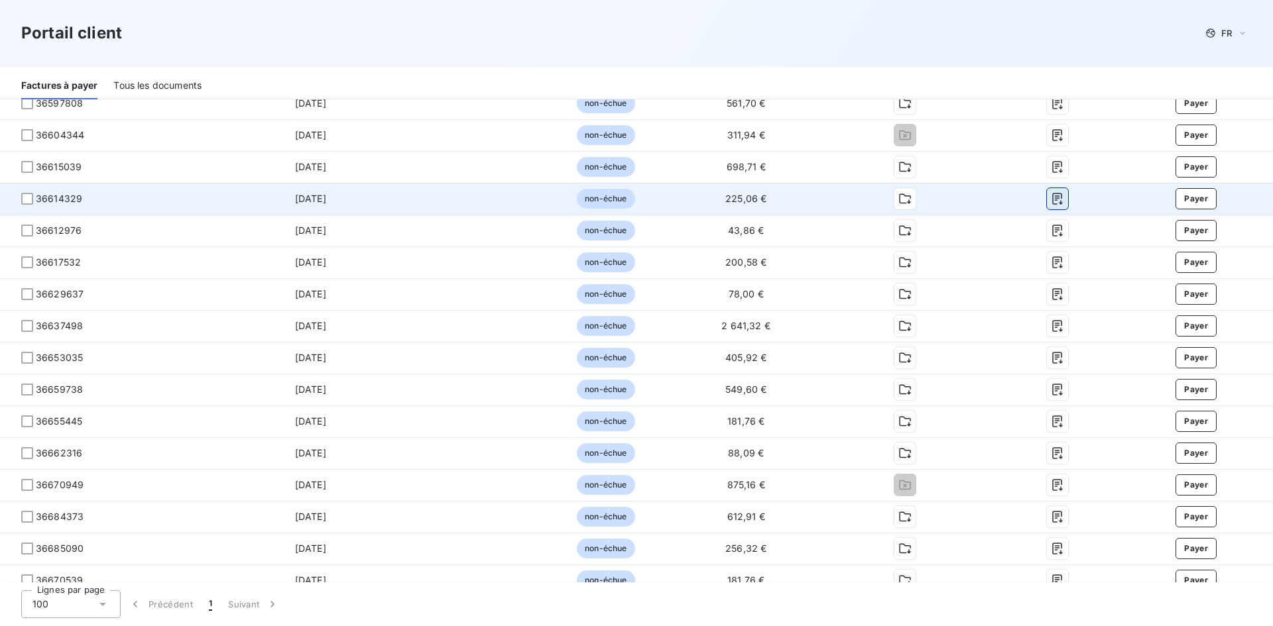
click at [1052, 201] on icon "button" at bounding box center [1057, 200] width 10 height 12
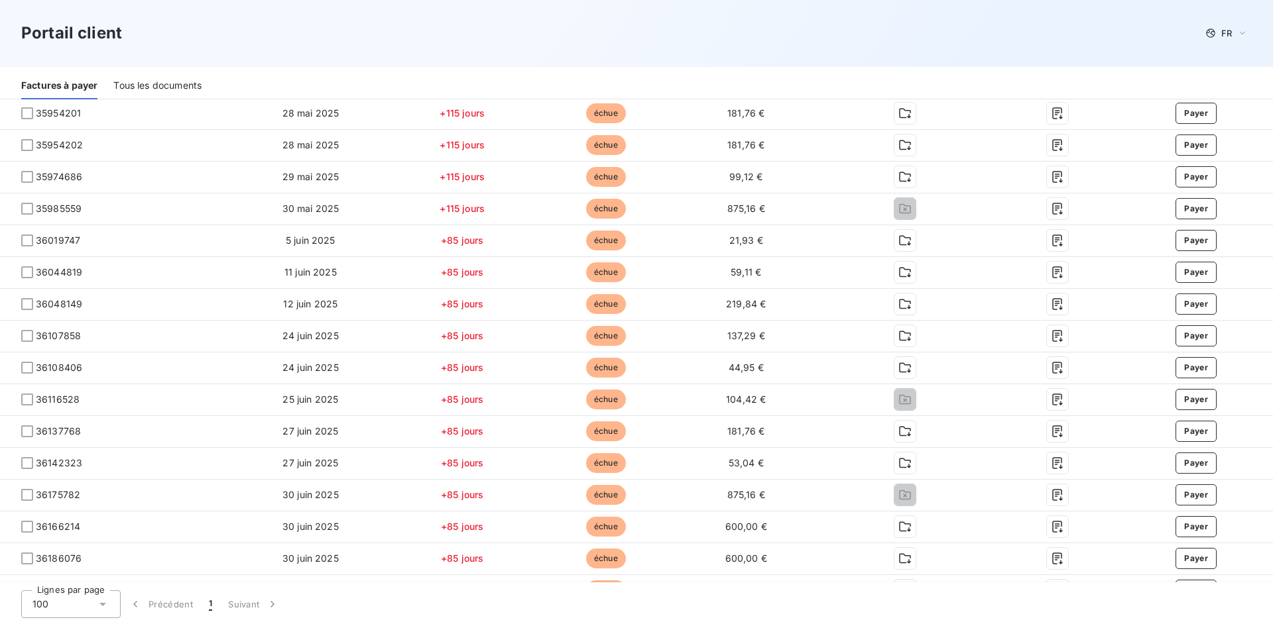
scroll to position [297, 0]
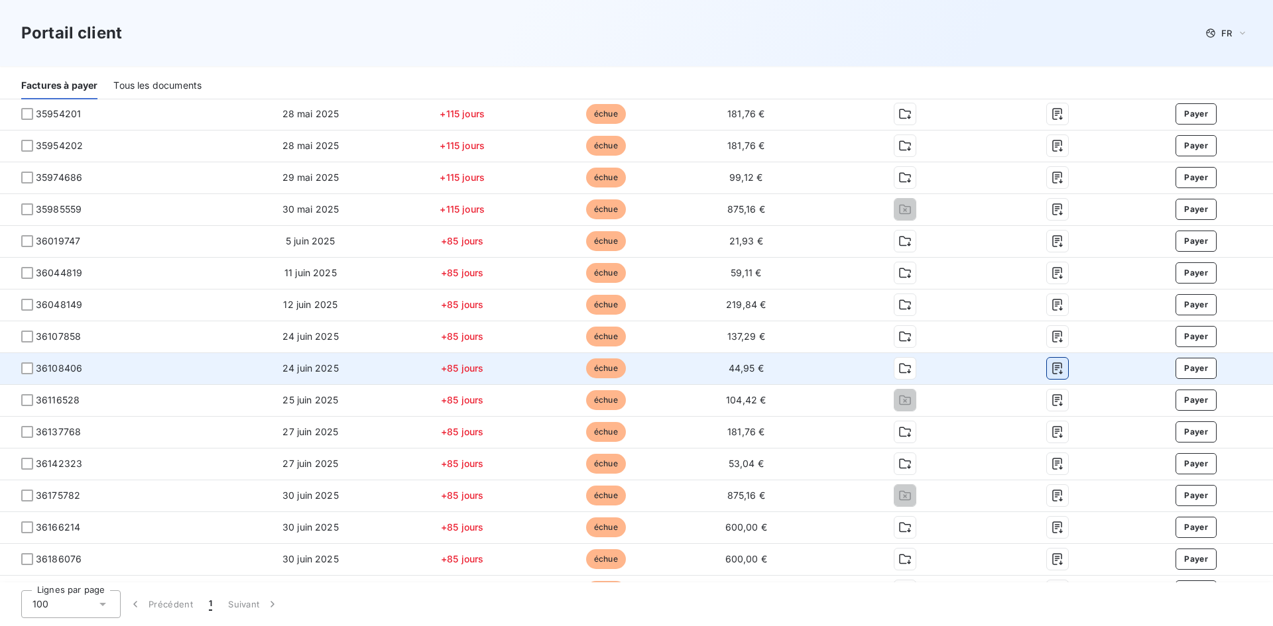
click at [1052, 367] on icon "button" at bounding box center [1057, 369] width 10 height 12
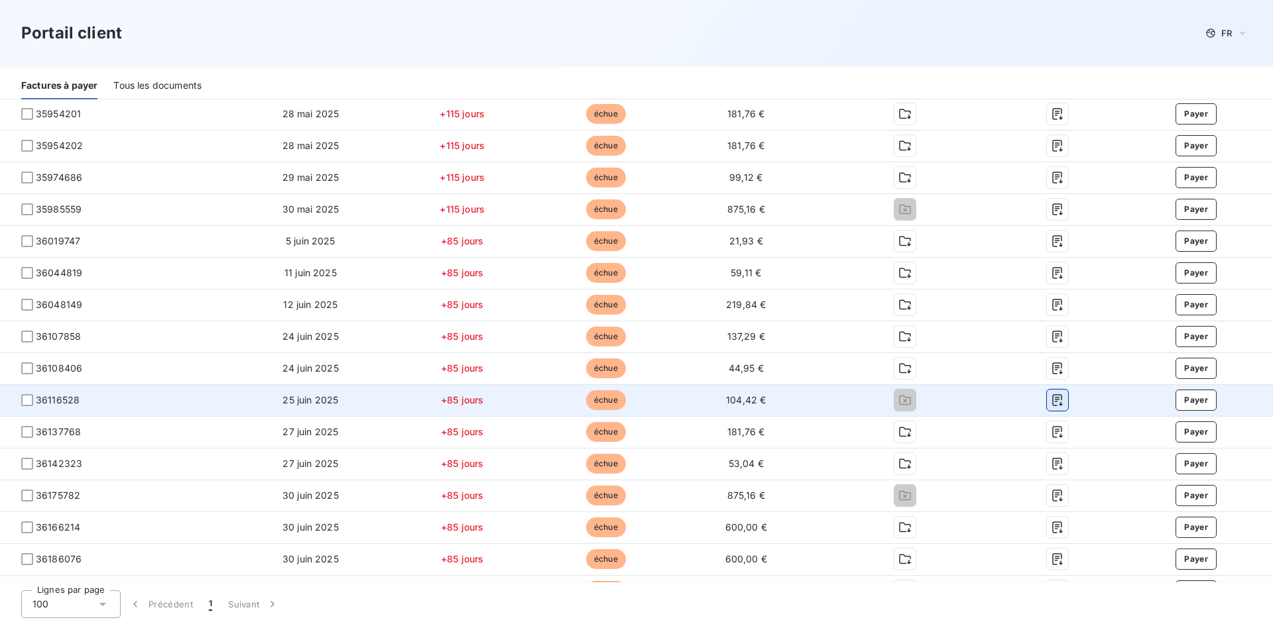
click at [1052, 400] on icon "button" at bounding box center [1057, 401] width 10 height 12
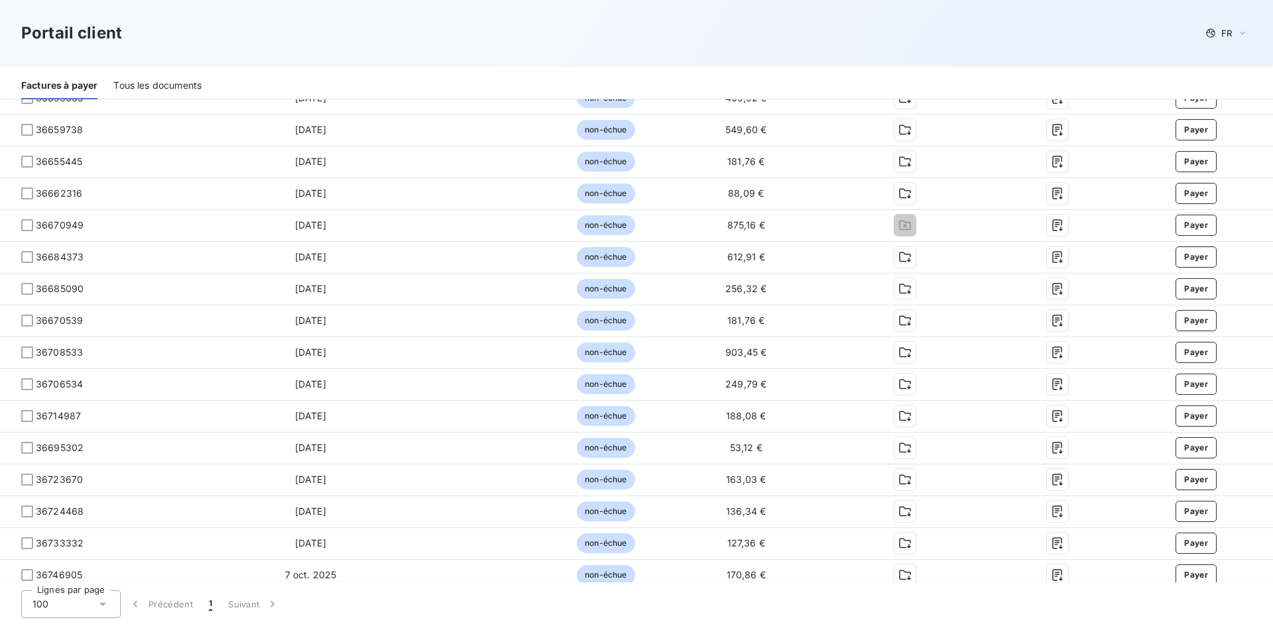
scroll to position [2418, 0]
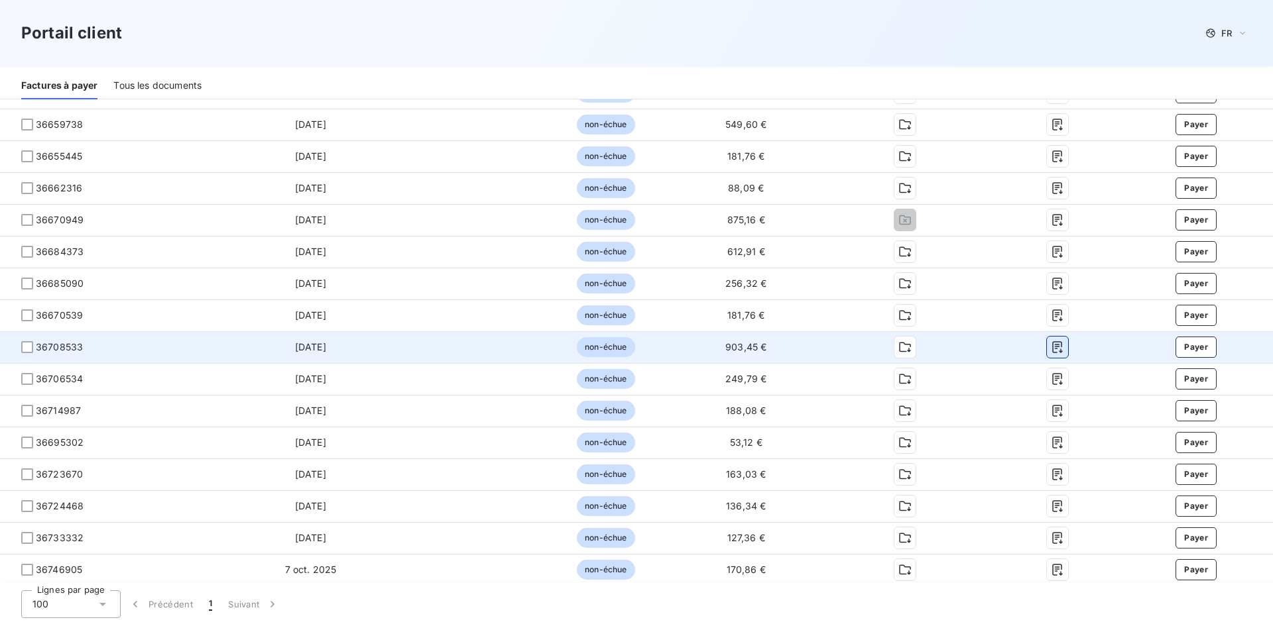
click at [1051, 348] on icon "button" at bounding box center [1057, 347] width 13 height 13
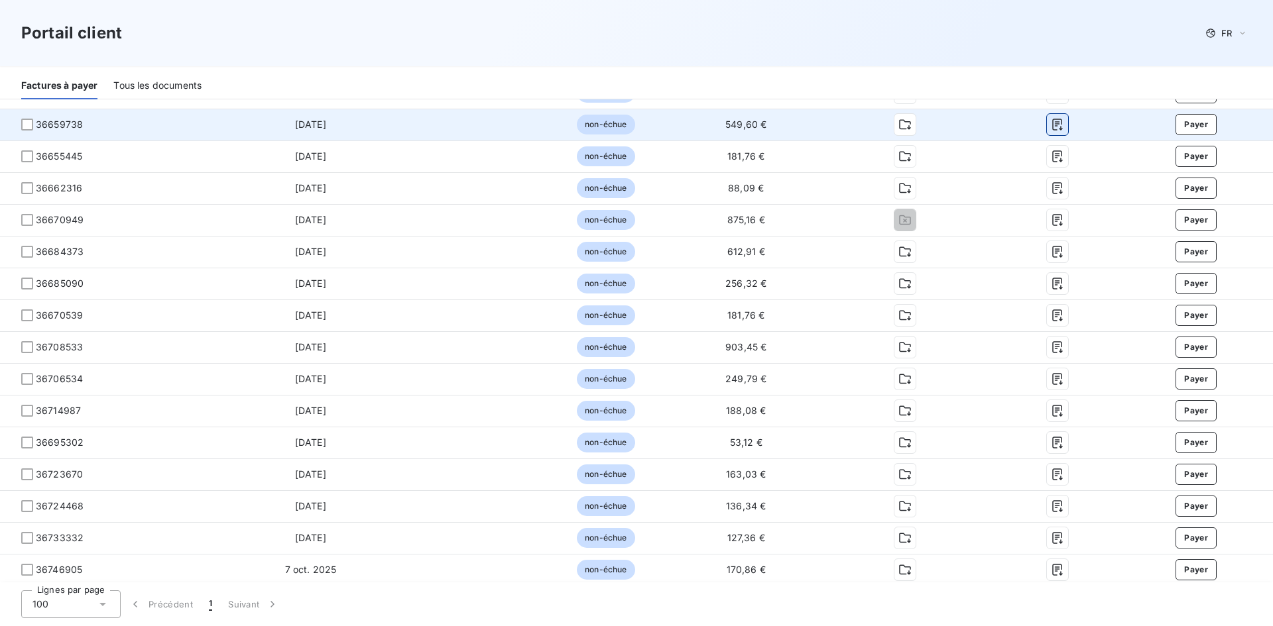
click at [1055, 124] on icon "button" at bounding box center [1057, 124] width 13 height 13
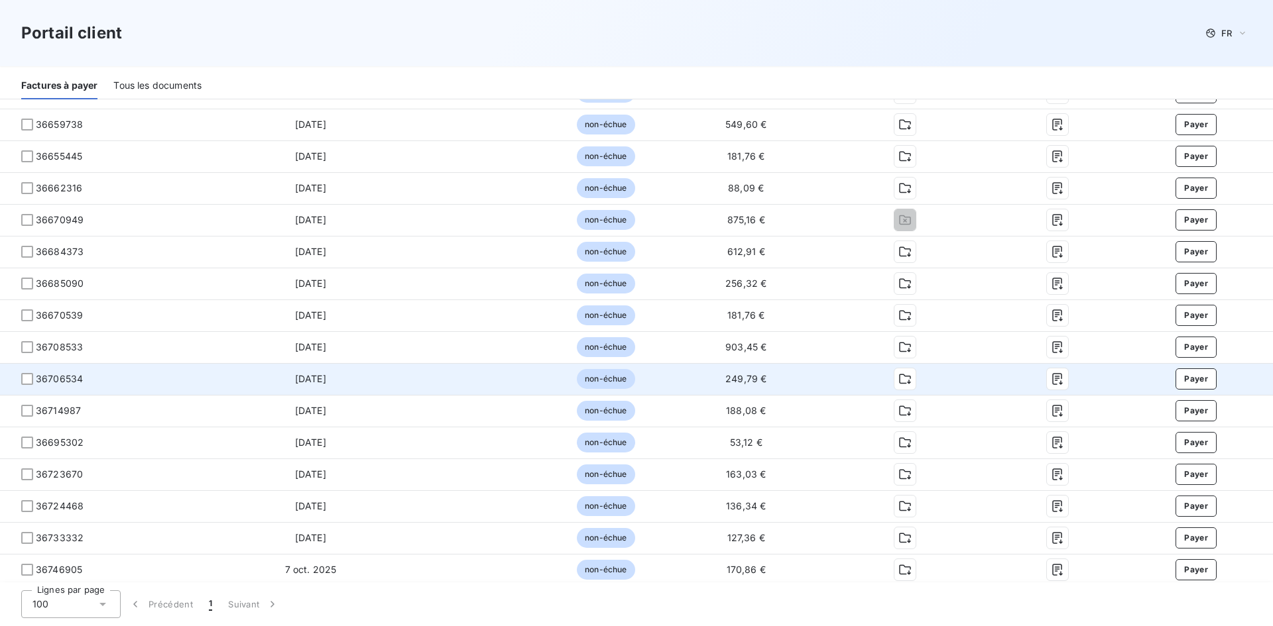
scroll to position [2087, 0]
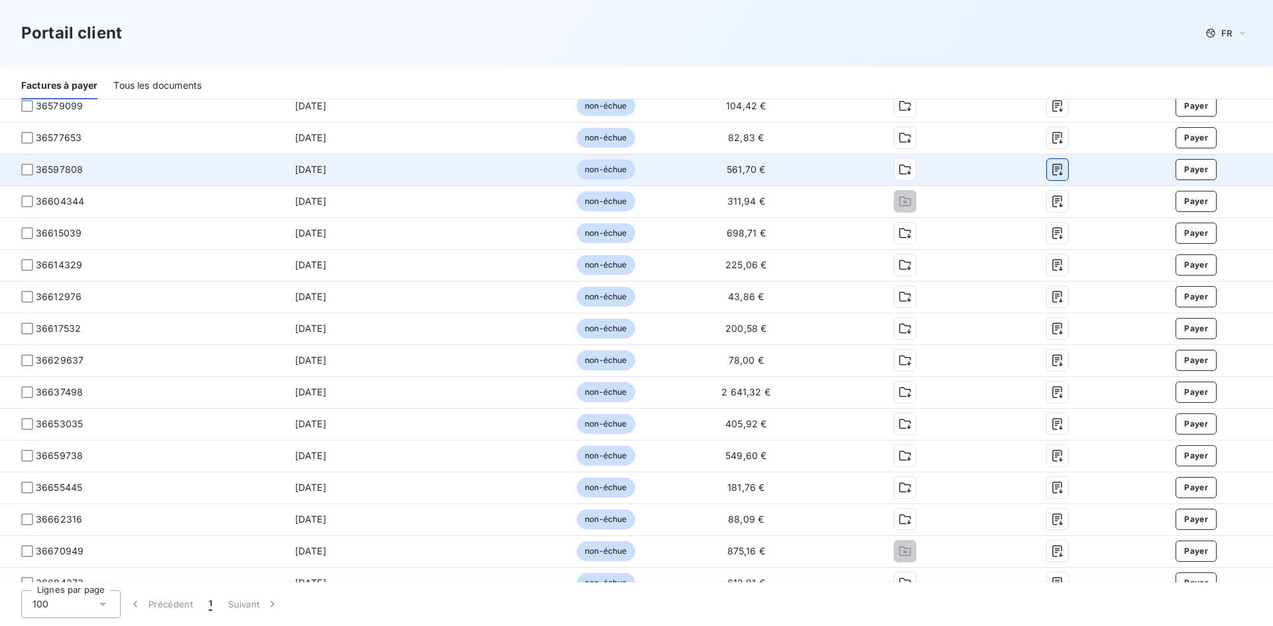
click at [1051, 166] on icon "button" at bounding box center [1057, 169] width 13 height 13
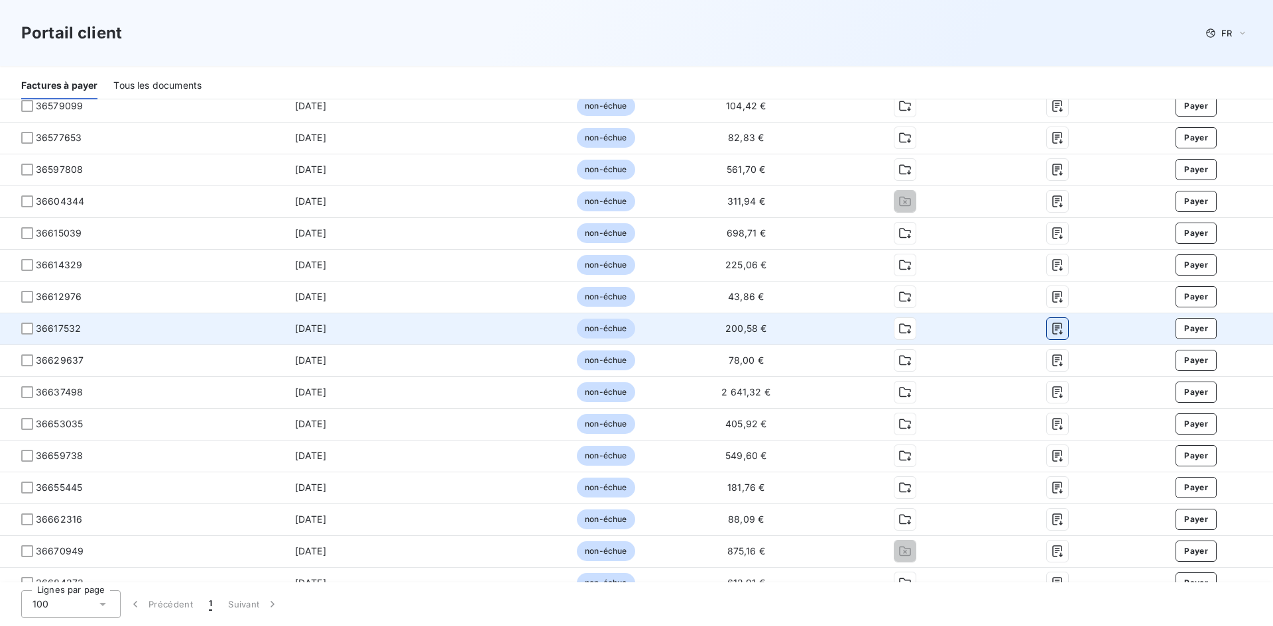
click at [1051, 325] on icon "button" at bounding box center [1057, 328] width 13 height 13
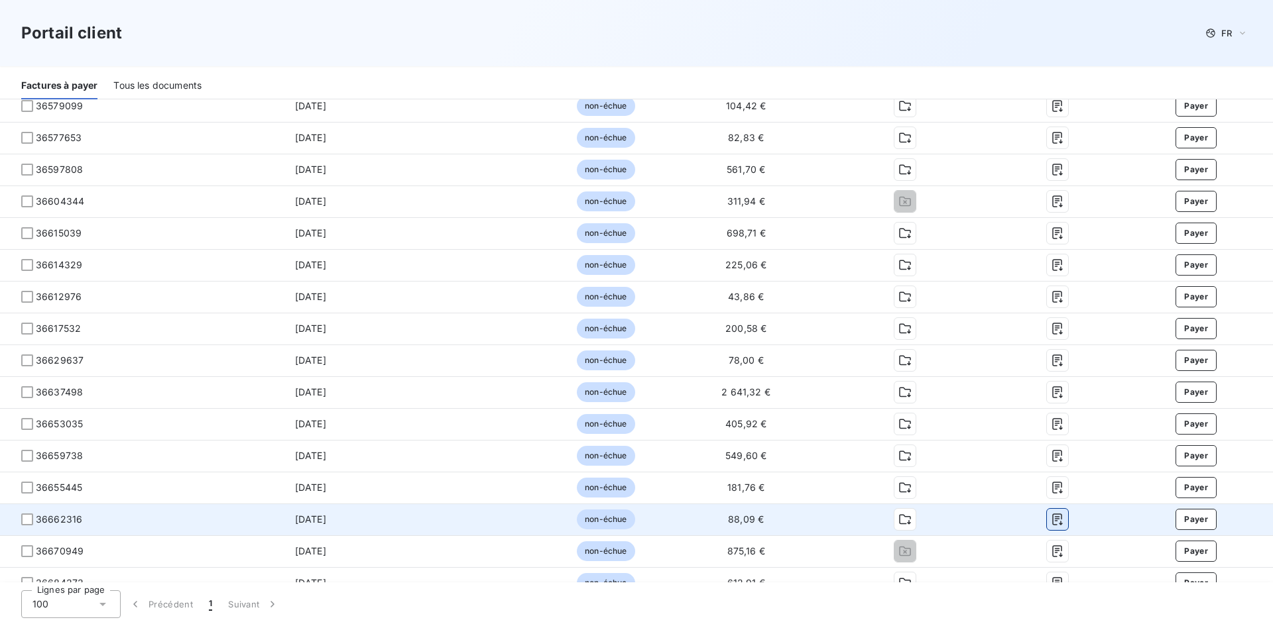
click at [1052, 516] on icon "button" at bounding box center [1057, 520] width 10 height 12
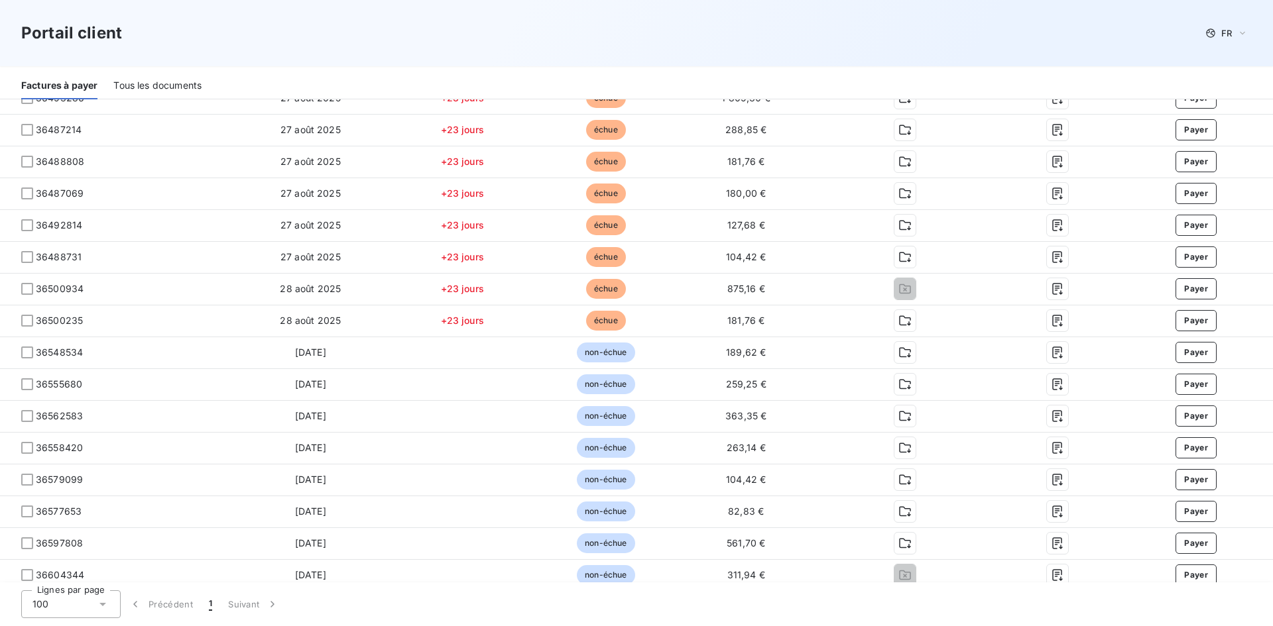
scroll to position [1689, 0]
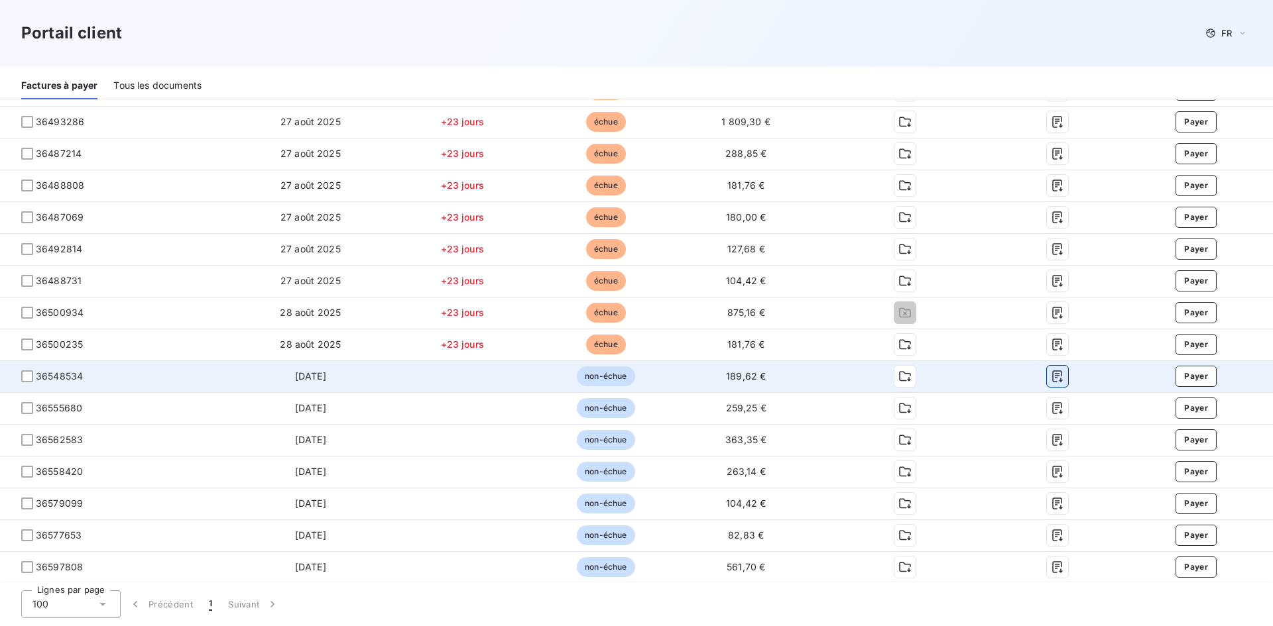
click at [1051, 375] on icon "button" at bounding box center [1057, 376] width 13 height 13
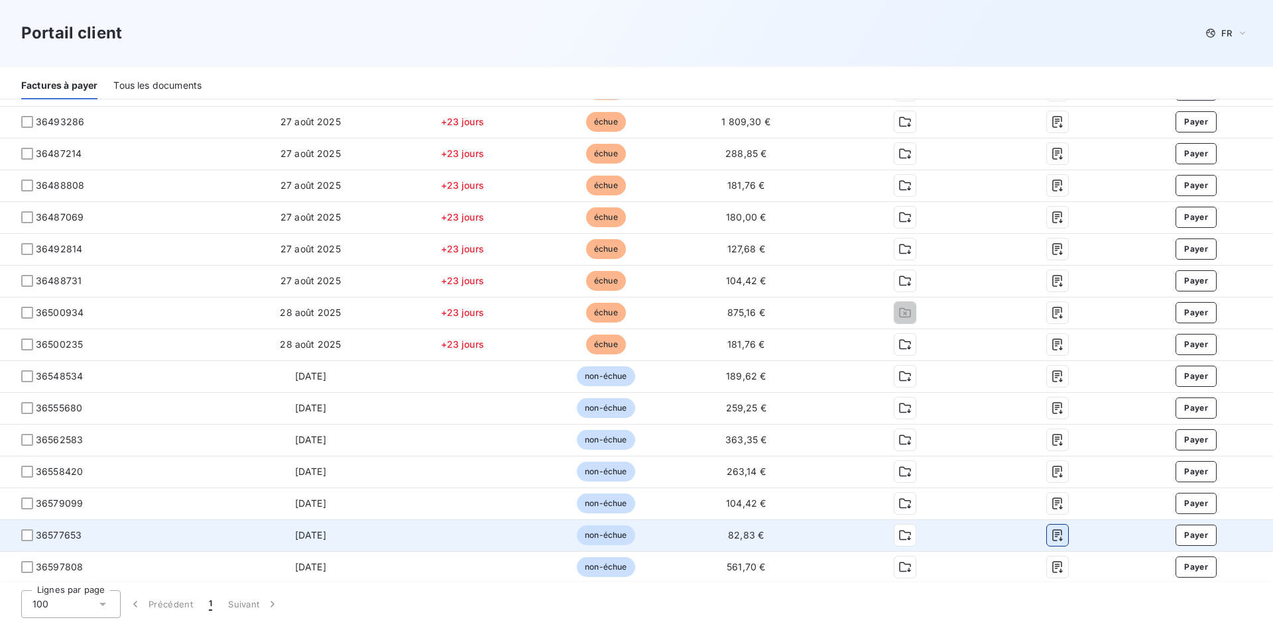
click at [1053, 532] on icon "button" at bounding box center [1057, 536] width 10 height 12
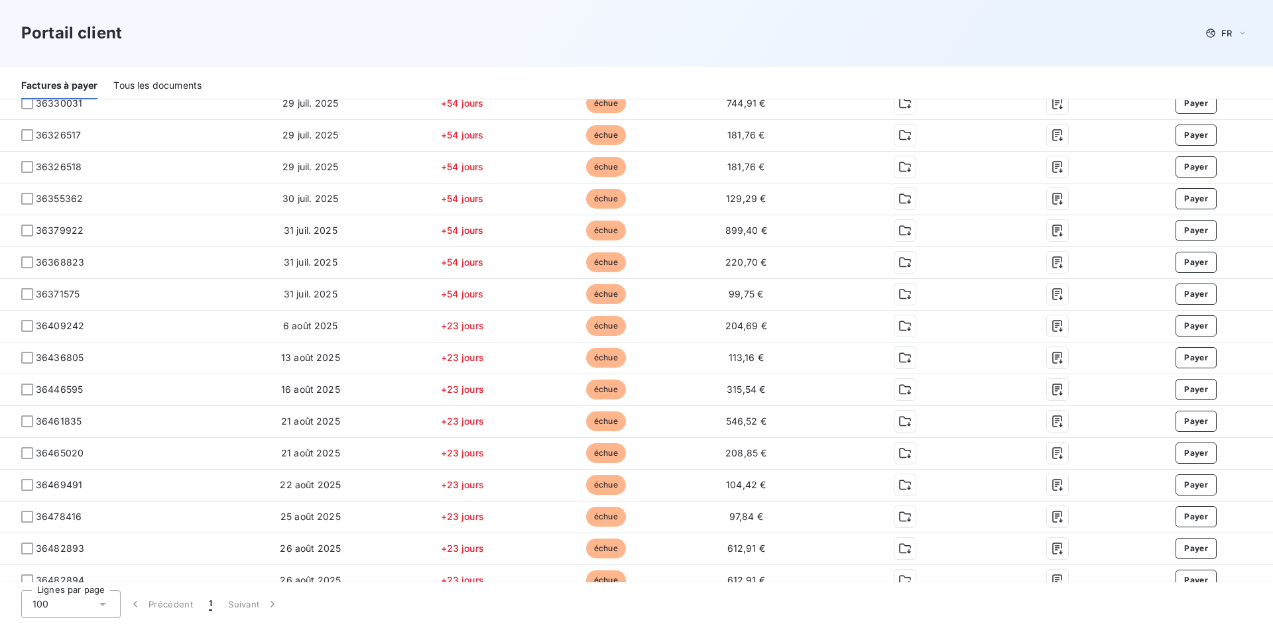
scroll to position [1159, 0]
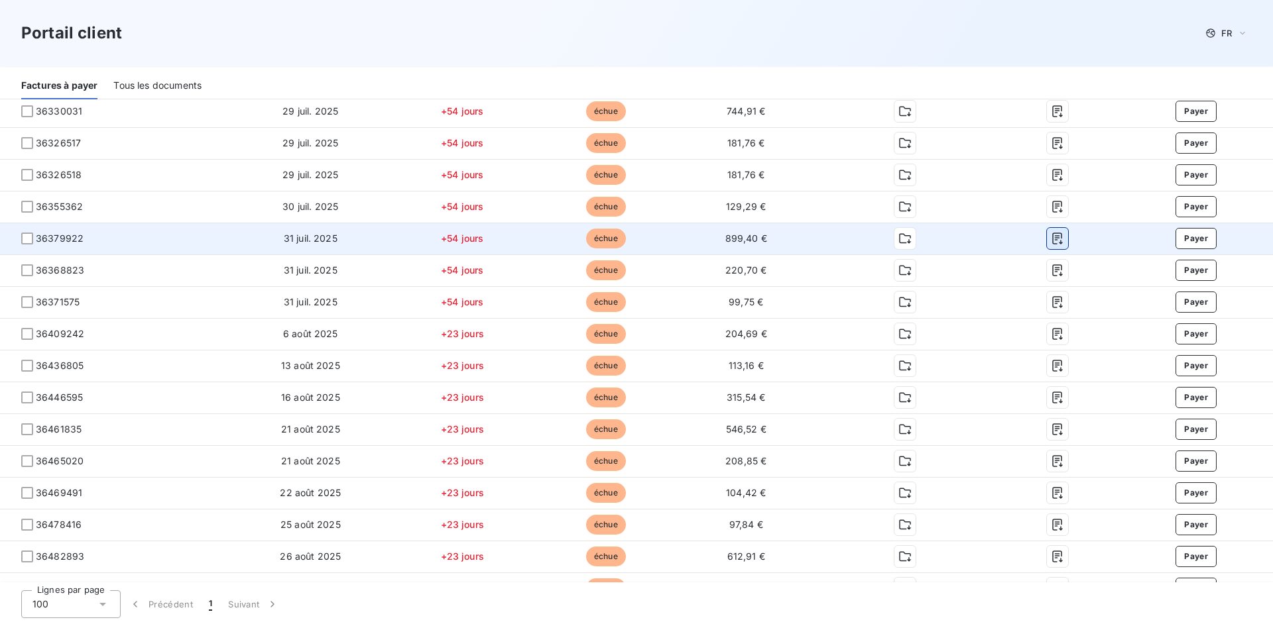
click at [1051, 235] on icon "button" at bounding box center [1057, 238] width 13 height 13
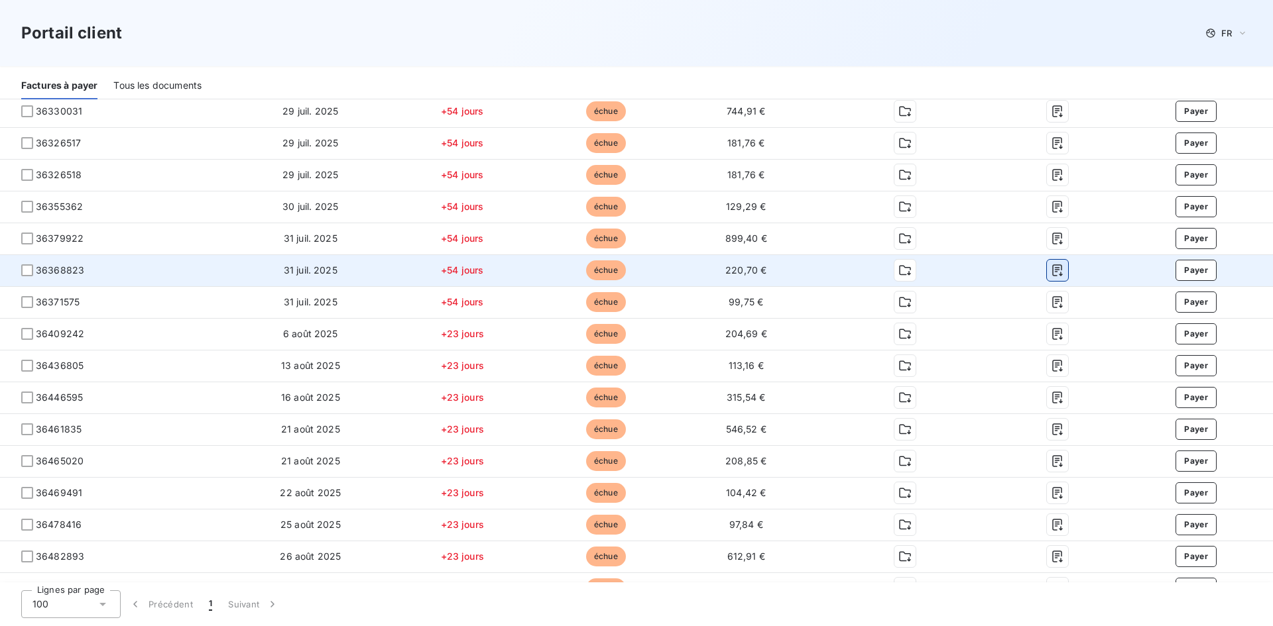
click at [1053, 268] on icon "button" at bounding box center [1057, 271] width 10 height 12
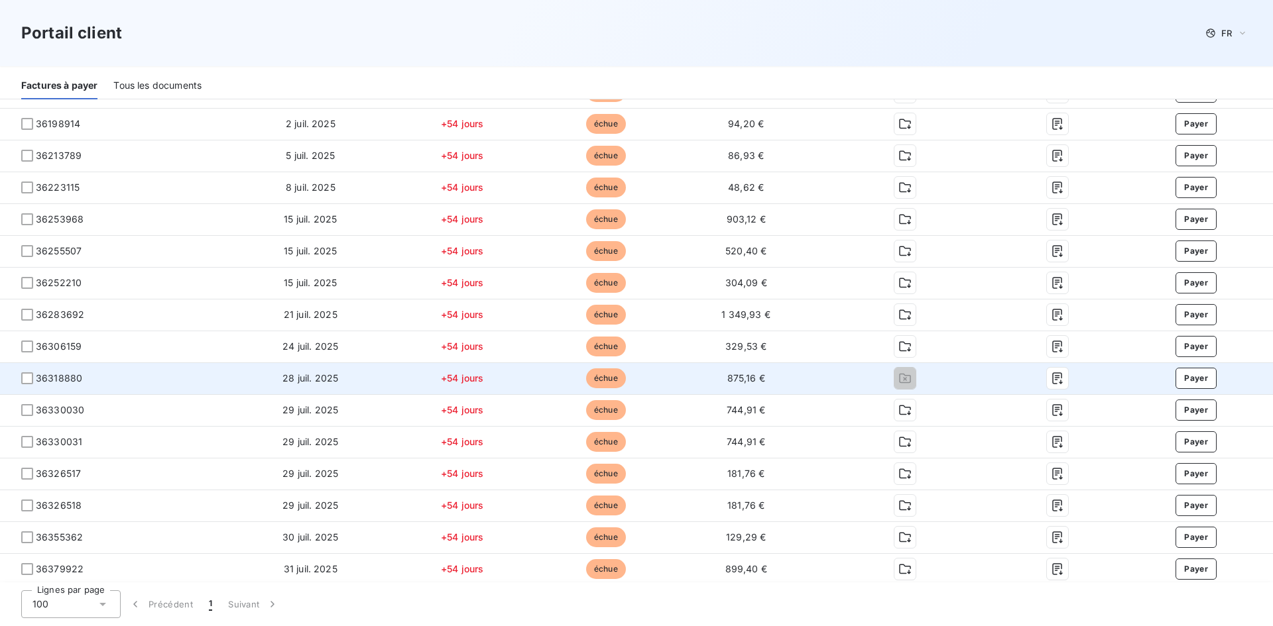
scroll to position [827, 0]
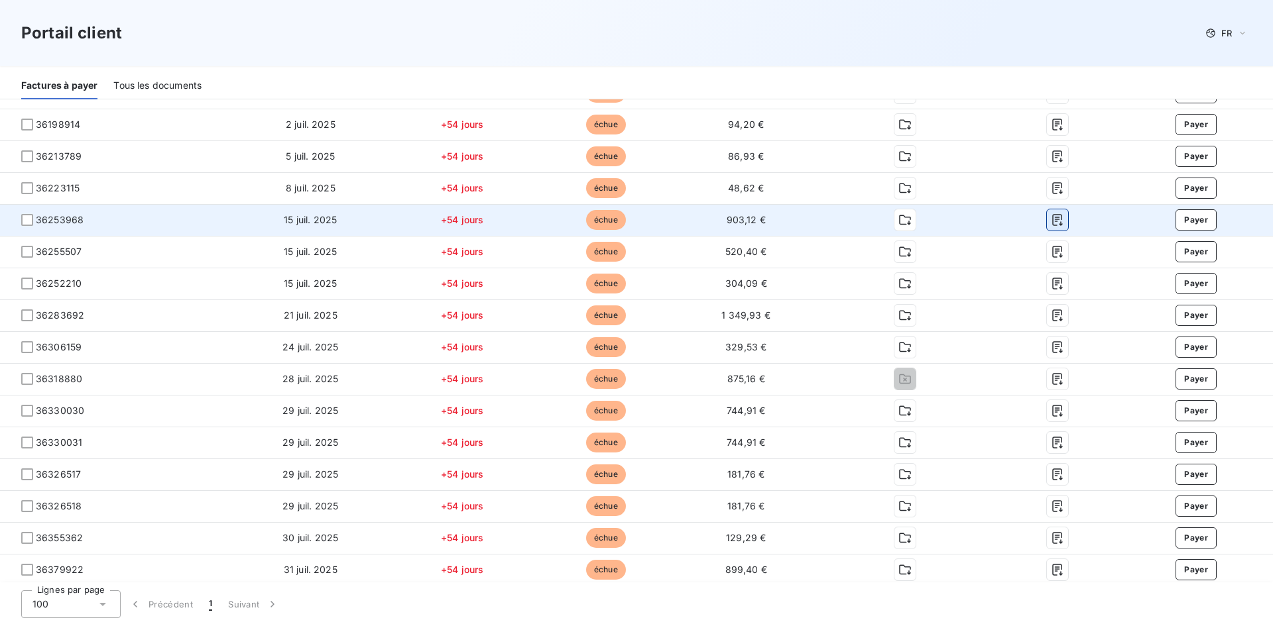
click at [1055, 216] on icon "button" at bounding box center [1057, 219] width 13 height 13
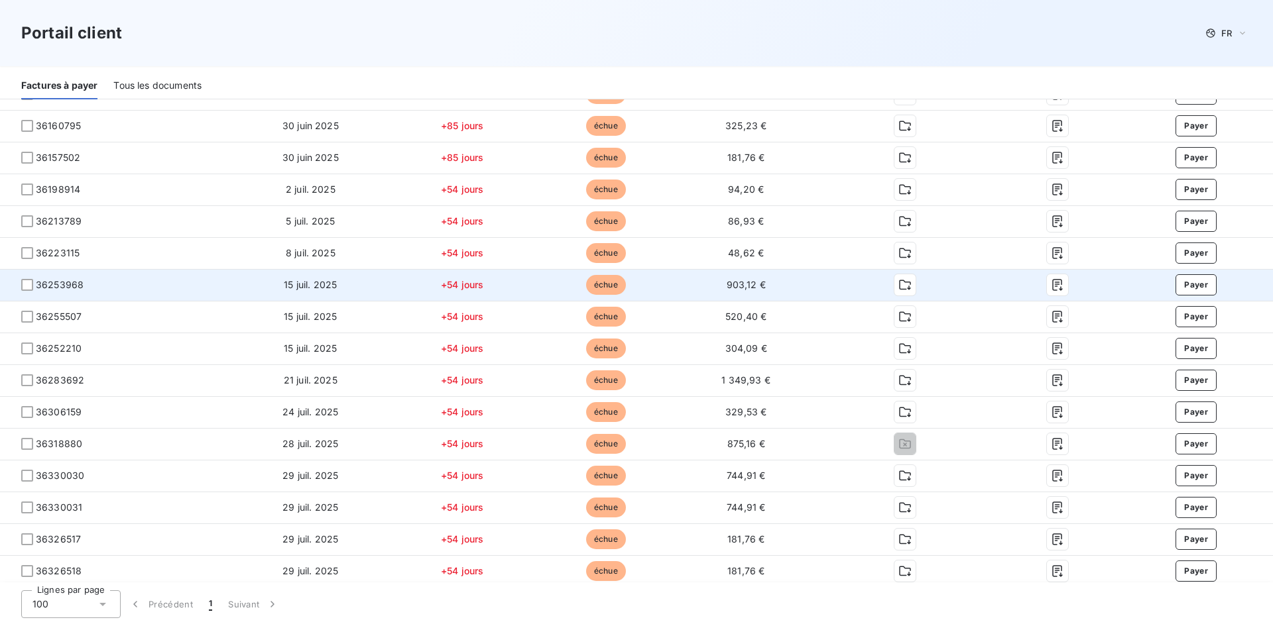
scroll to position [761, 0]
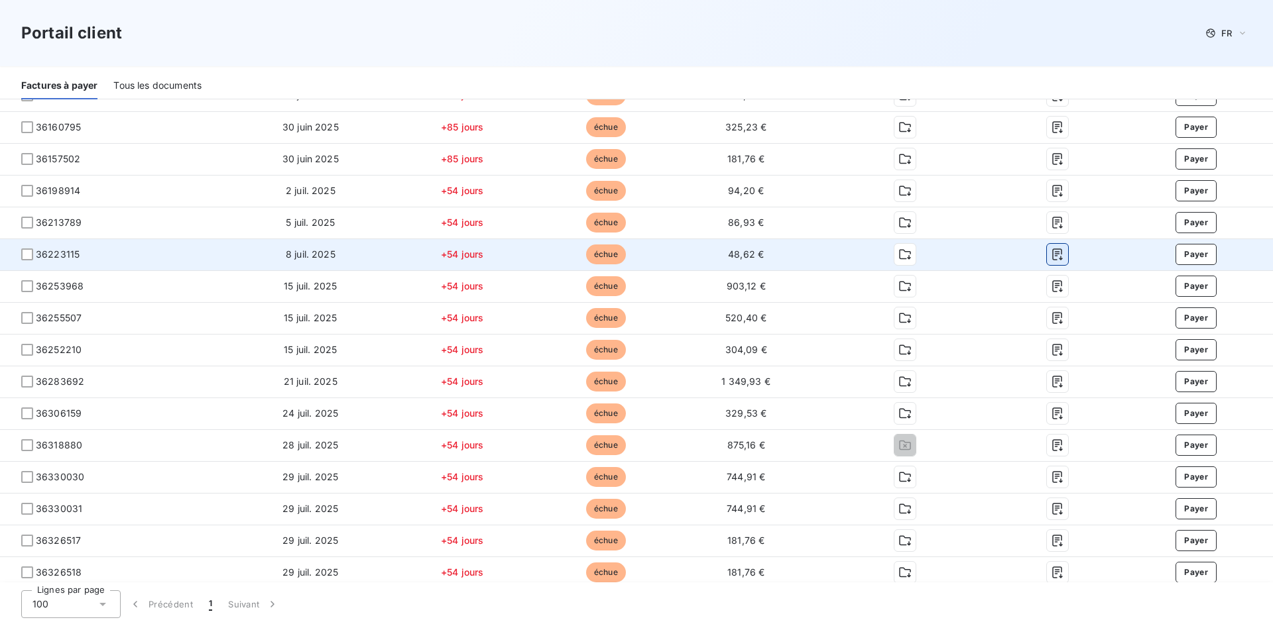
click at [1052, 251] on icon "button" at bounding box center [1057, 255] width 10 height 12
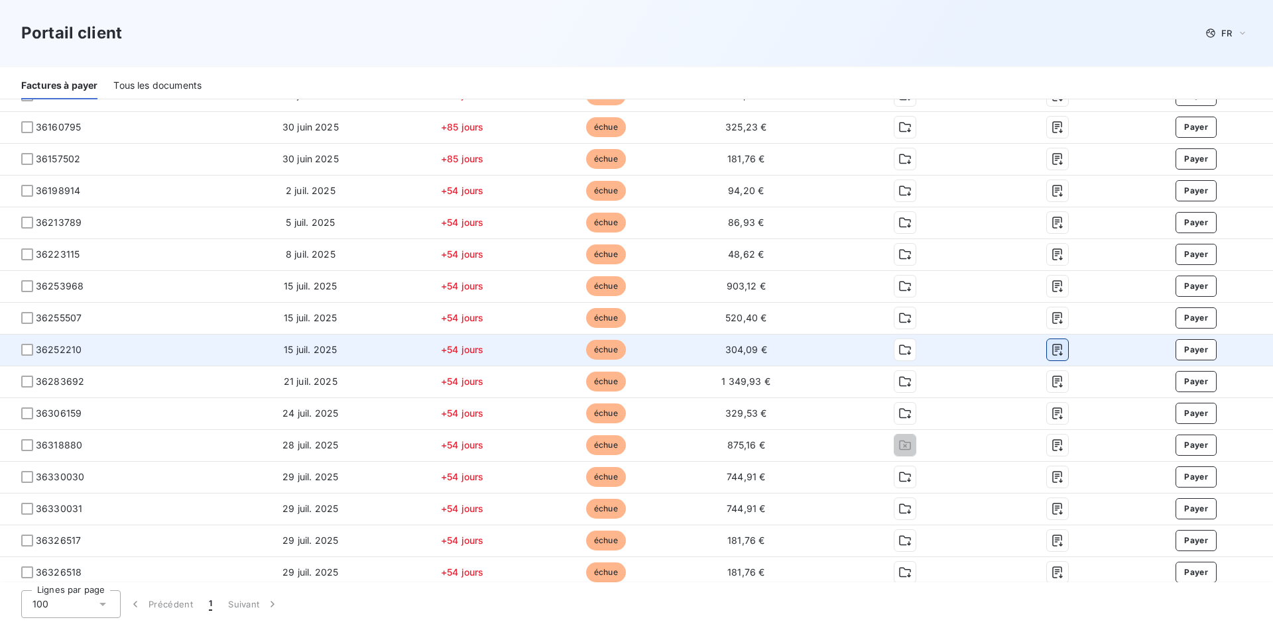
click at [1051, 346] on icon "button" at bounding box center [1057, 349] width 13 height 13
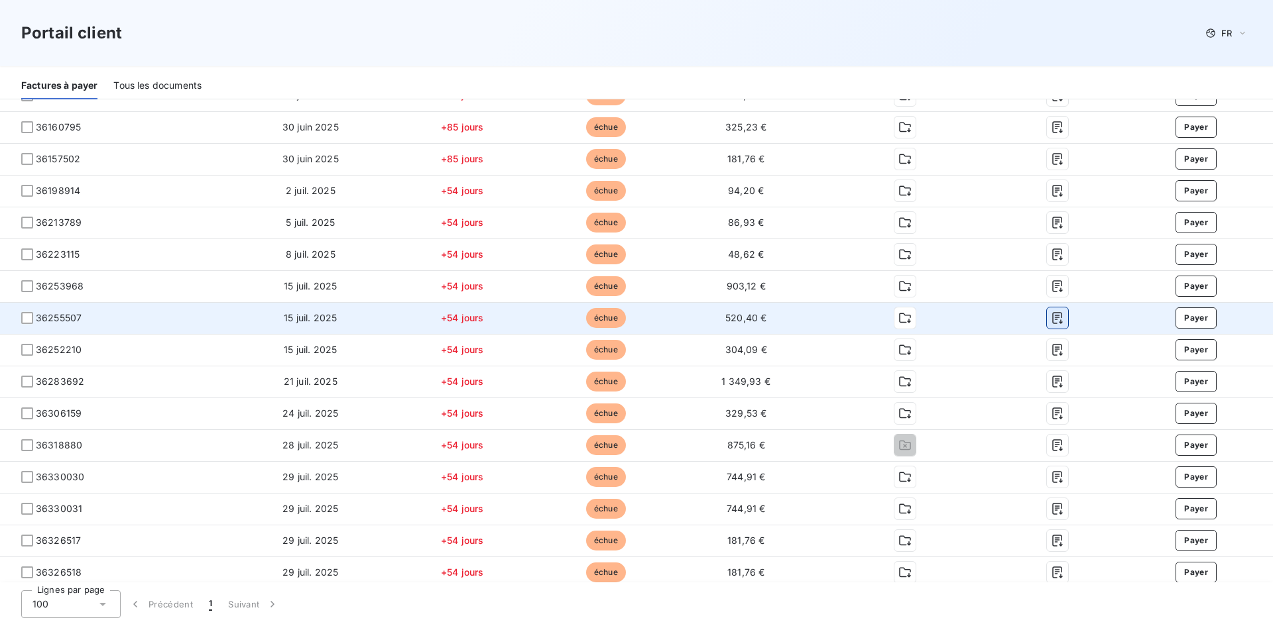
click at [1052, 320] on icon "button" at bounding box center [1057, 319] width 10 height 12
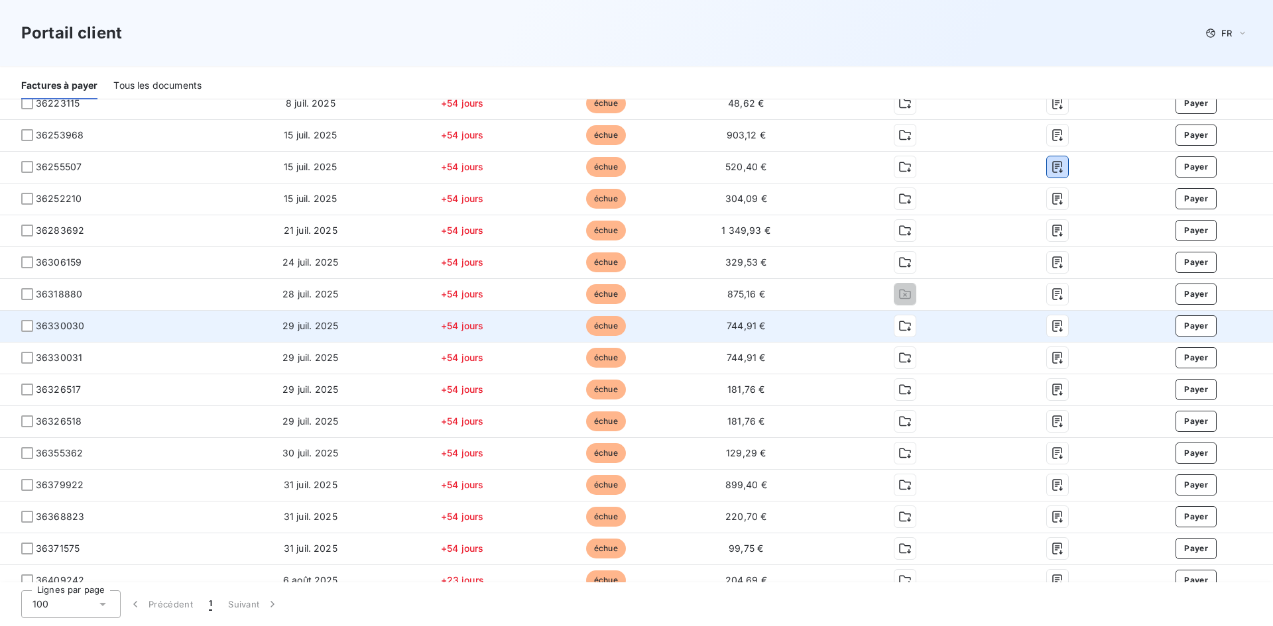
scroll to position [960, 0]
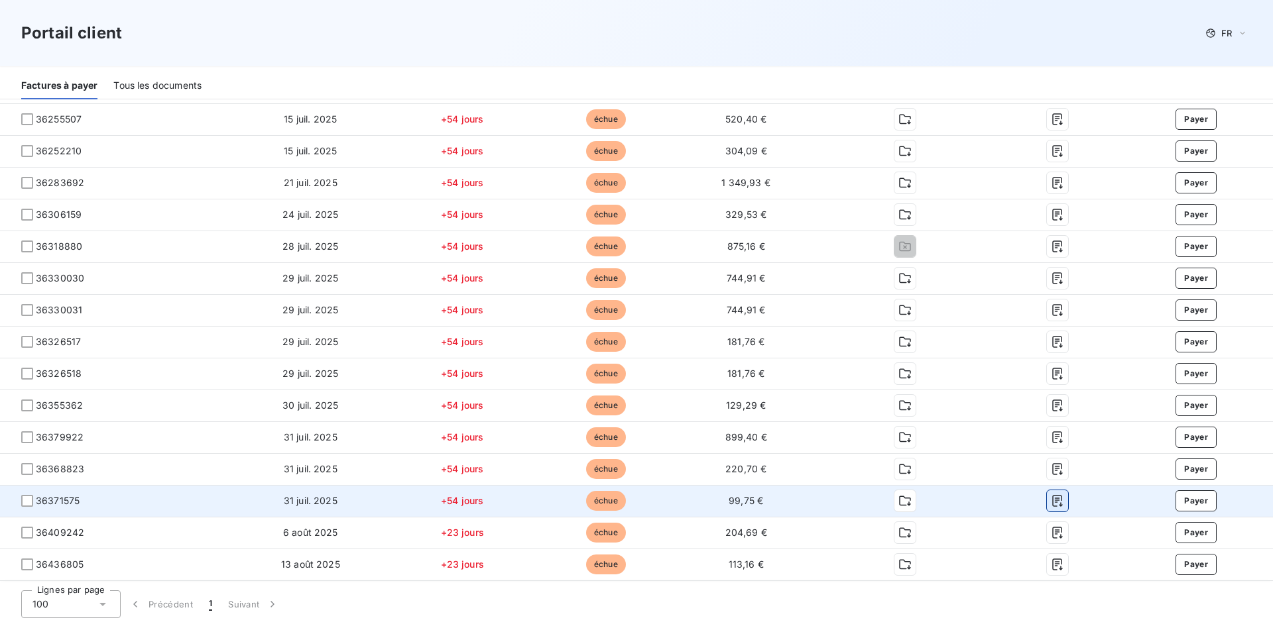
click at [1051, 502] on icon "button" at bounding box center [1057, 501] width 13 height 13
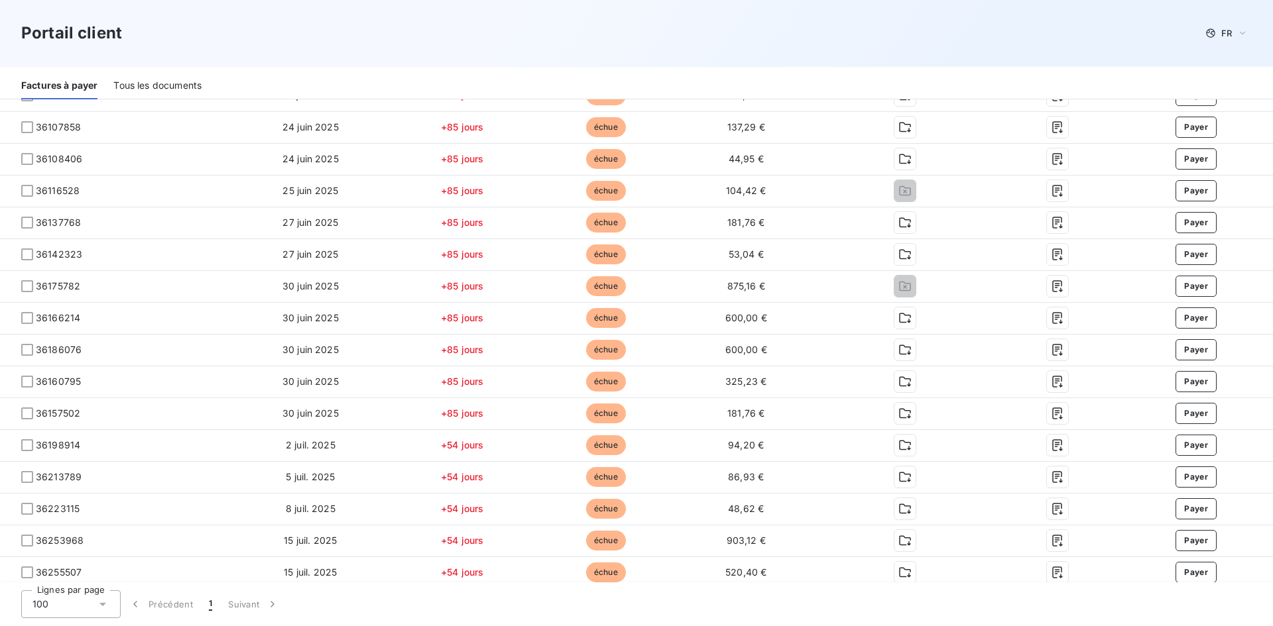
scroll to position [496, 0]
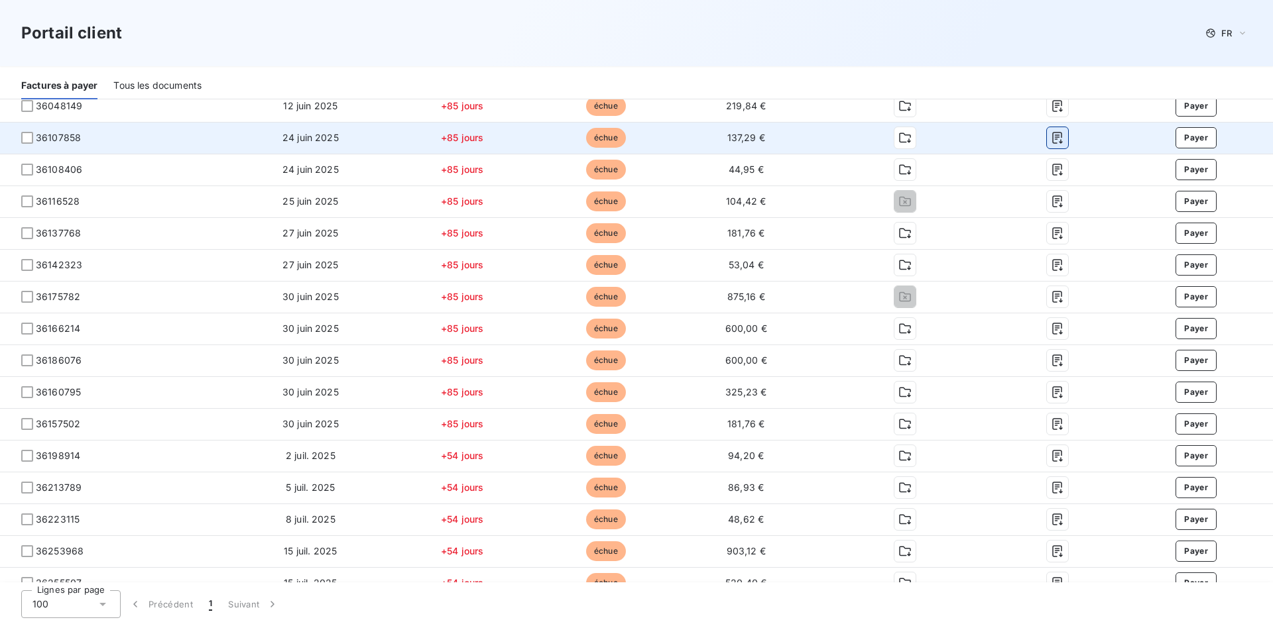
click at [1052, 139] on icon "button" at bounding box center [1057, 139] width 10 height 12
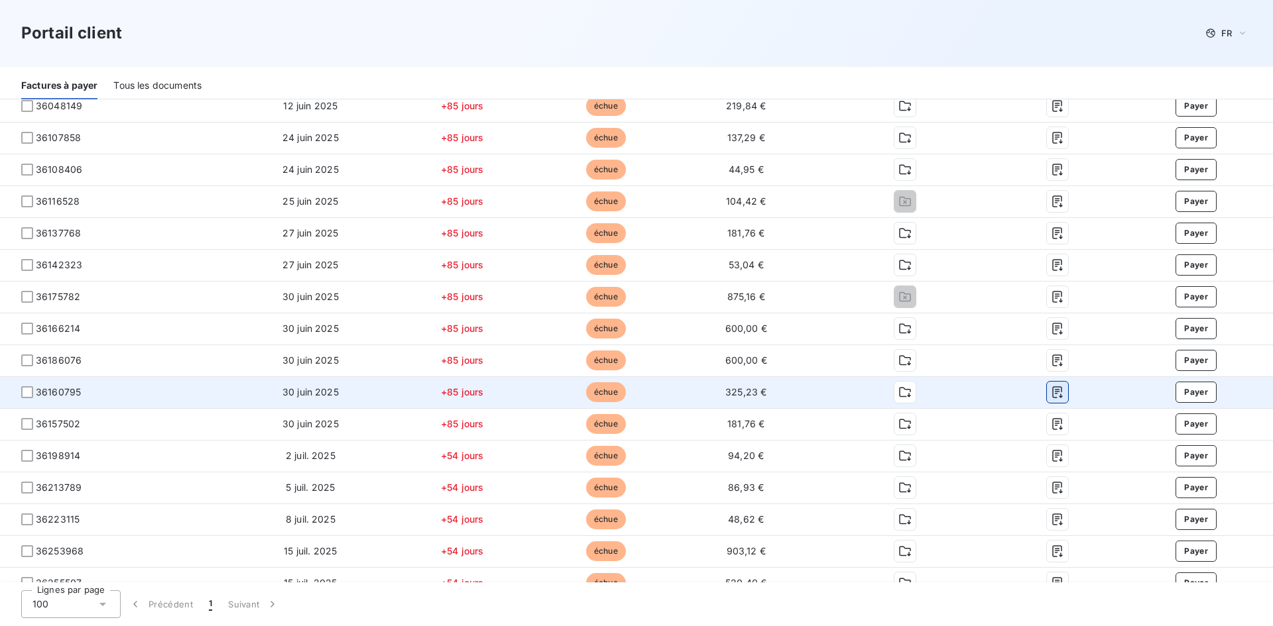
click at [1051, 393] on icon "button" at bounding box center [1057, 392] width 13 height 13
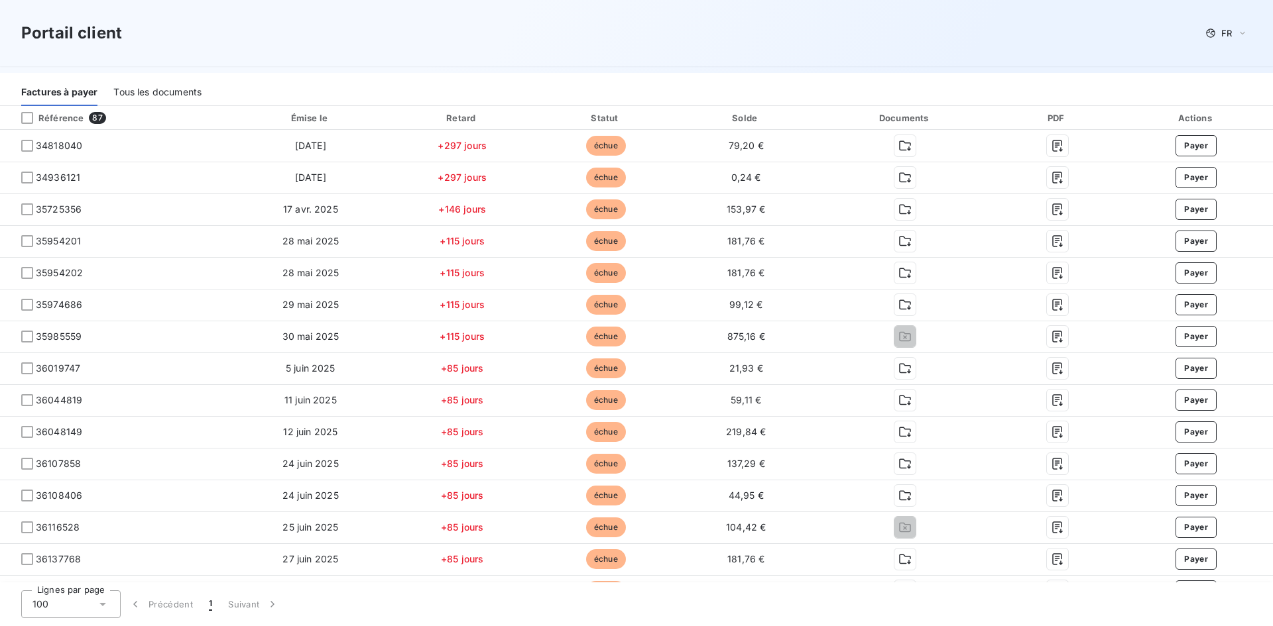
scroll to position [164, 0]
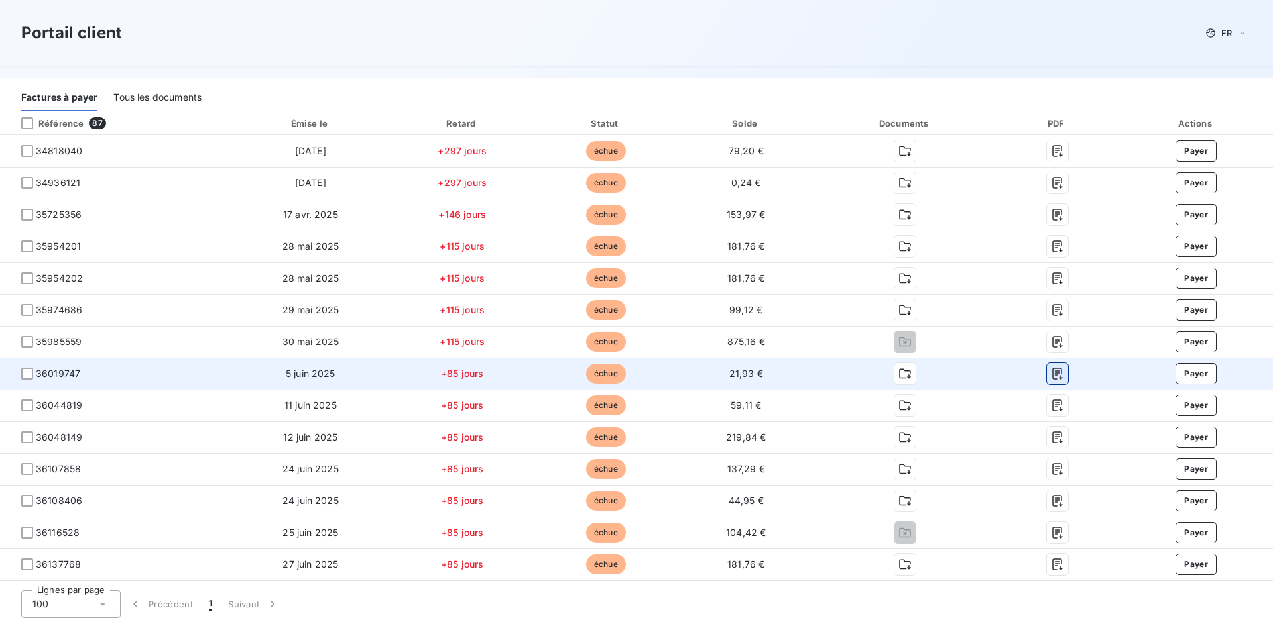
click at [1051, 377] on icon "button" at bounding box center [1057, 373] width 13 height 13
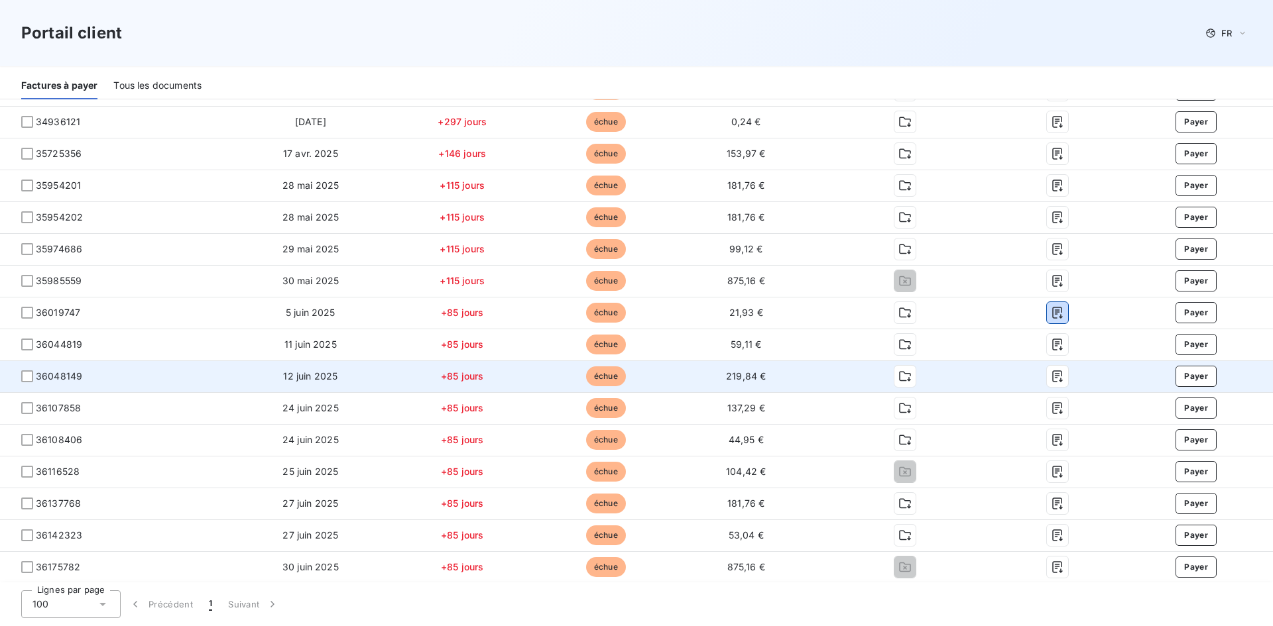
scroll to position [231, 0]
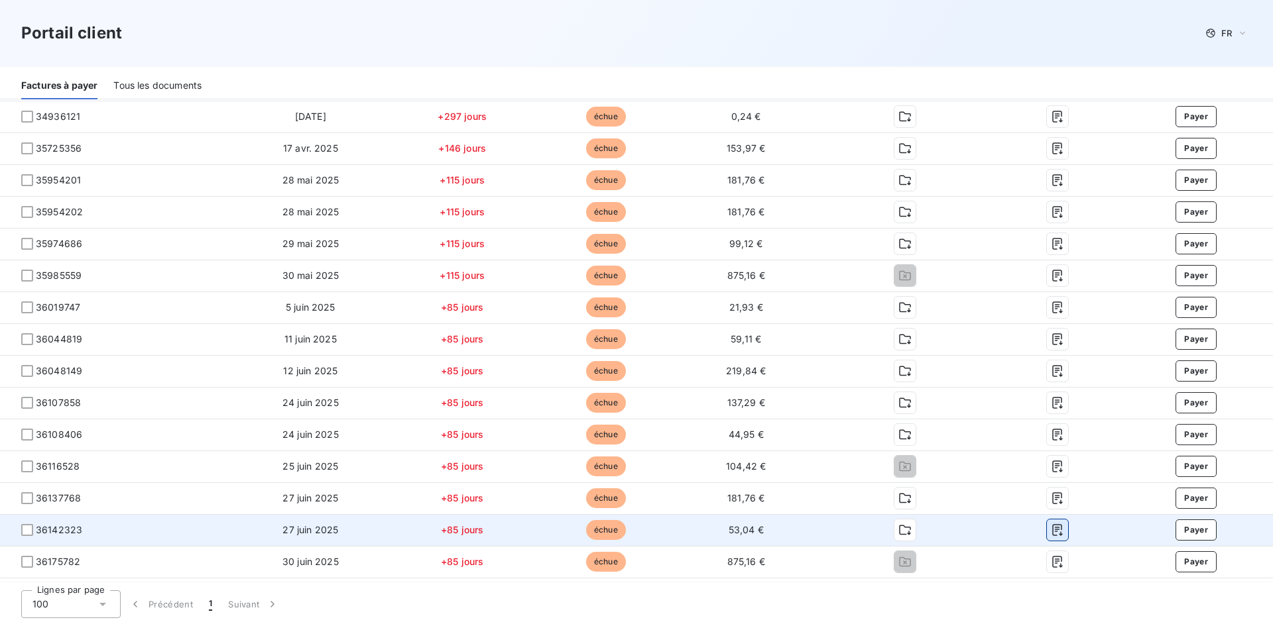
click at [1052, 530] on icon "button" at bounding box center [1057, 531] width 10 height 12
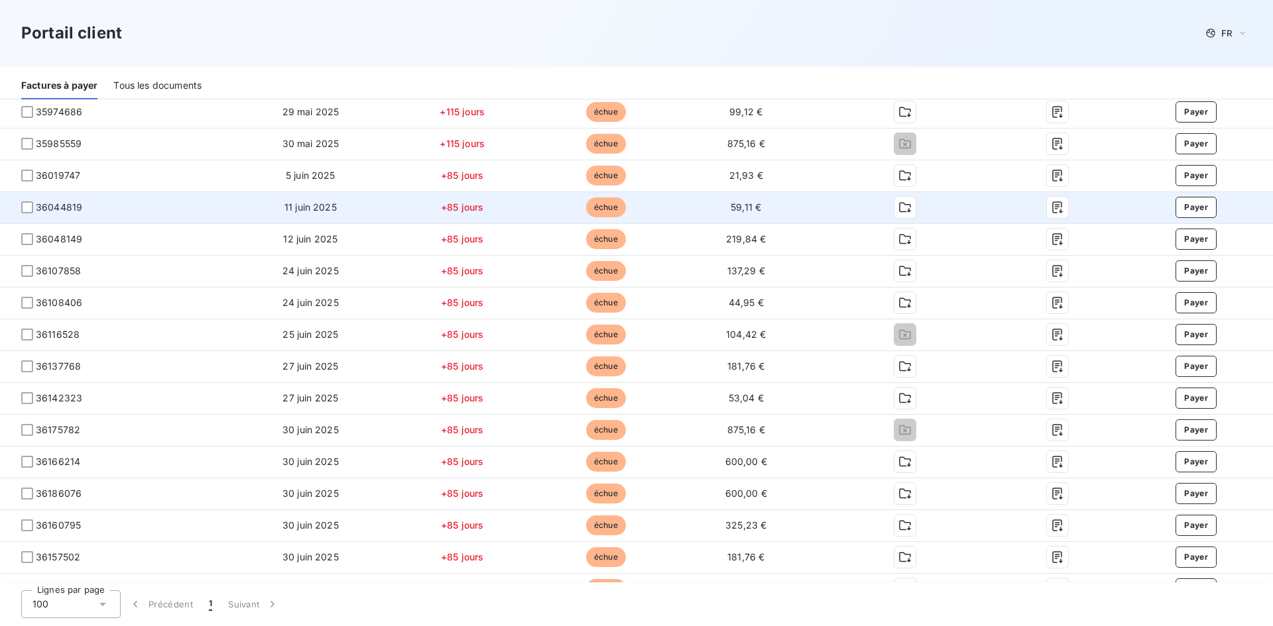
scroll to position [363, 0]
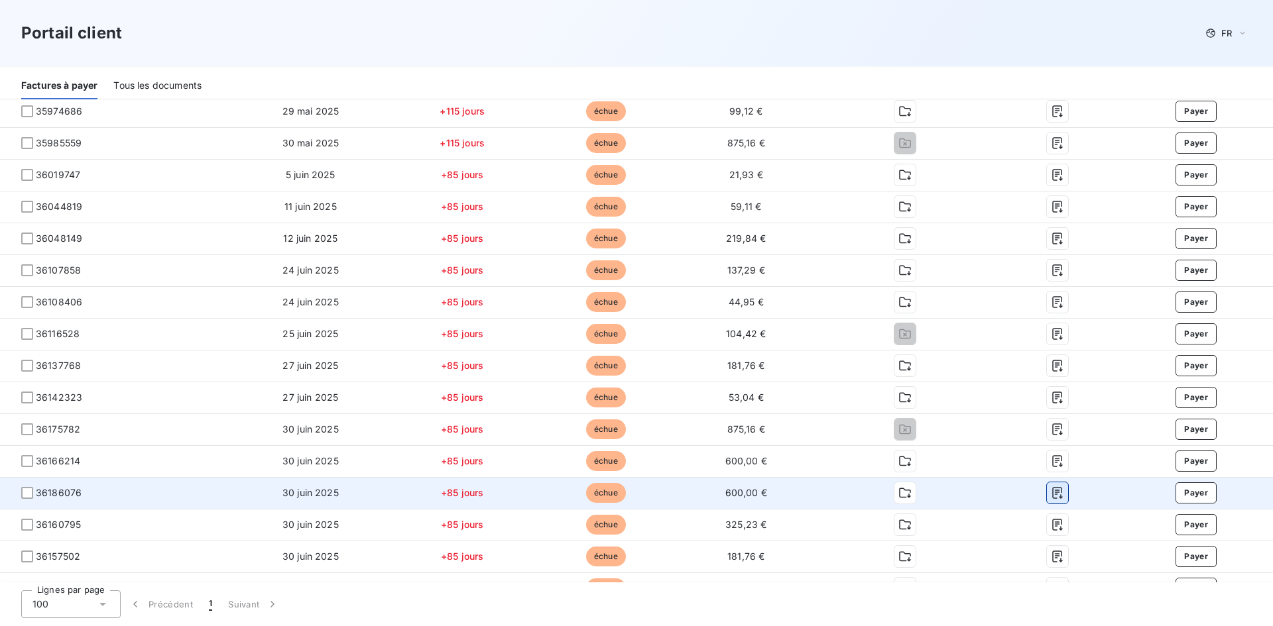
click at [1053, 487] on icon "button" at bounding box center [1057, 493] width 13 height 13
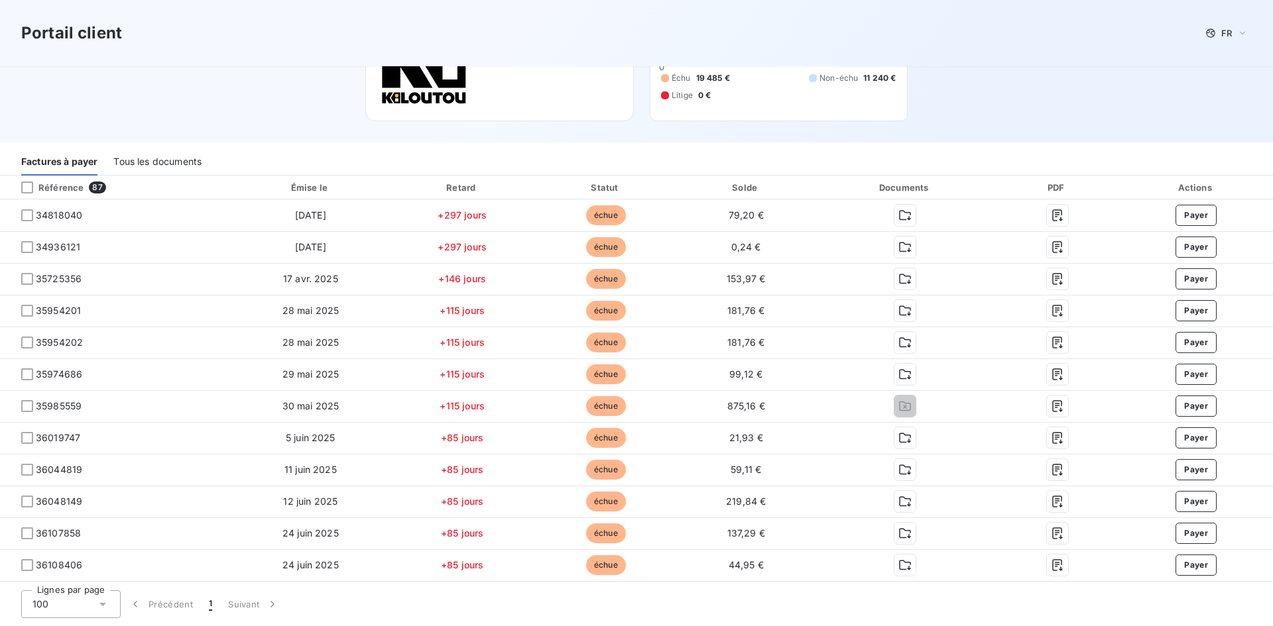
scroll to position [98, 0]
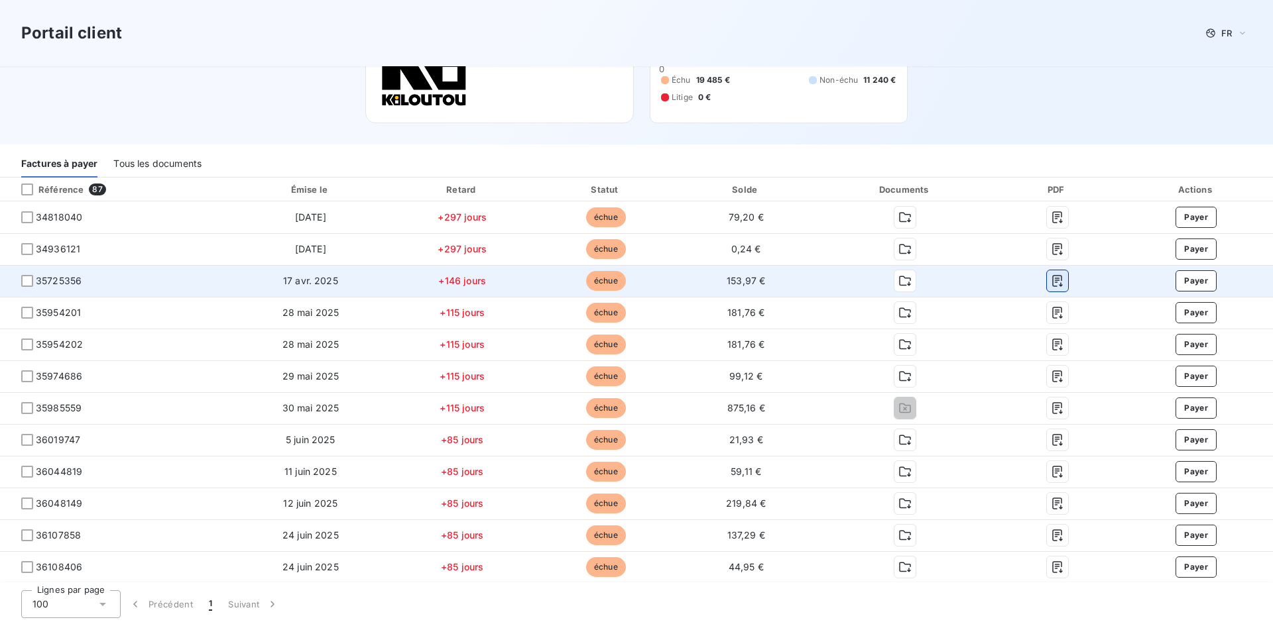
click at [1052, 278] on icon "button" at bounding box center [1057, 282] width 10 height 12
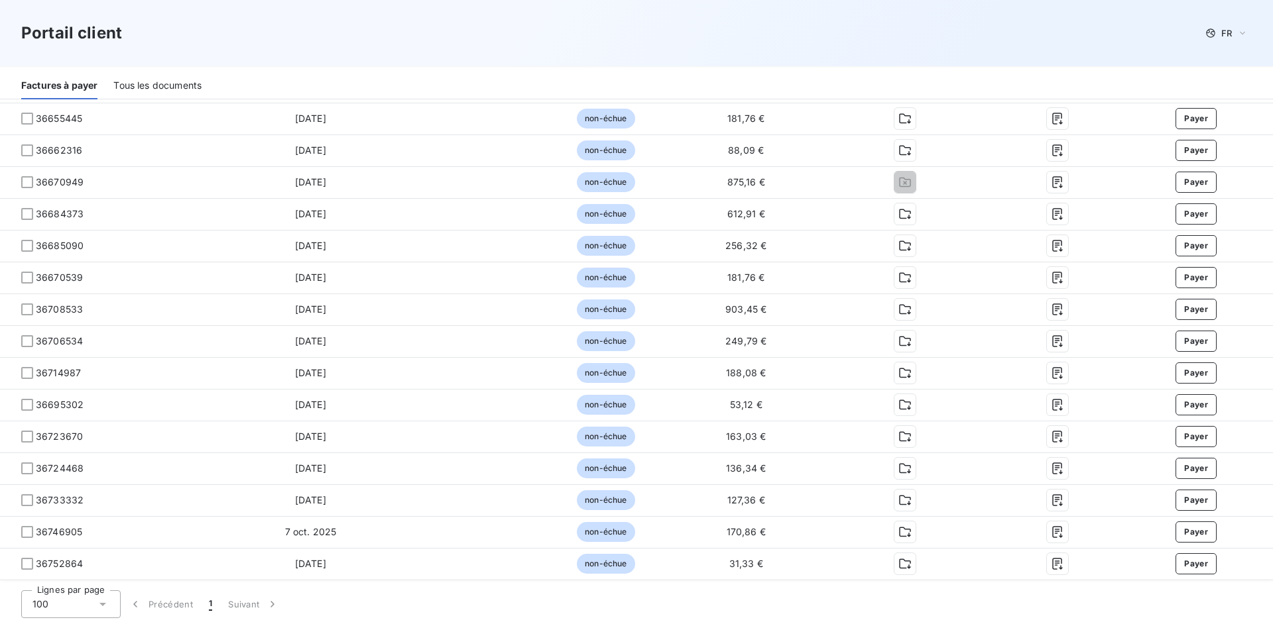
scroll to position [2485, 0]
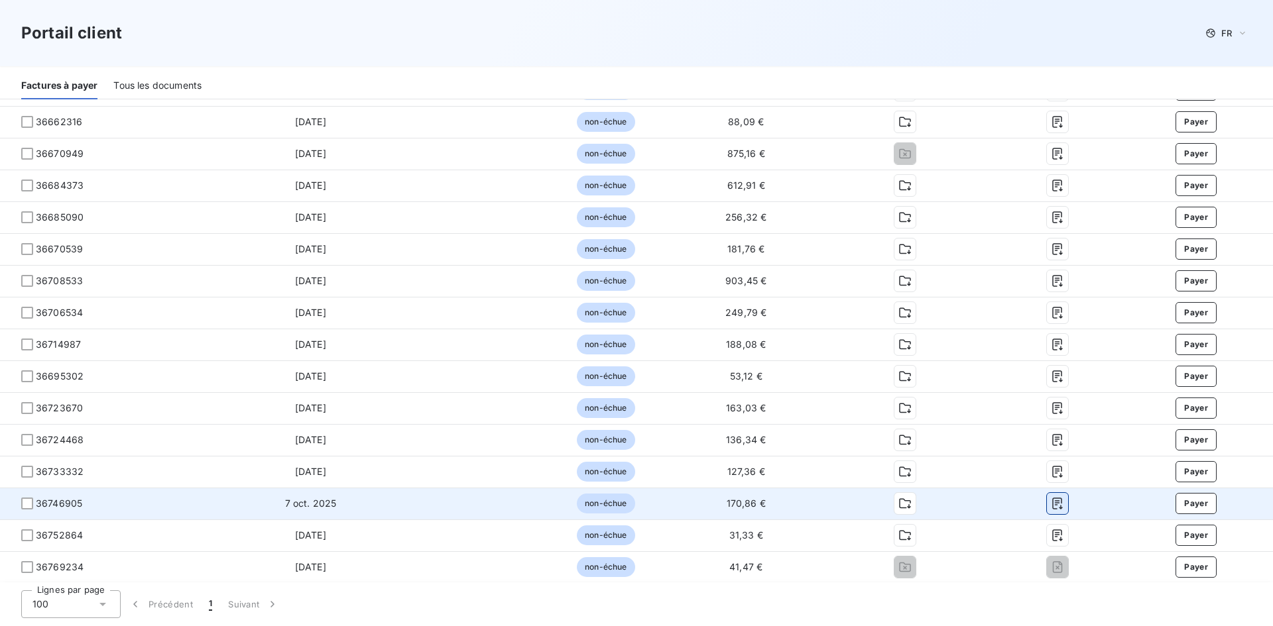
click at [1051, 500] on icon "button" at bounding box center [1057, 503] width 13 height 13
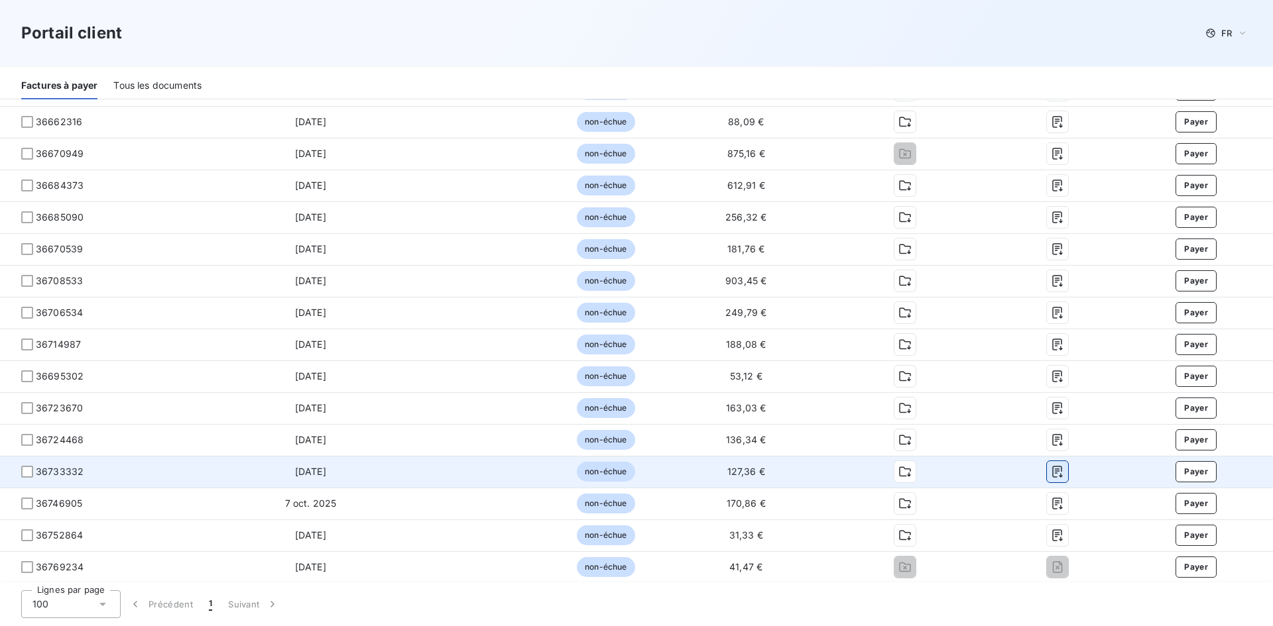
click at [1052, 475] on icon "button" at bounding box center [1057, 473] width 10 height 12
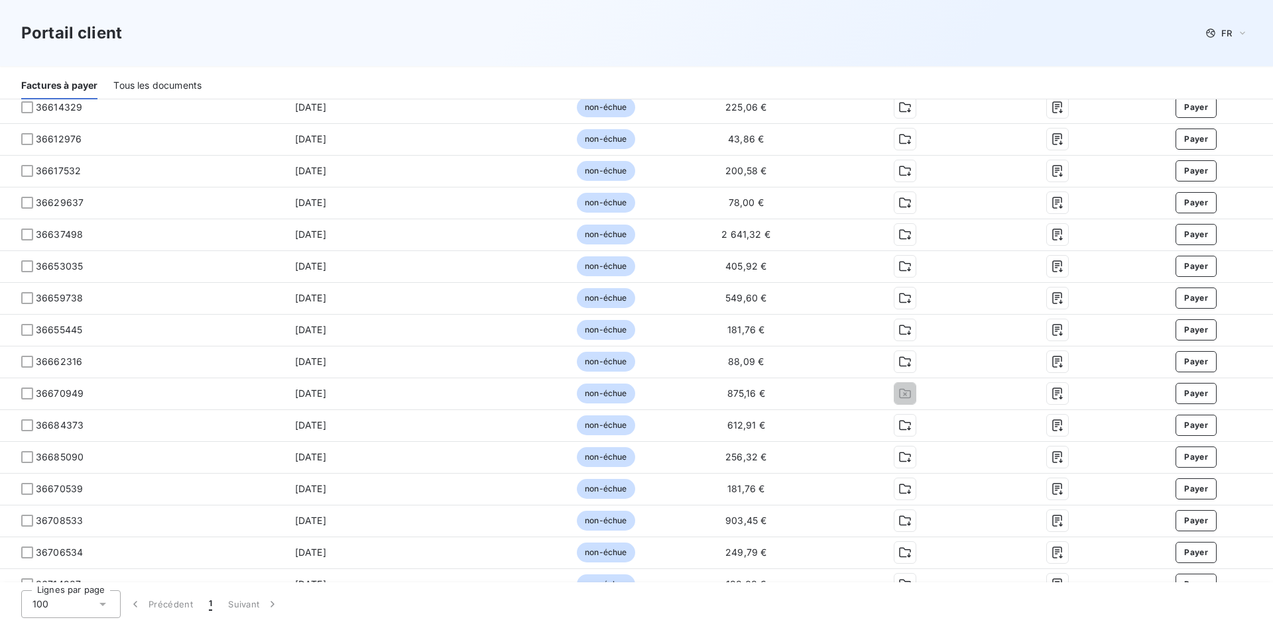
scroll to position [2219, 0]
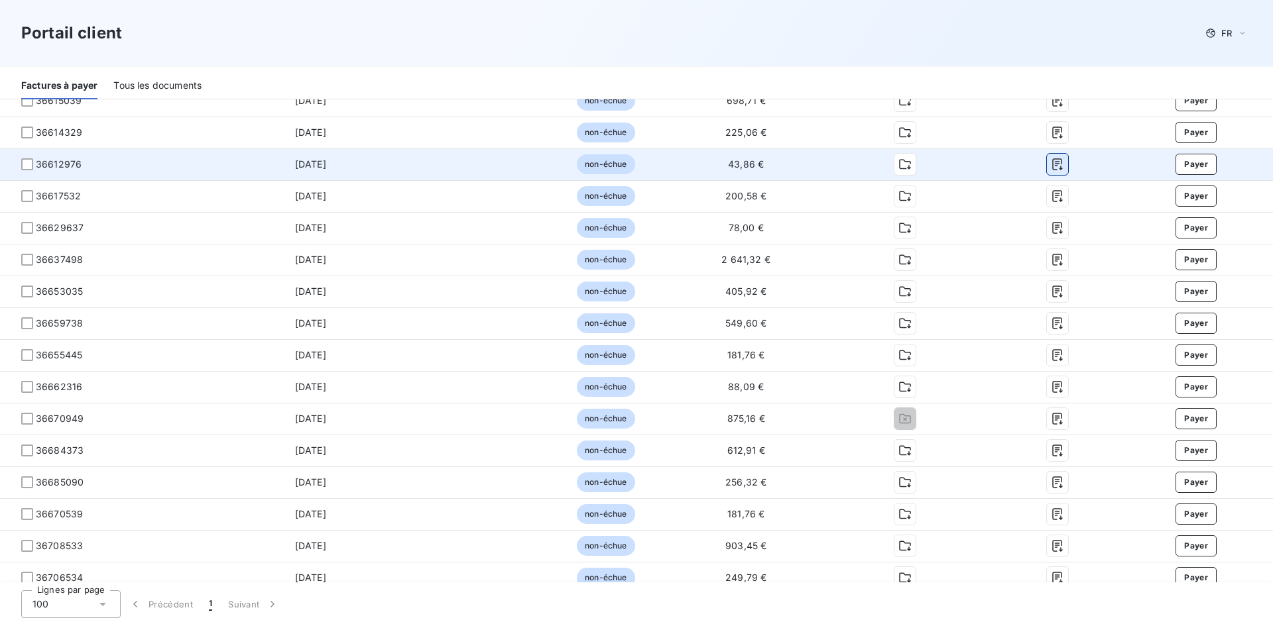
click at [1053, 167] on icon "button" at bounding box center [1057, 164] width 13 height 13
